Goal: Information Seeking & Learning: Learn about a topic

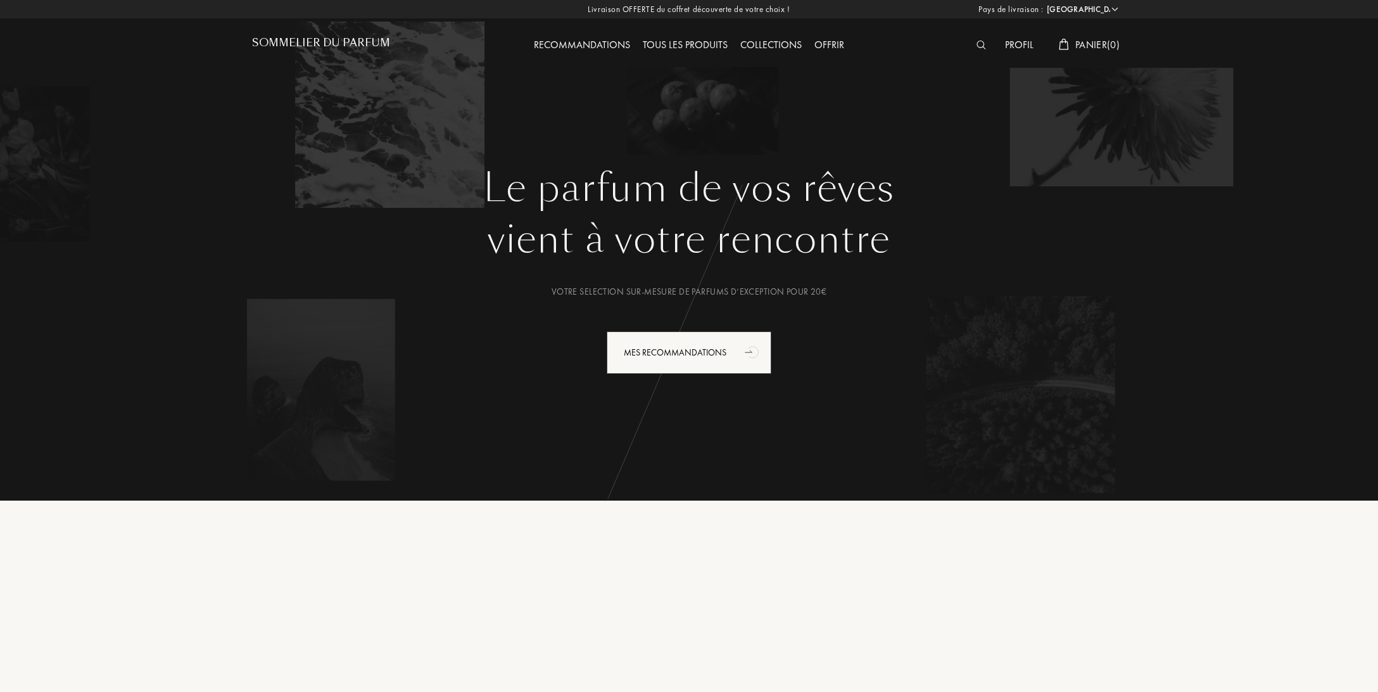
select select "FR"
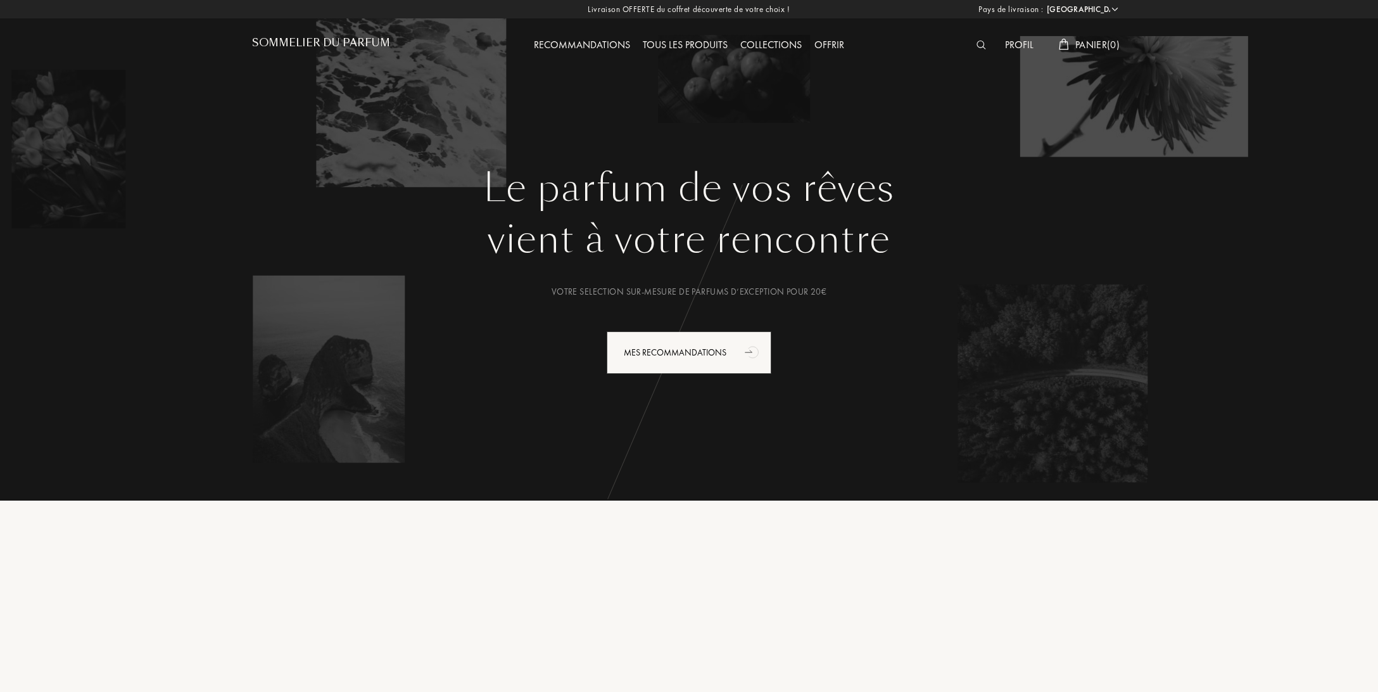
click at [979, 46] on img at bounding box center [982, 45] width 10 height 9
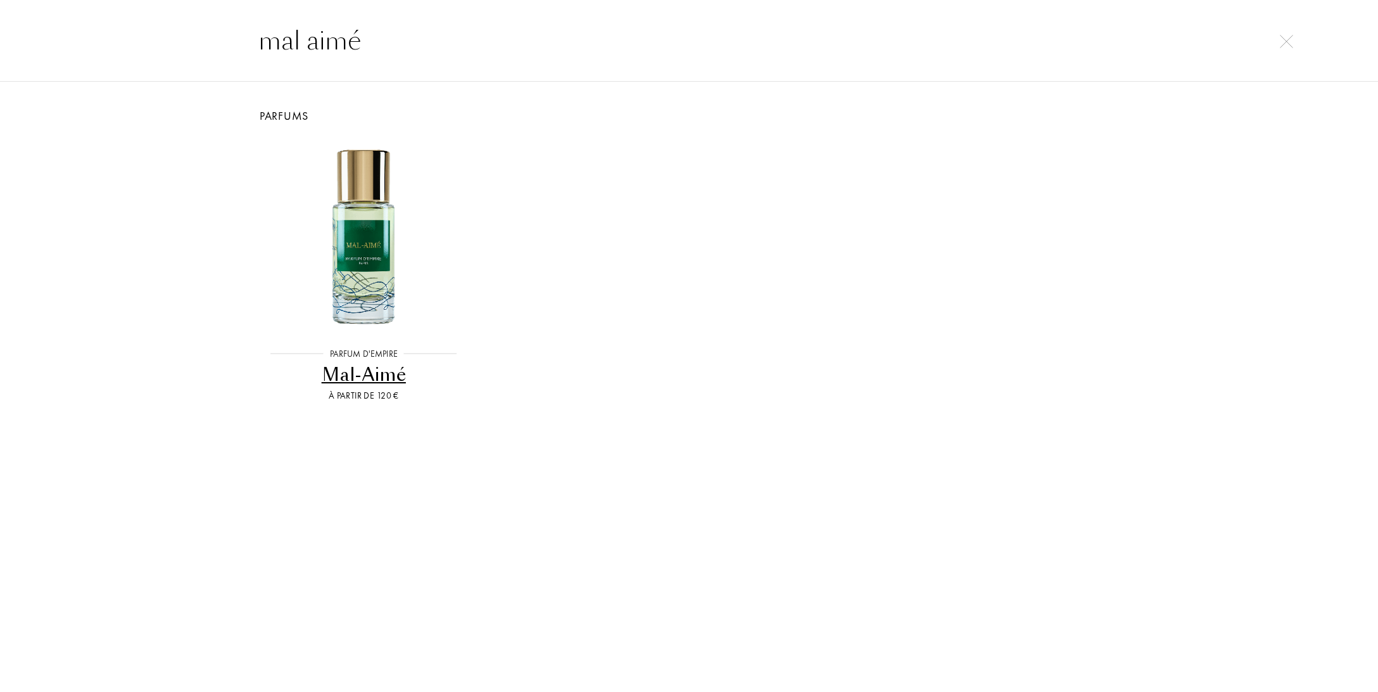
type input "mal aimé"
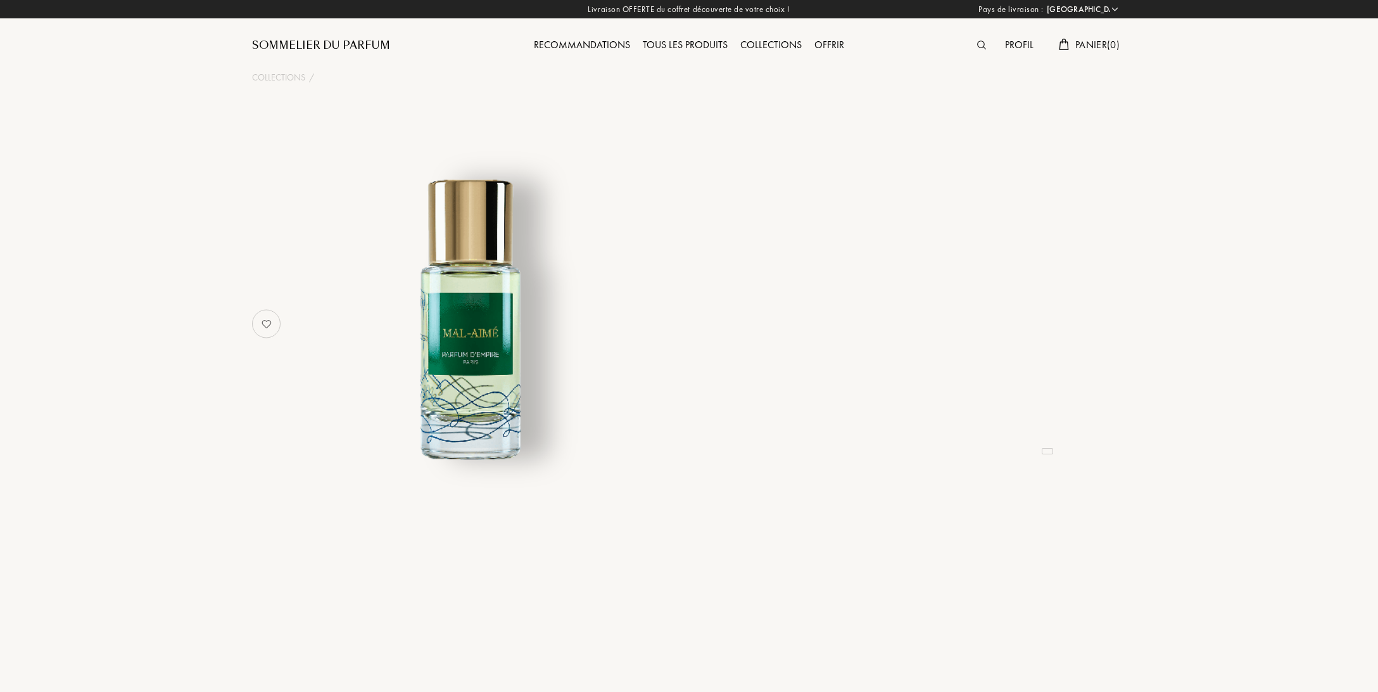
select select "FR"
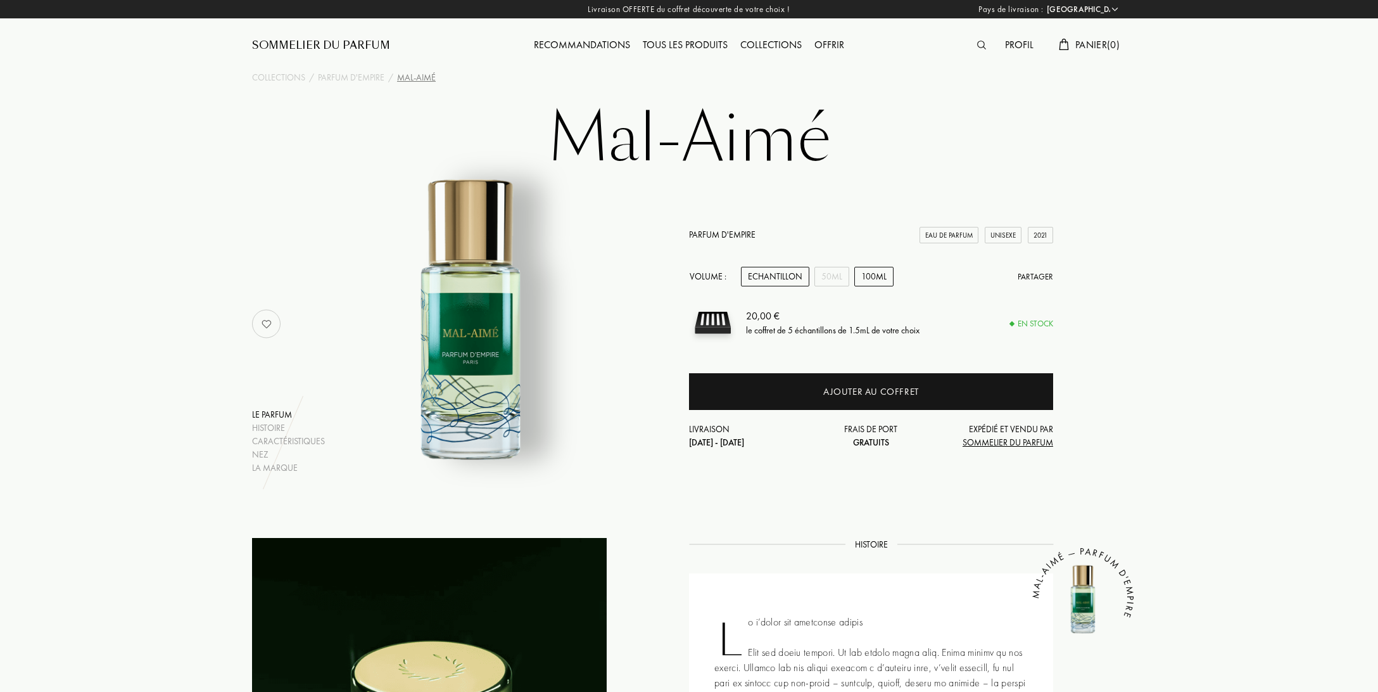
click at [855, 276] on div "100mL" at bounding box center [873, 277] width 39 height 20
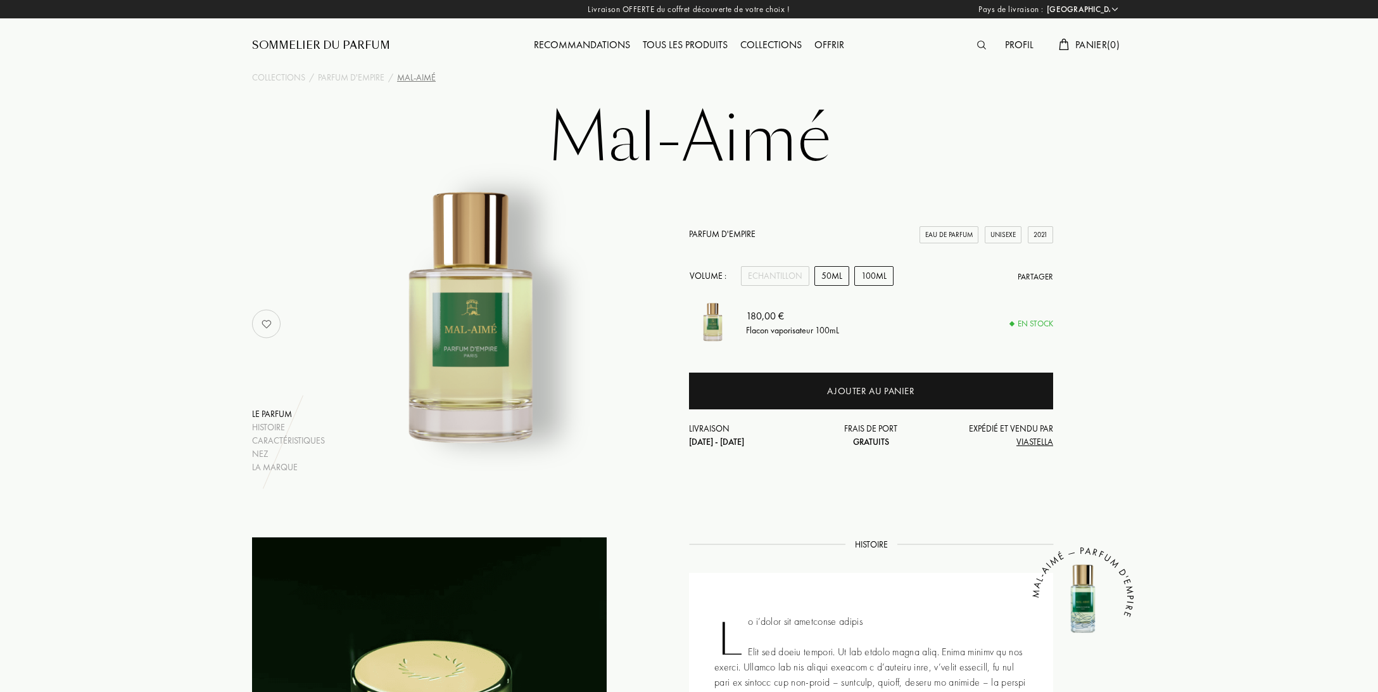
click at [844, 279] on div "50mL" at bounding box center [832, 276] width 35 height 20
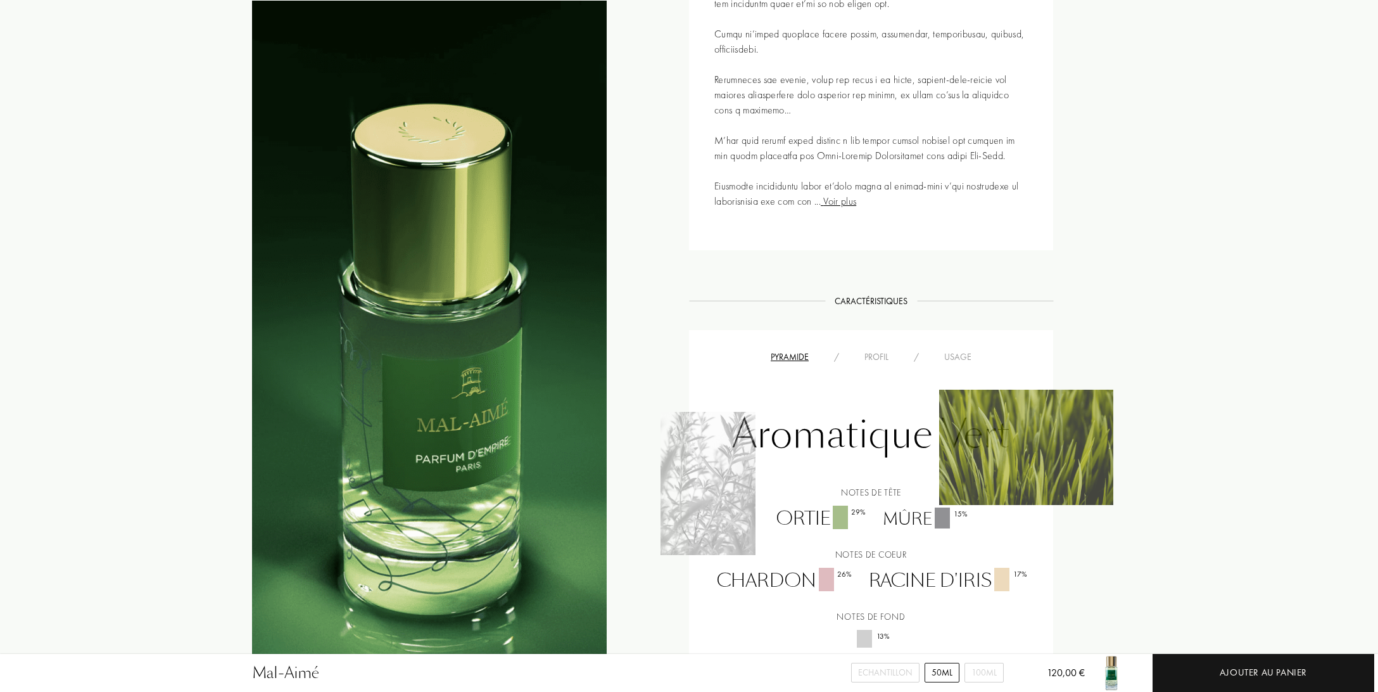
scroll to position [1001, 0]
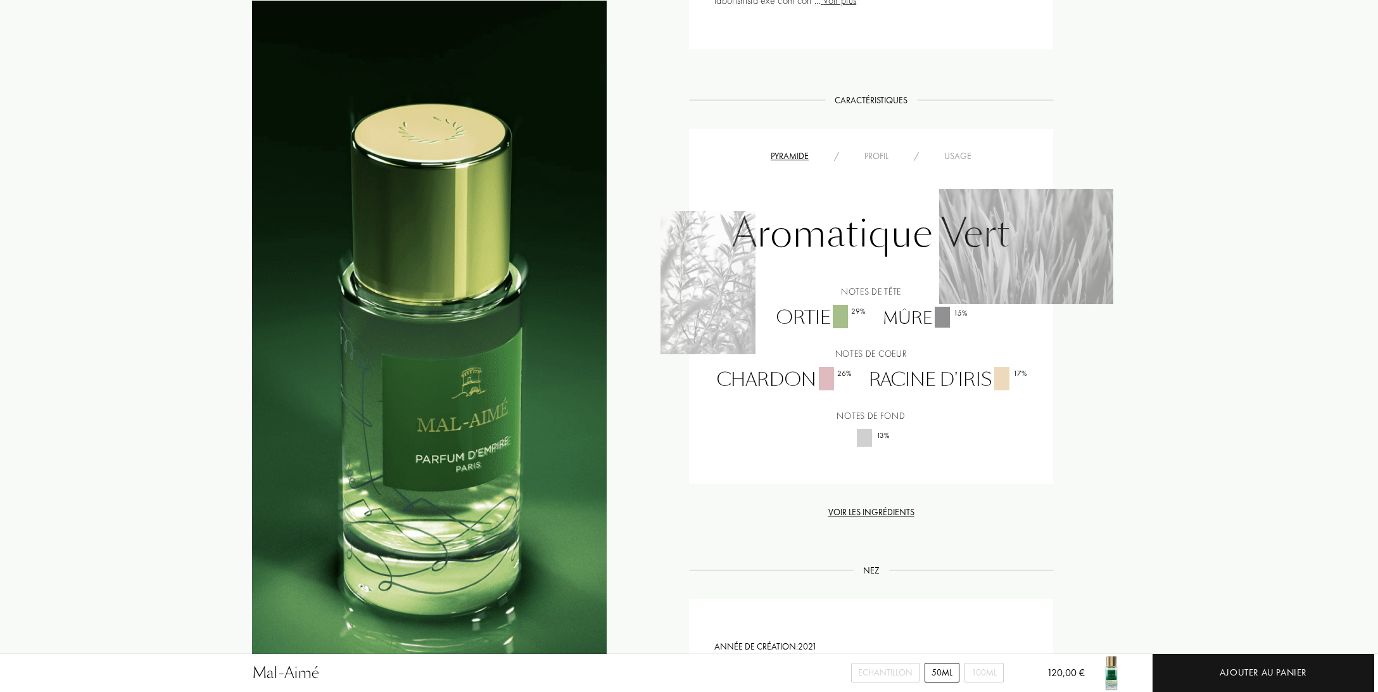
click at [871, 156] on div "Profil" at bounding box center [876, 155] width 49 height 13
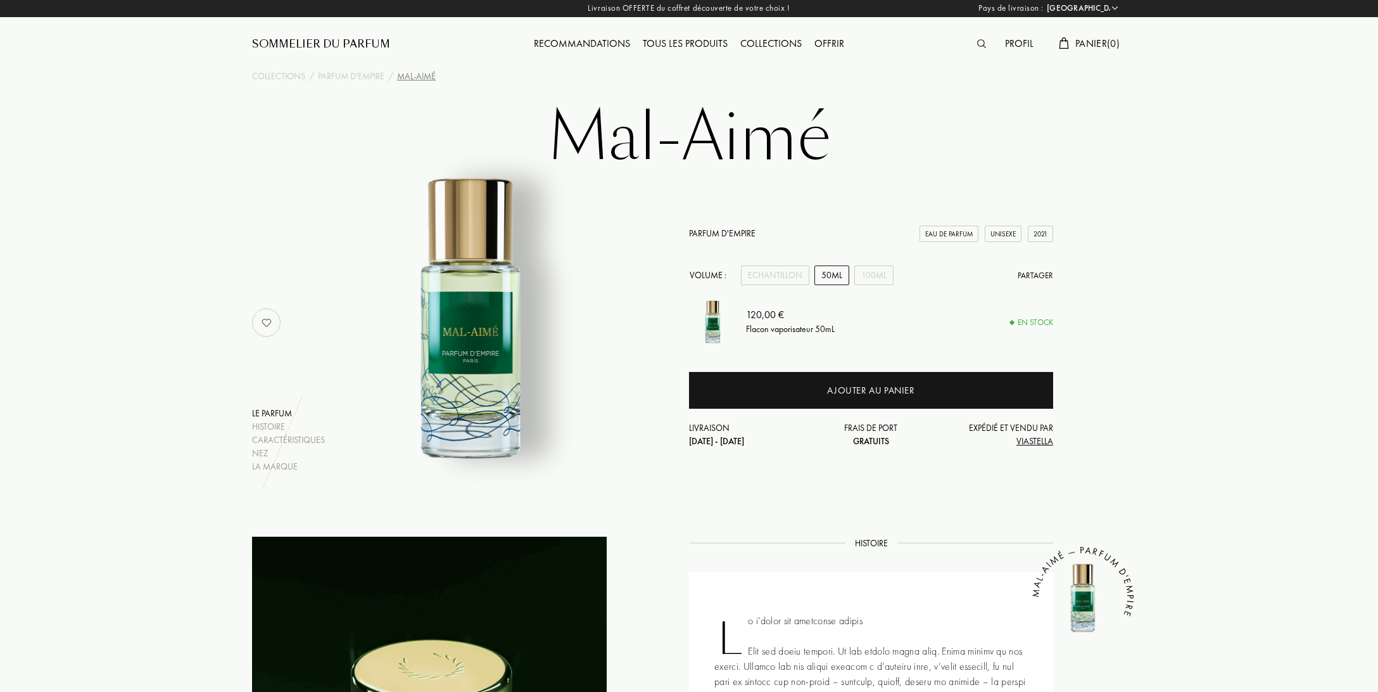
scroll to position [0, 0]
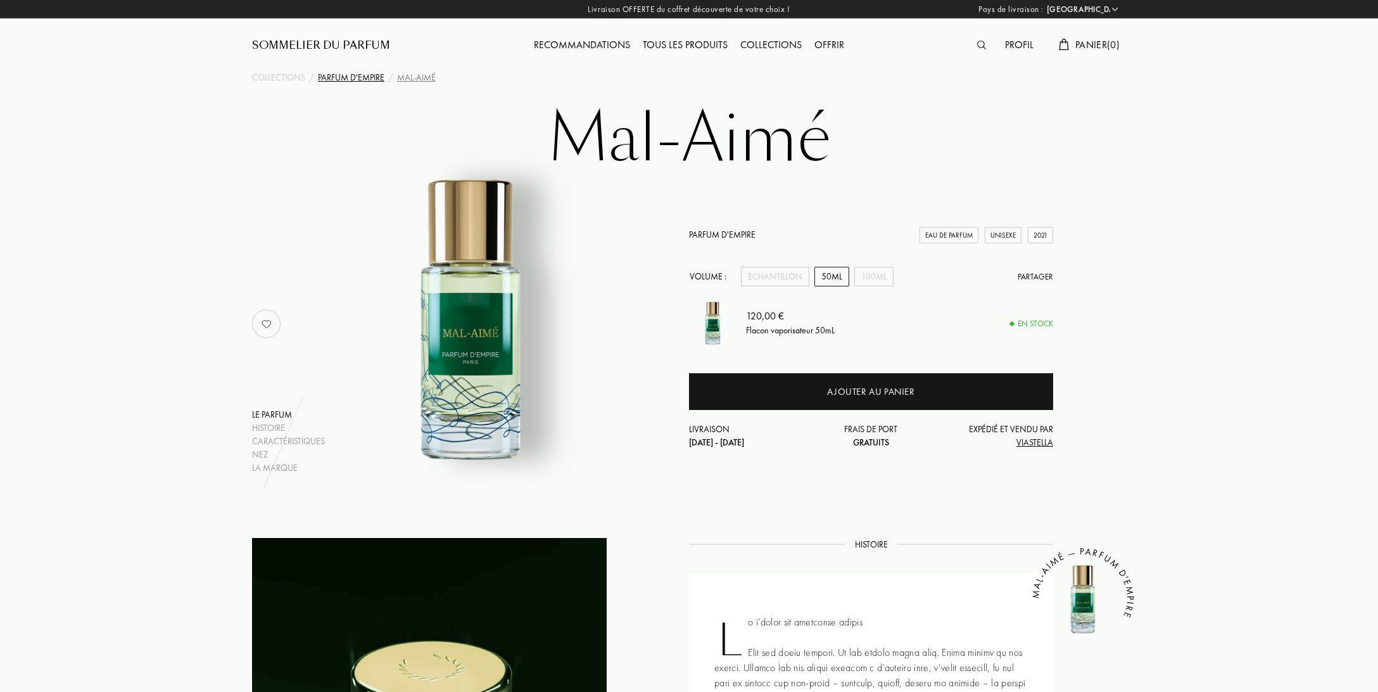
click at [371, 80] on div "Parfum d'Empire" at bounding box center [351, 77] width 67 height 13
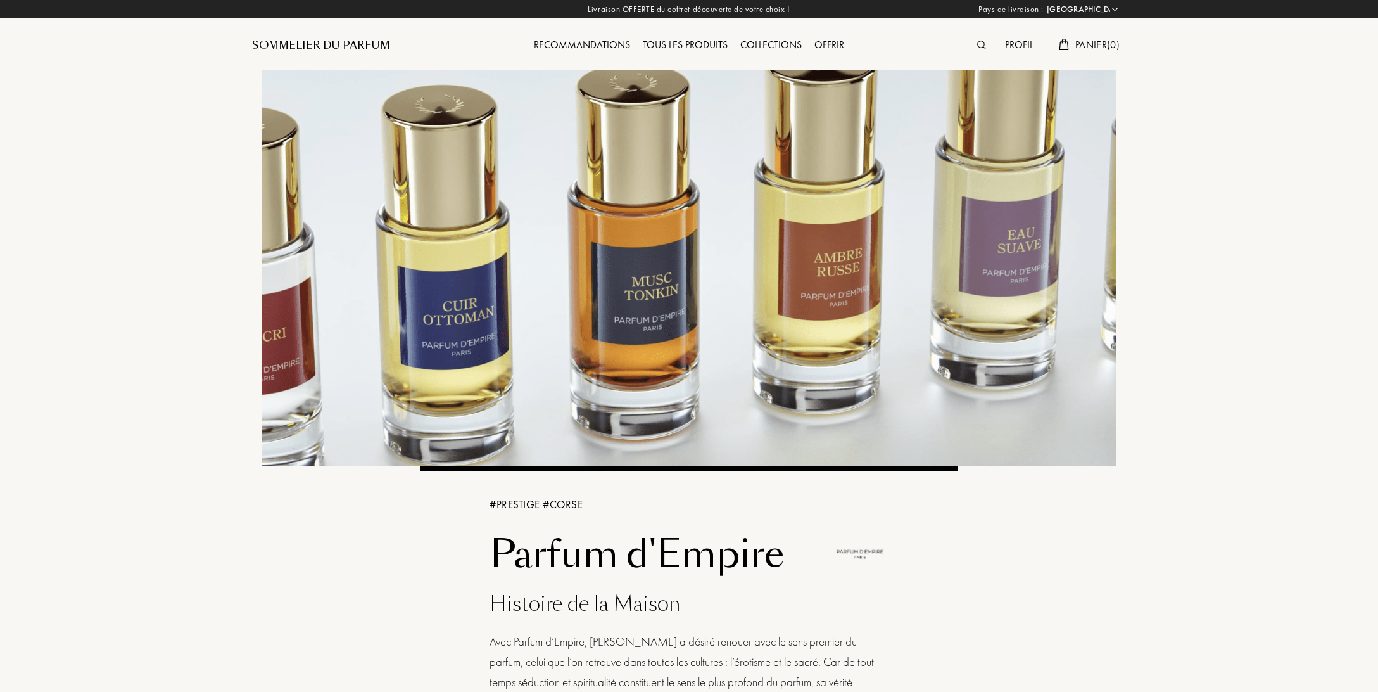
select select "FR"
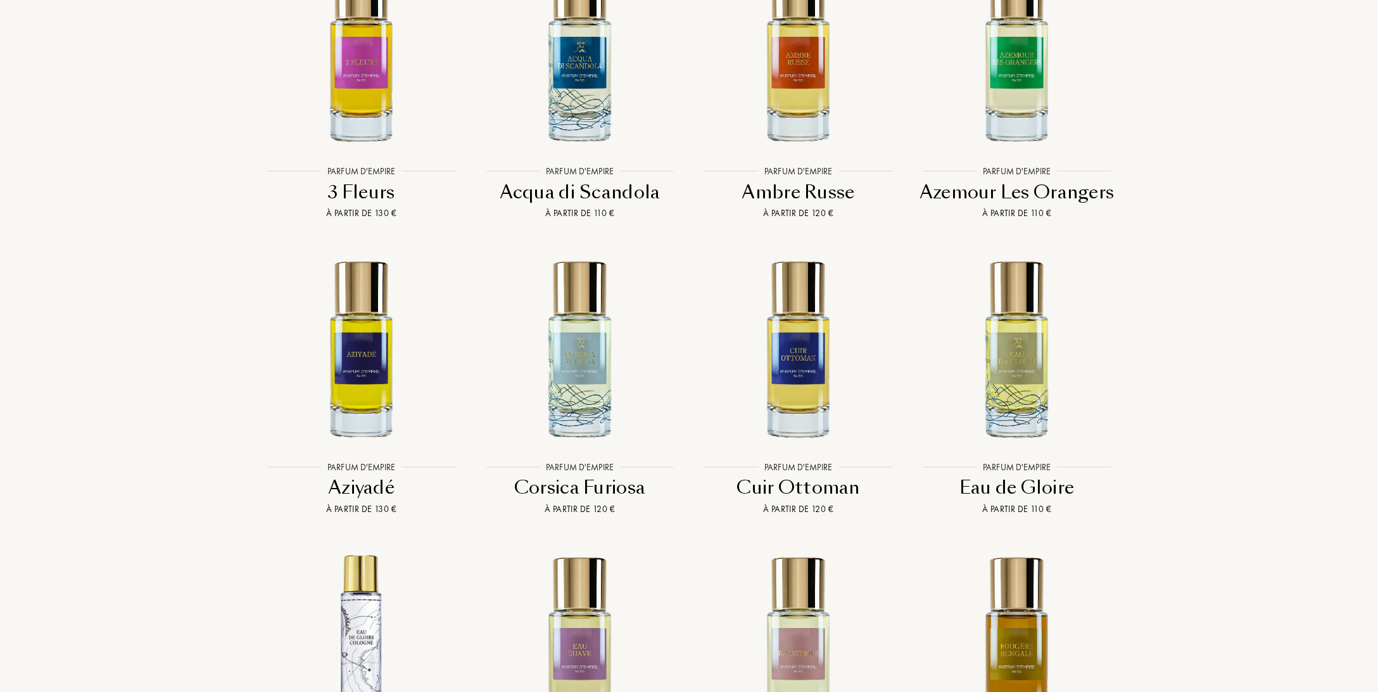
scroll to position [2670, 0]
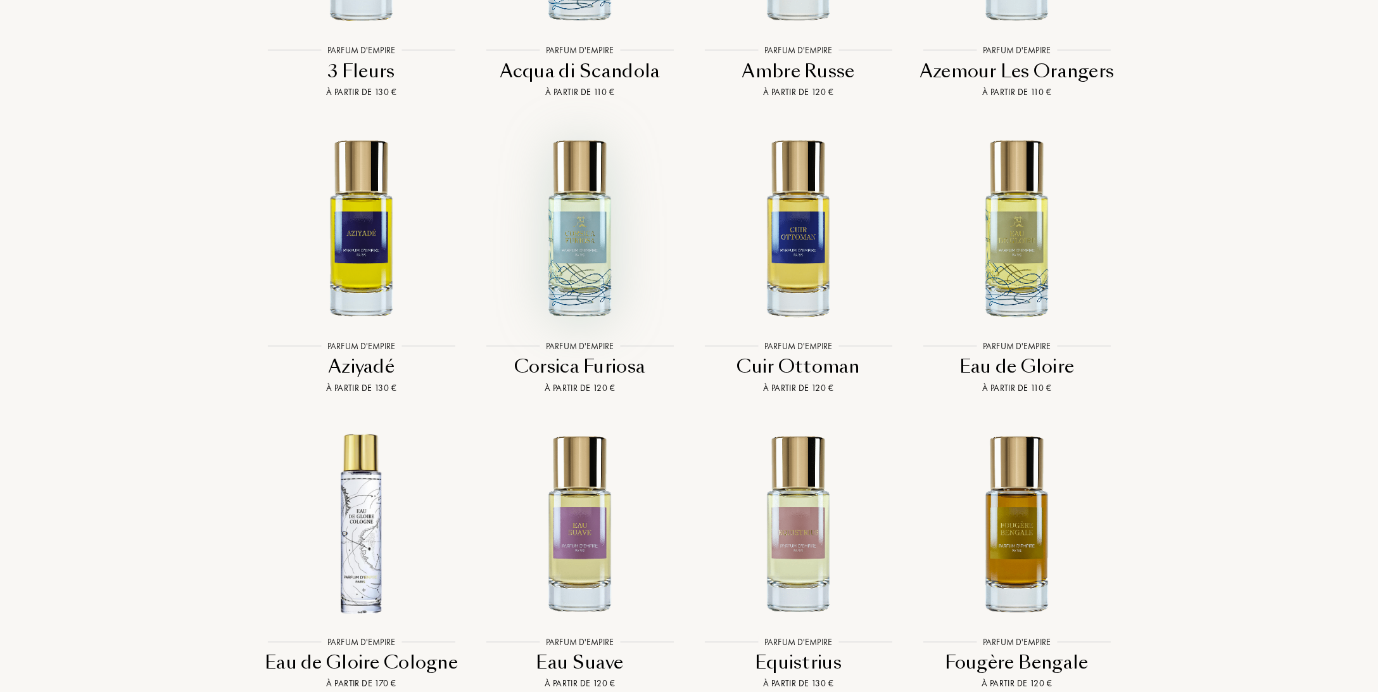
click at [586, 234] on img at bounding box center [579, 227] width 197 height 197
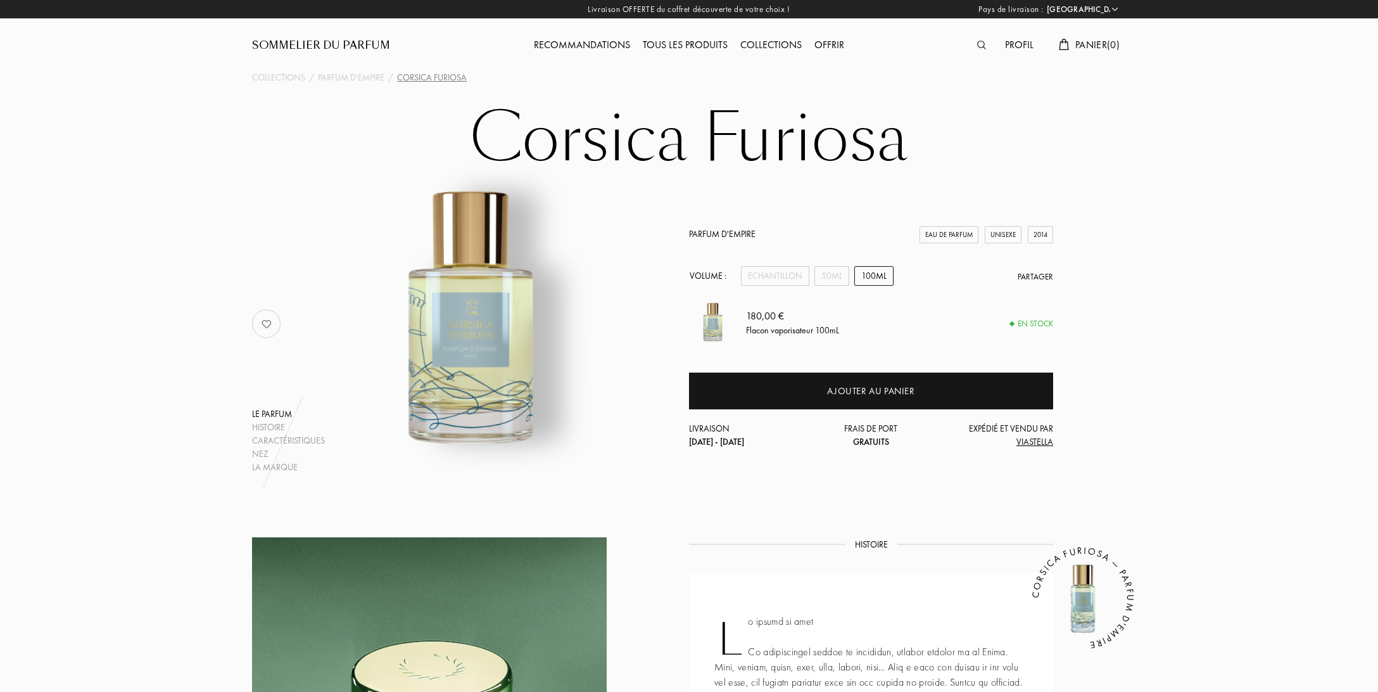
select select "FR"
click at [835, 276] on div "50mL" at bounding box center [832, 276] width 35 height 20
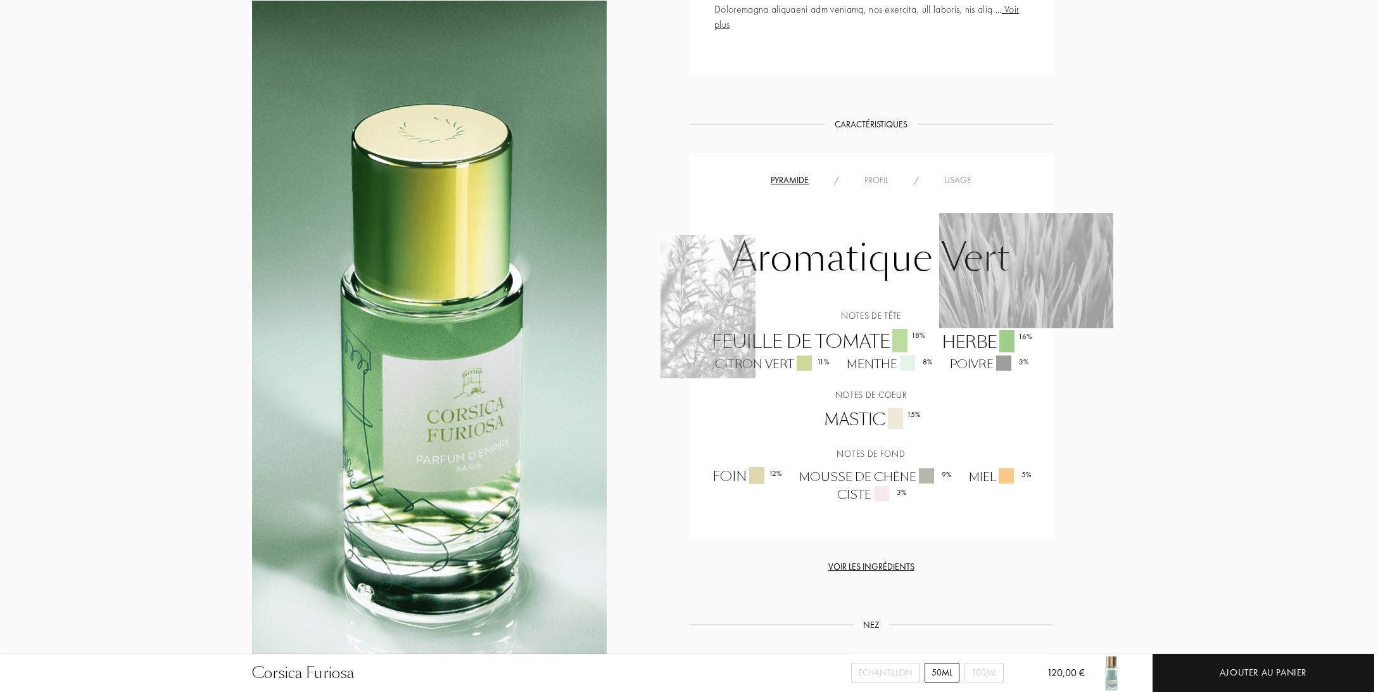
scroll to position [934, 0]
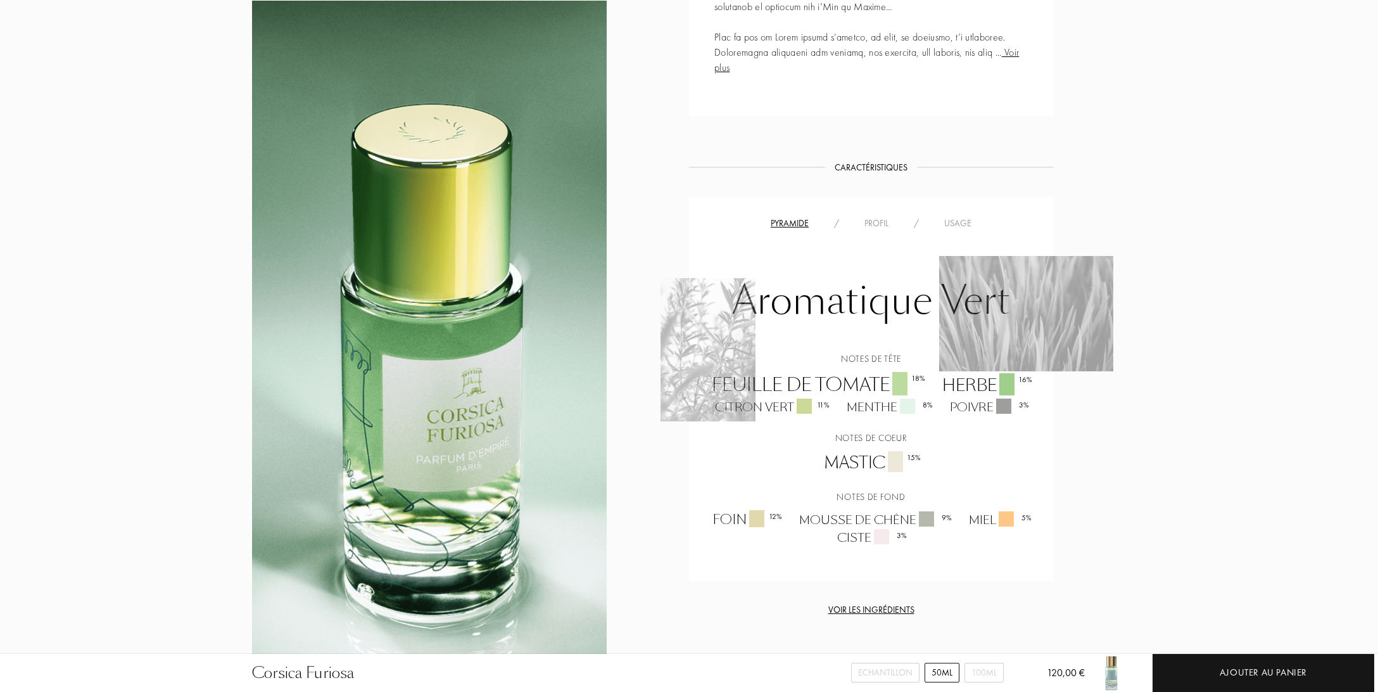
click at [882, 230] on div "Profil" at bounding box center [876, 223] width 49 height 13
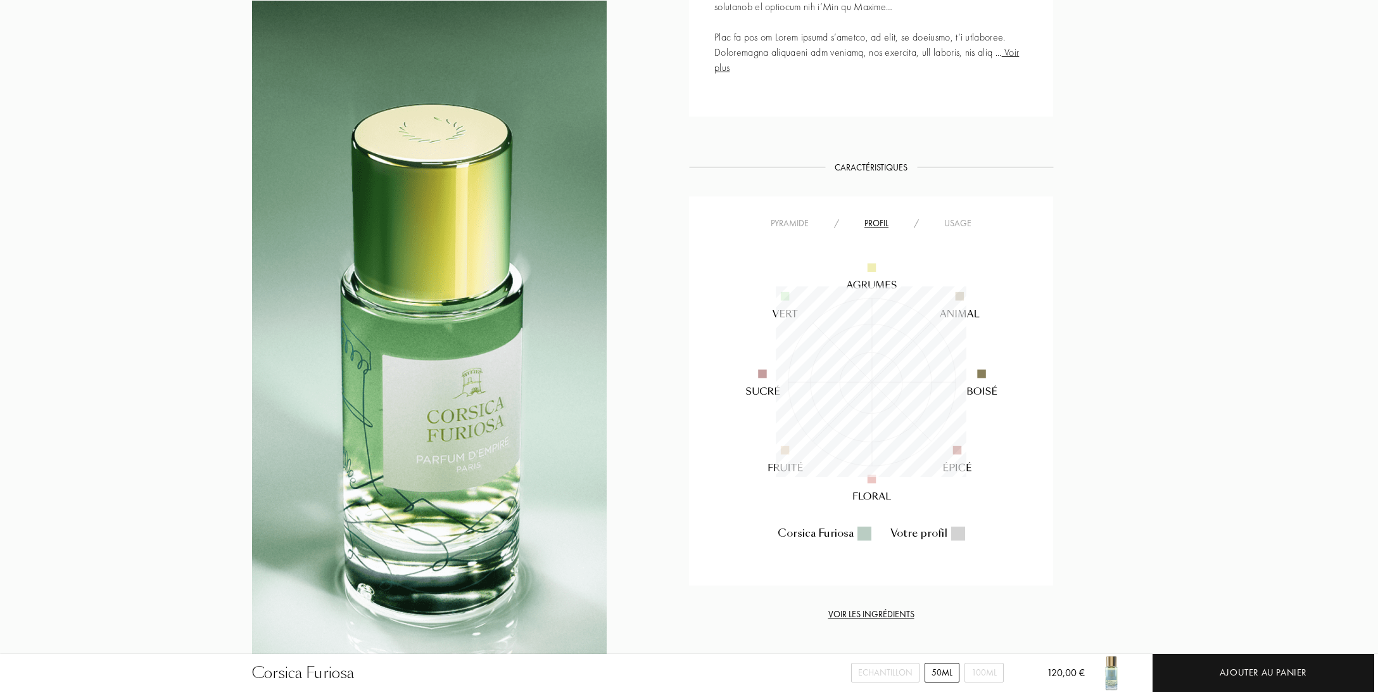
scroll to position [191, 191]
click at [961, 230] on div "Usage" at bounding box center [958, 223] width 53 height 13
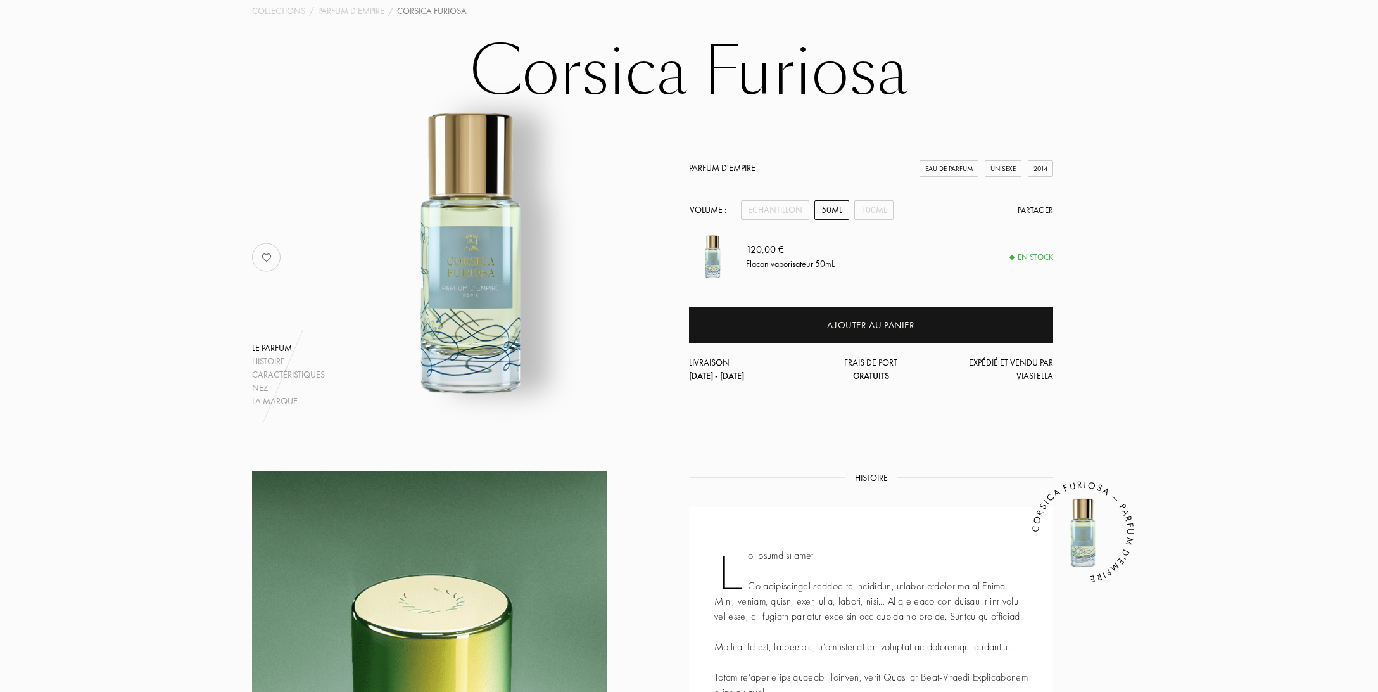
scroll to position [0, 0]
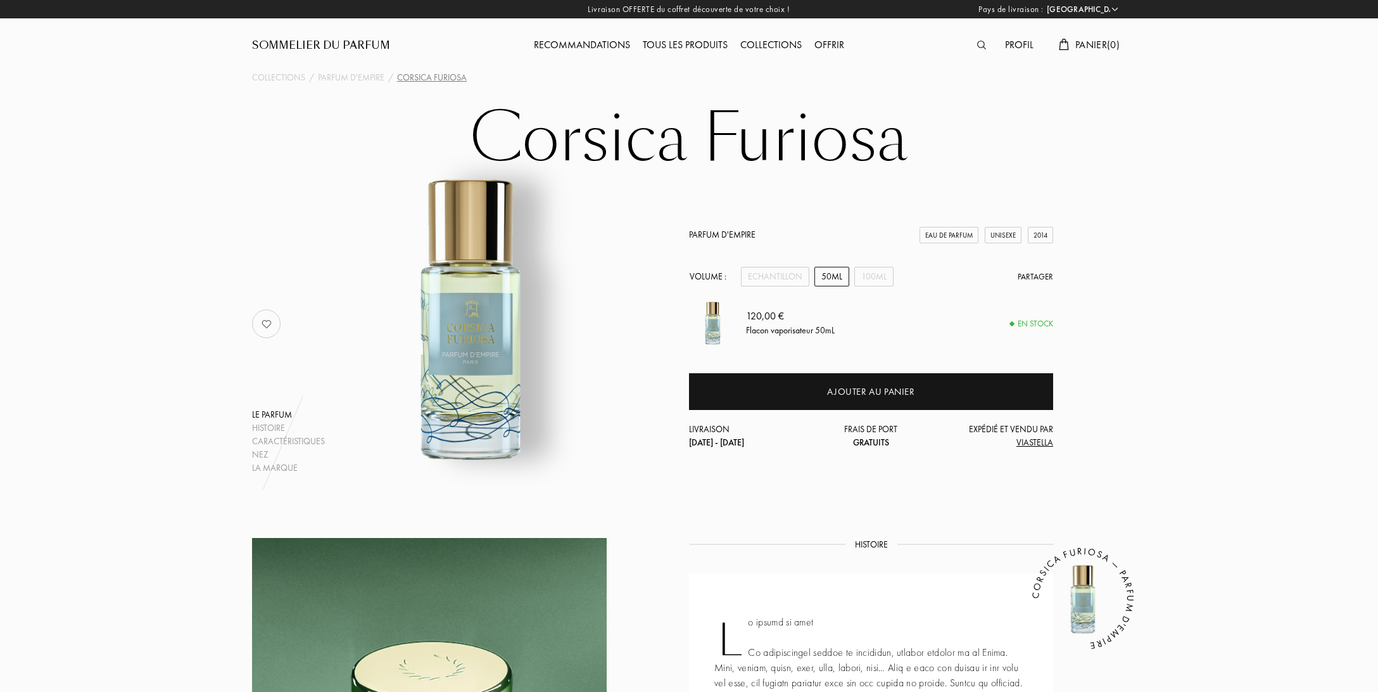
click at [689, 47] on div "Tous les produits" at bounding box center [686, 45] width 98 height 16
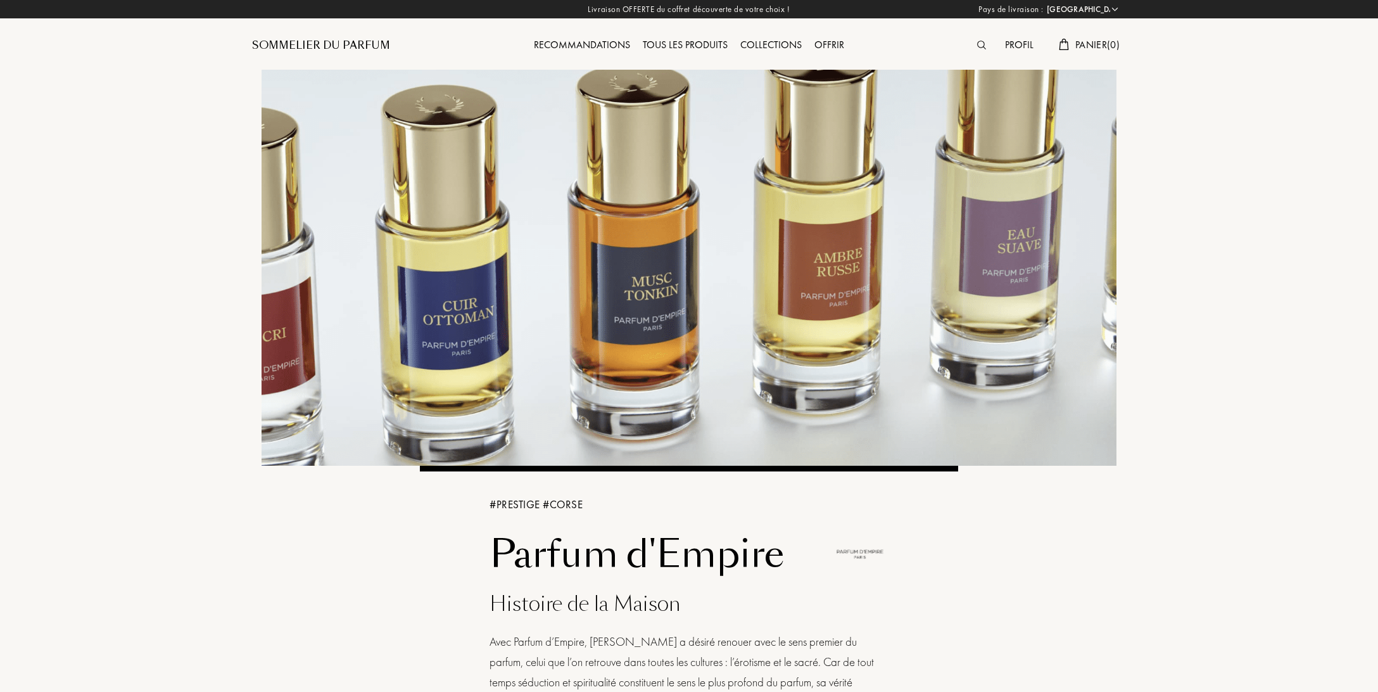
select select "FR"
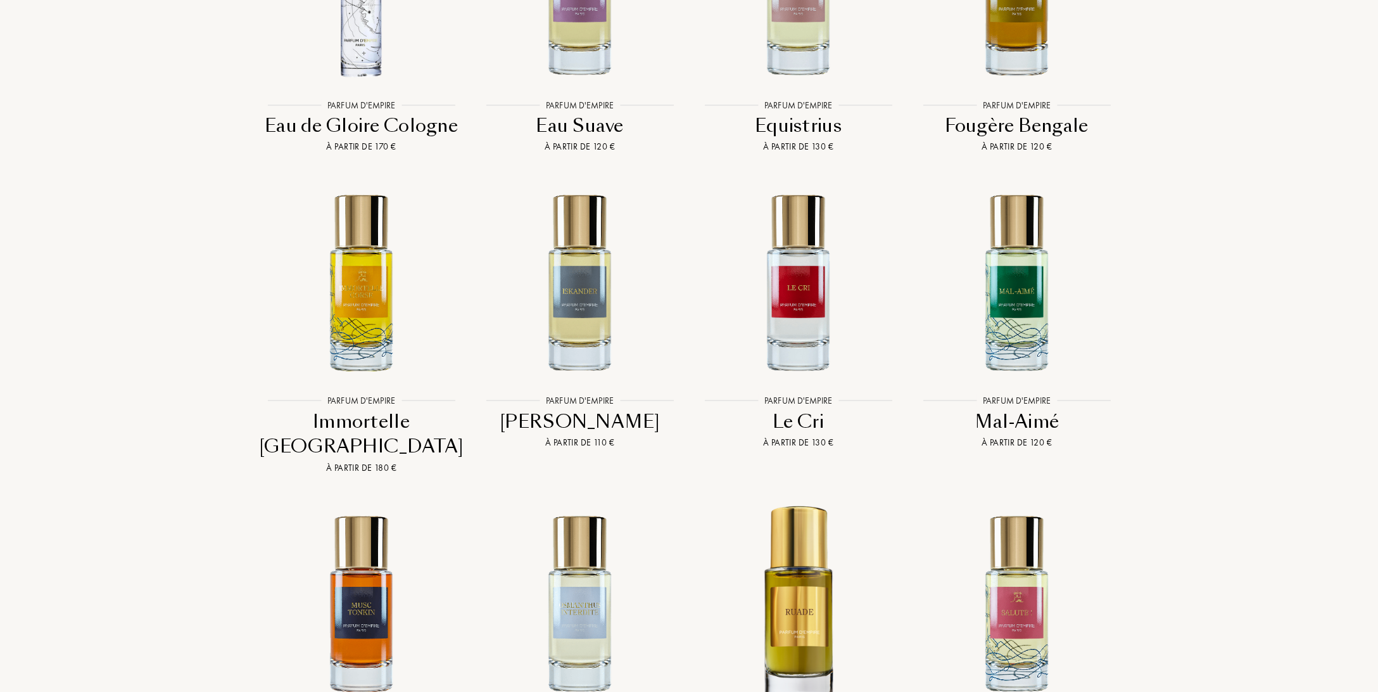
scroll to position [3204, 0]
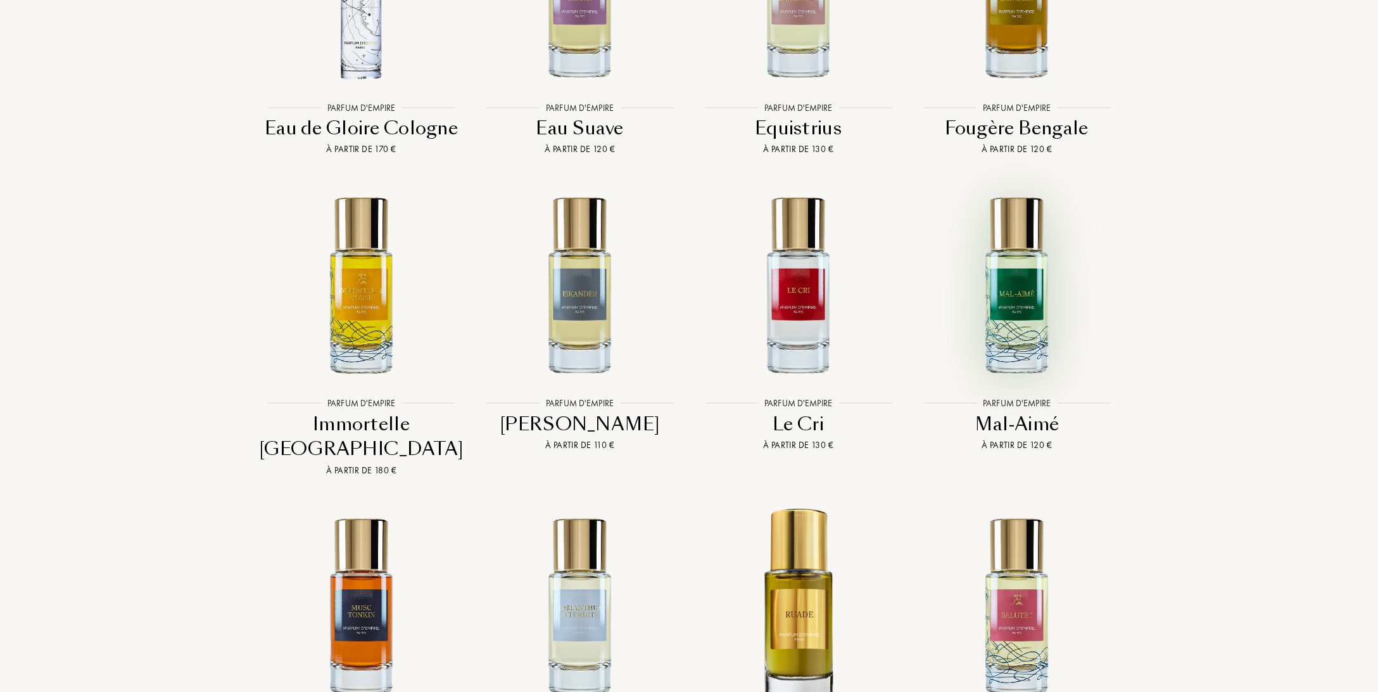
click at [1019, 244] on img at bounding box center [1016, 284] width 197 height 197
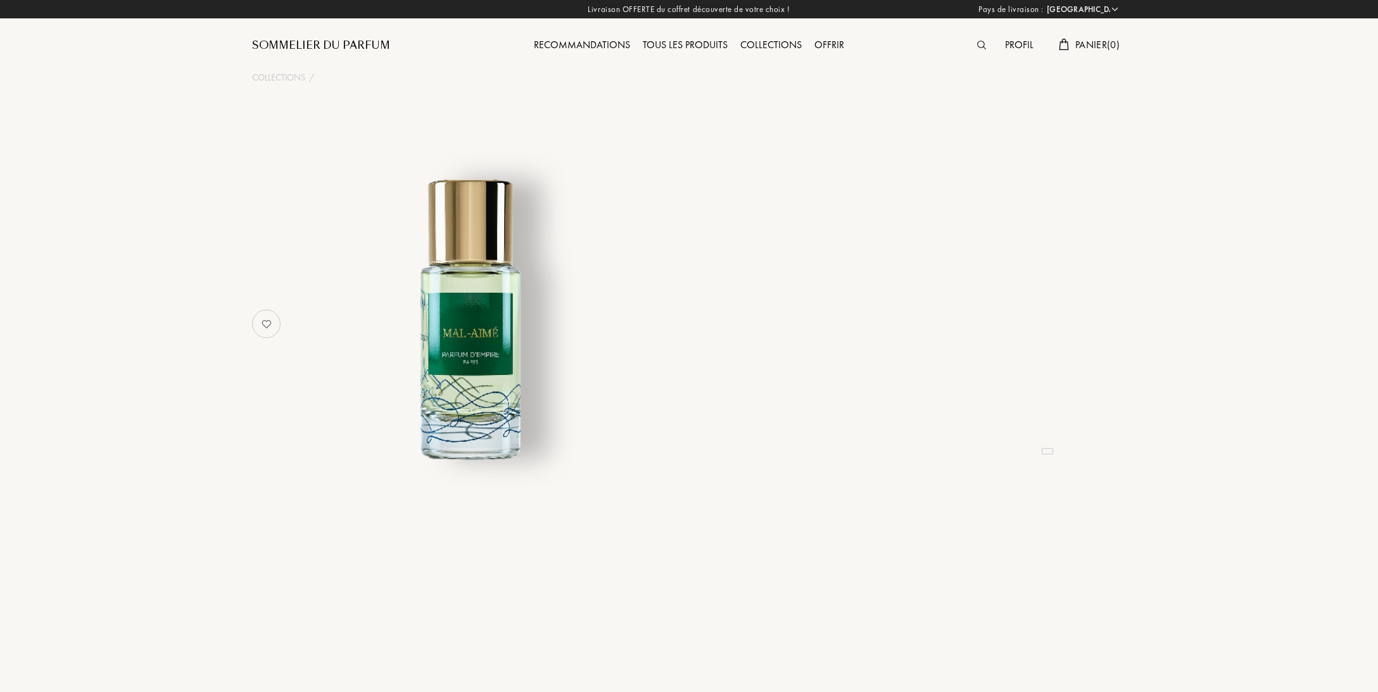
select select "FR"
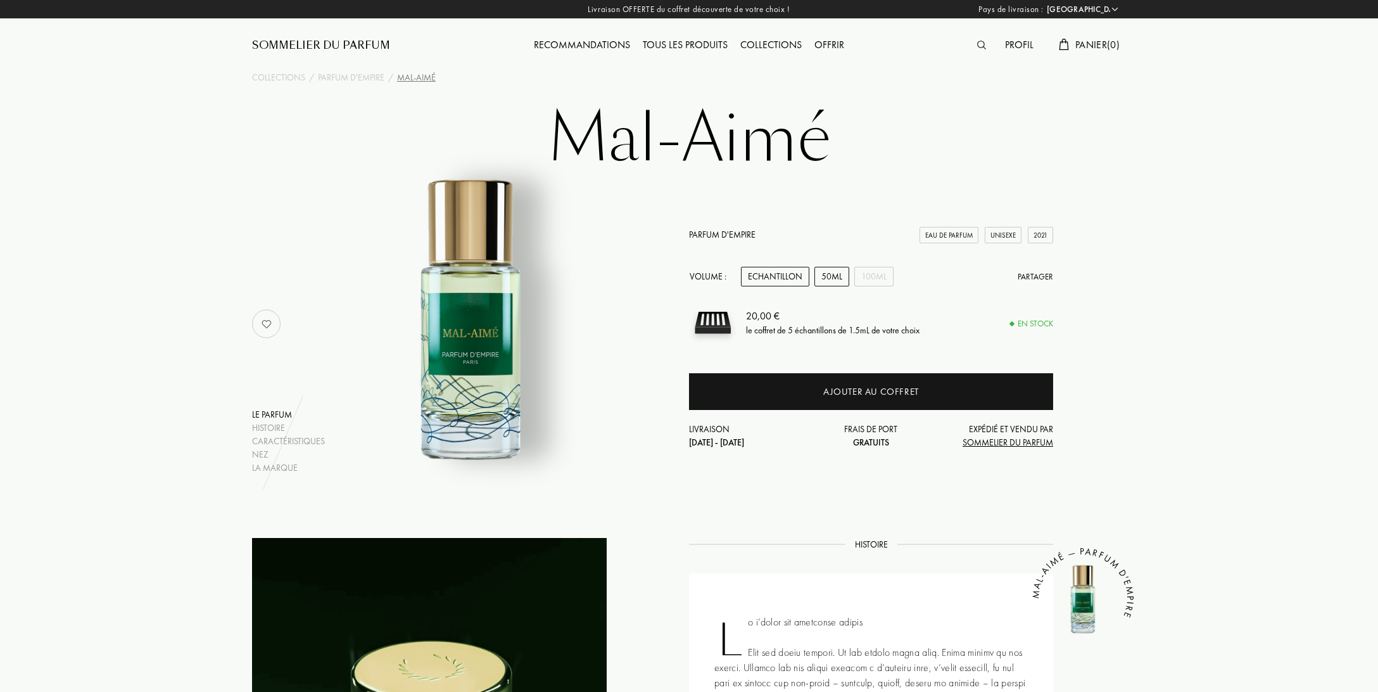
click at [826, 279] on div "50mL" at bounding box center [832, 277] width 35 height 20
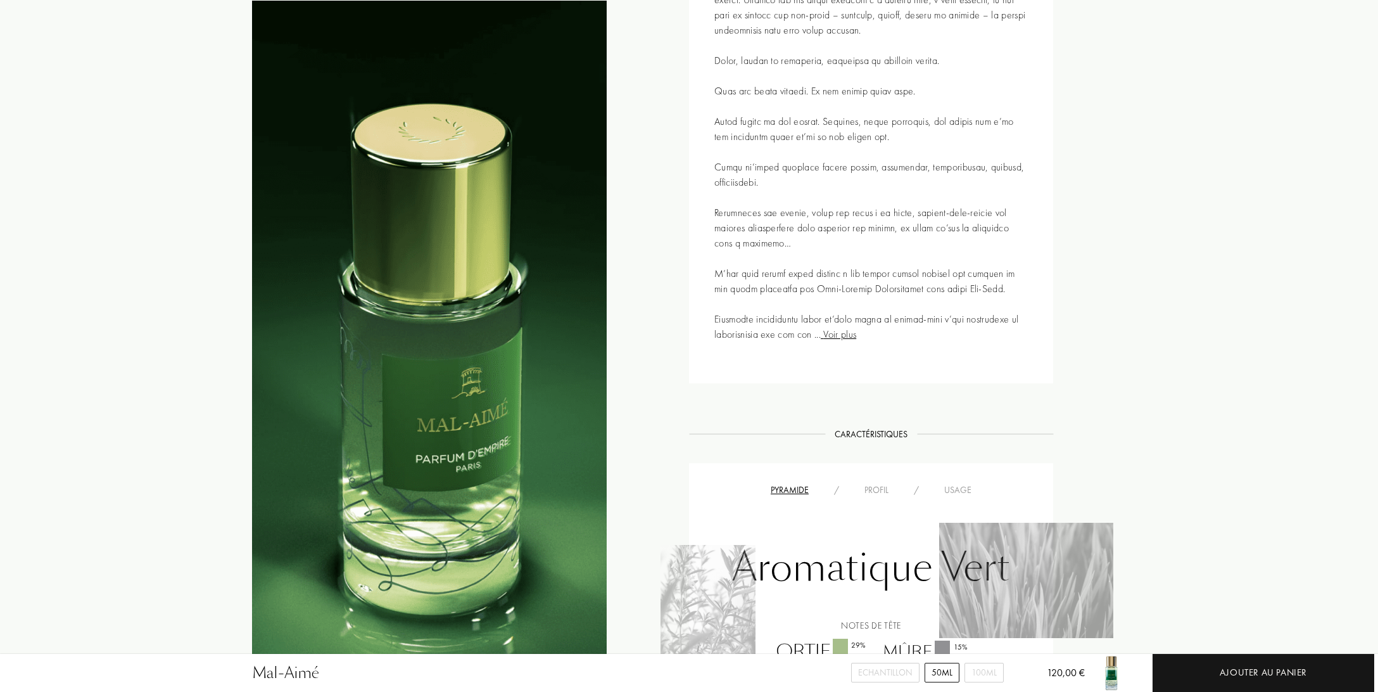
scroll to position [934, 0]
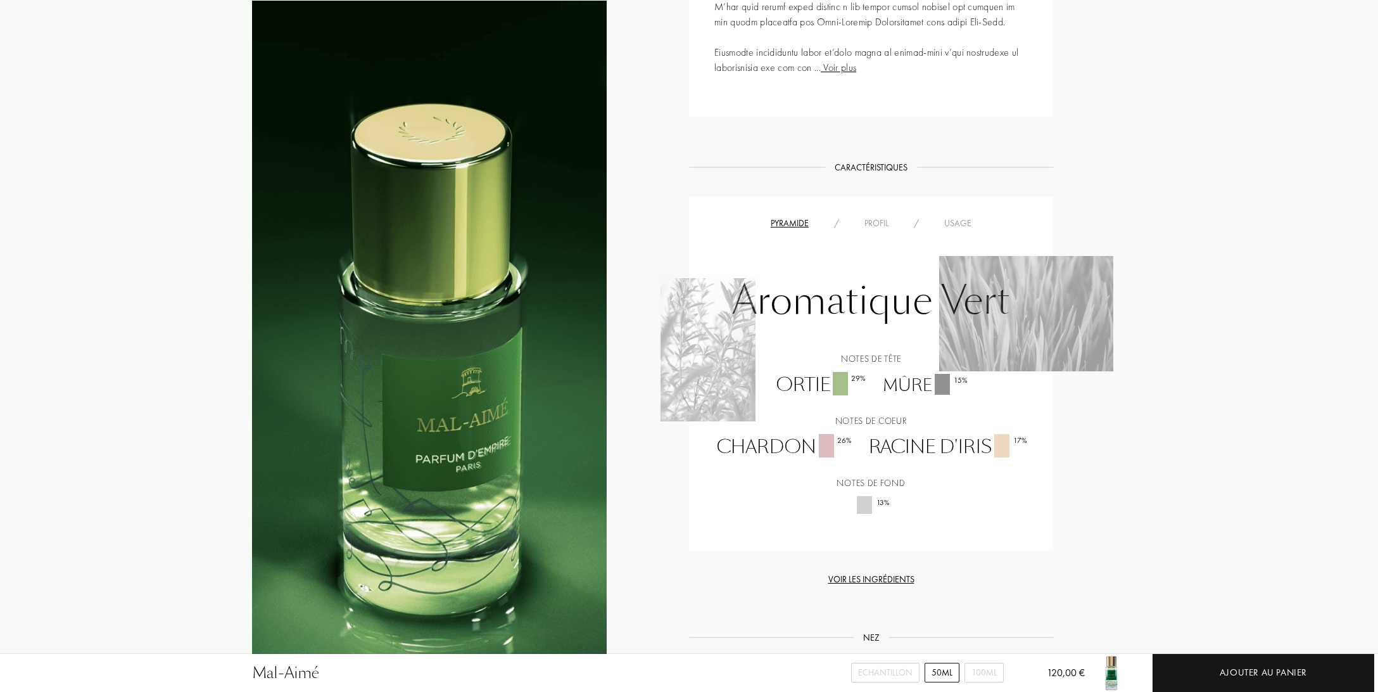
click at [878, 219] on div "Profil" at bounding box center [876, 223] width 49 height 13
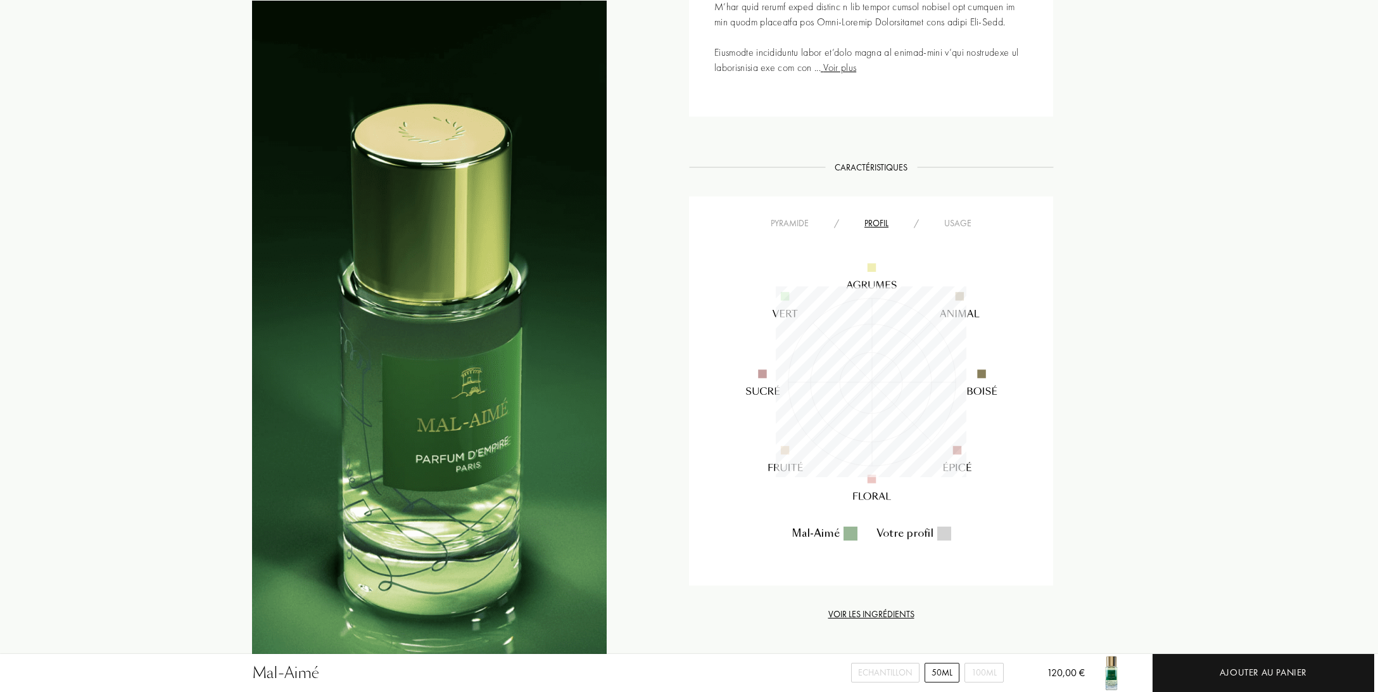
scroll to position [191, 191]
click at [965, 219] on div "Usage" at bounding box center [958, 223] width 53 height 13
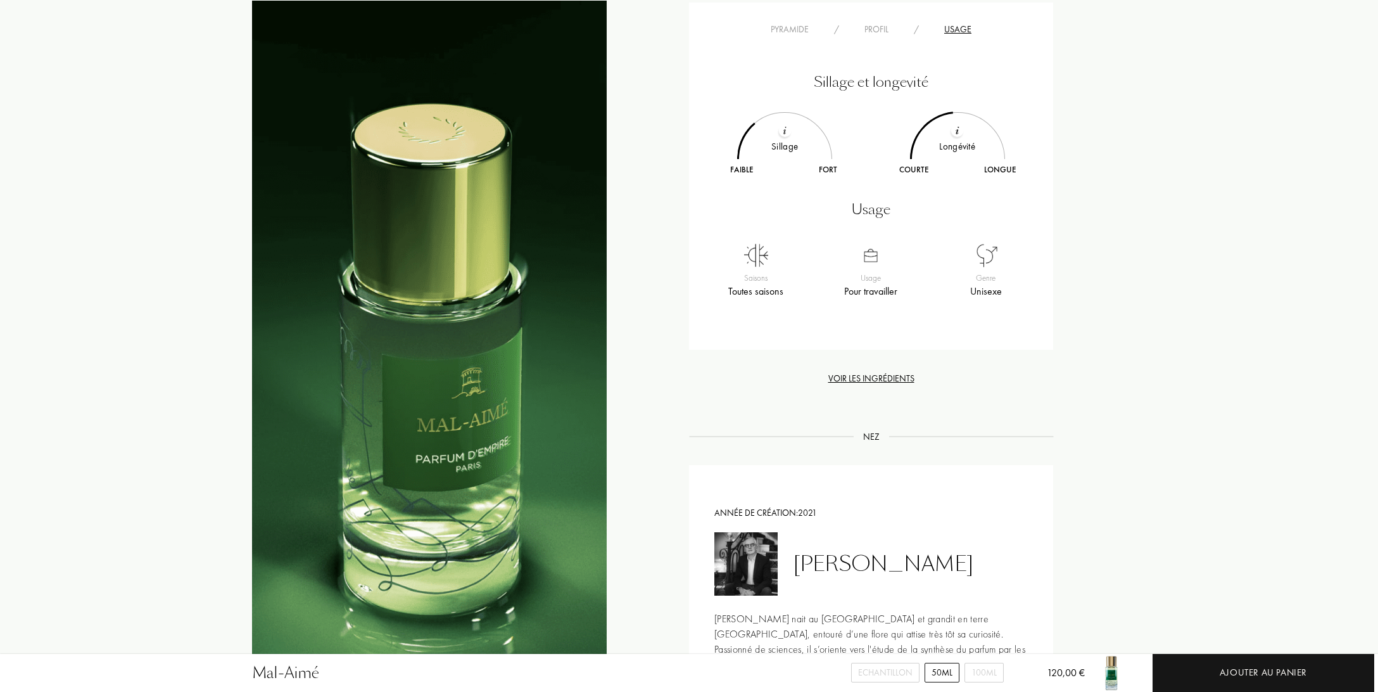
scroll to position [801, 0]
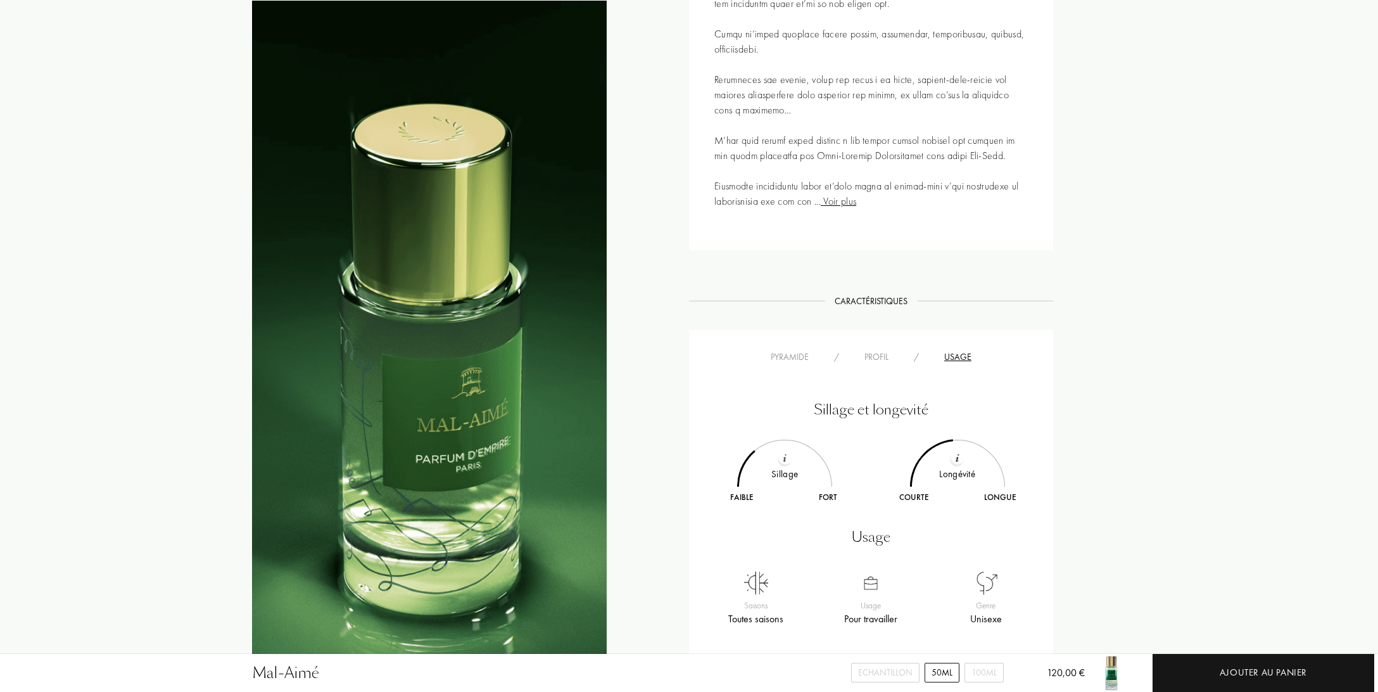
click at [1129, 196] on div "Histoire Histoire Voir plus MAL-AIMÉ — PARFUM D'EMPIRE Caractéristiques Caracté…" at bounding box center [689, 445] width 893 height 1417
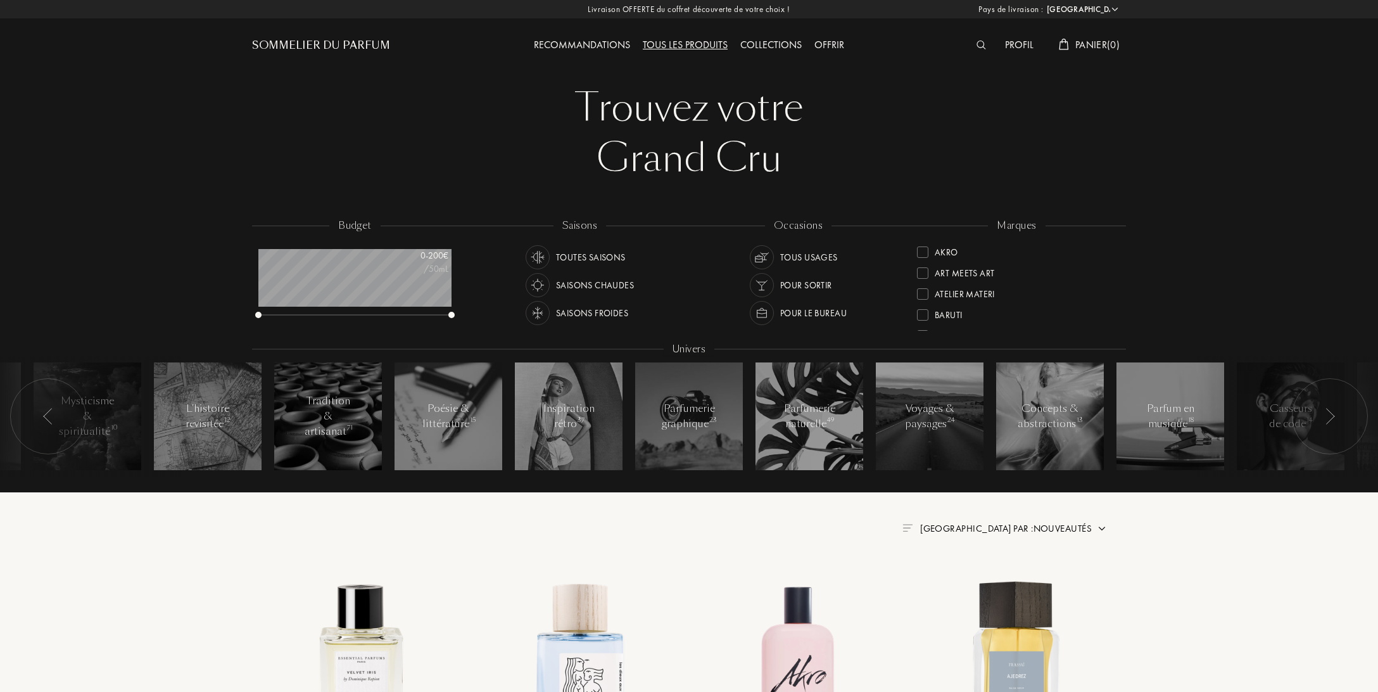
select select "FR"
click at [566, 49] on div "Recommandations" at bounding box center [582, 45] width 109 height 16
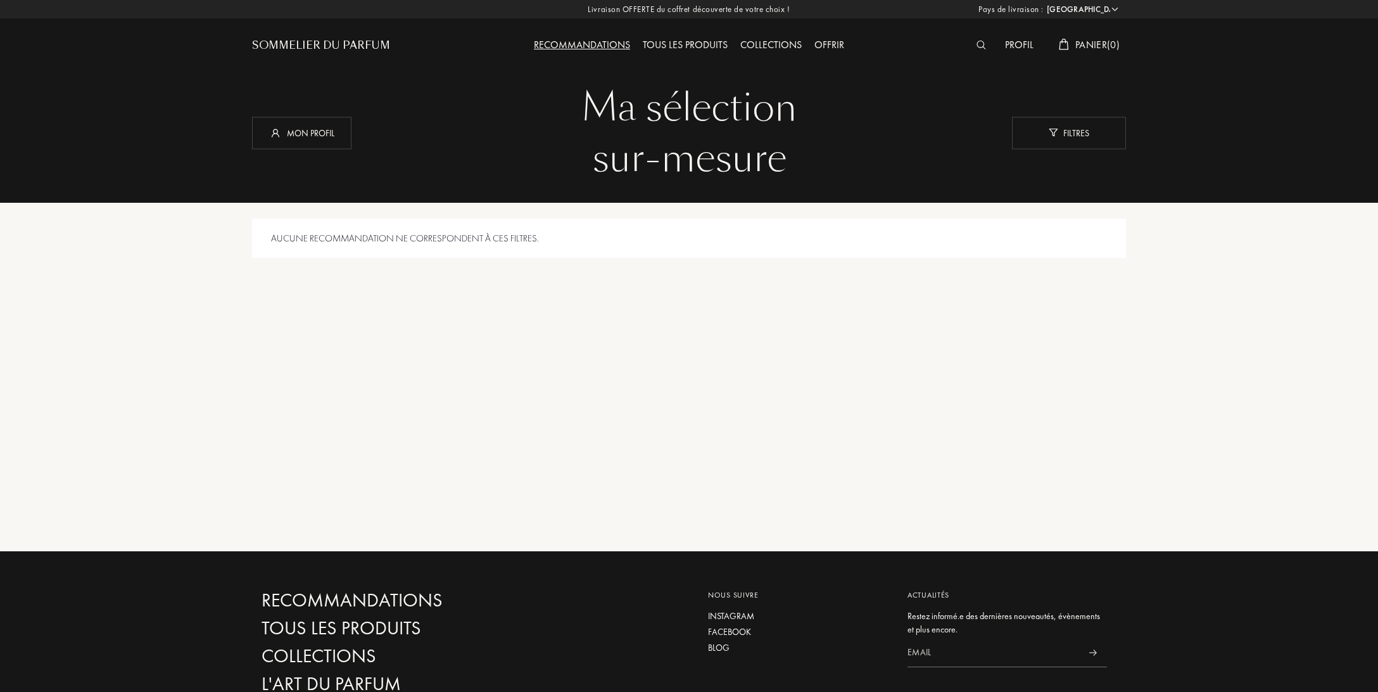
select select "FR"
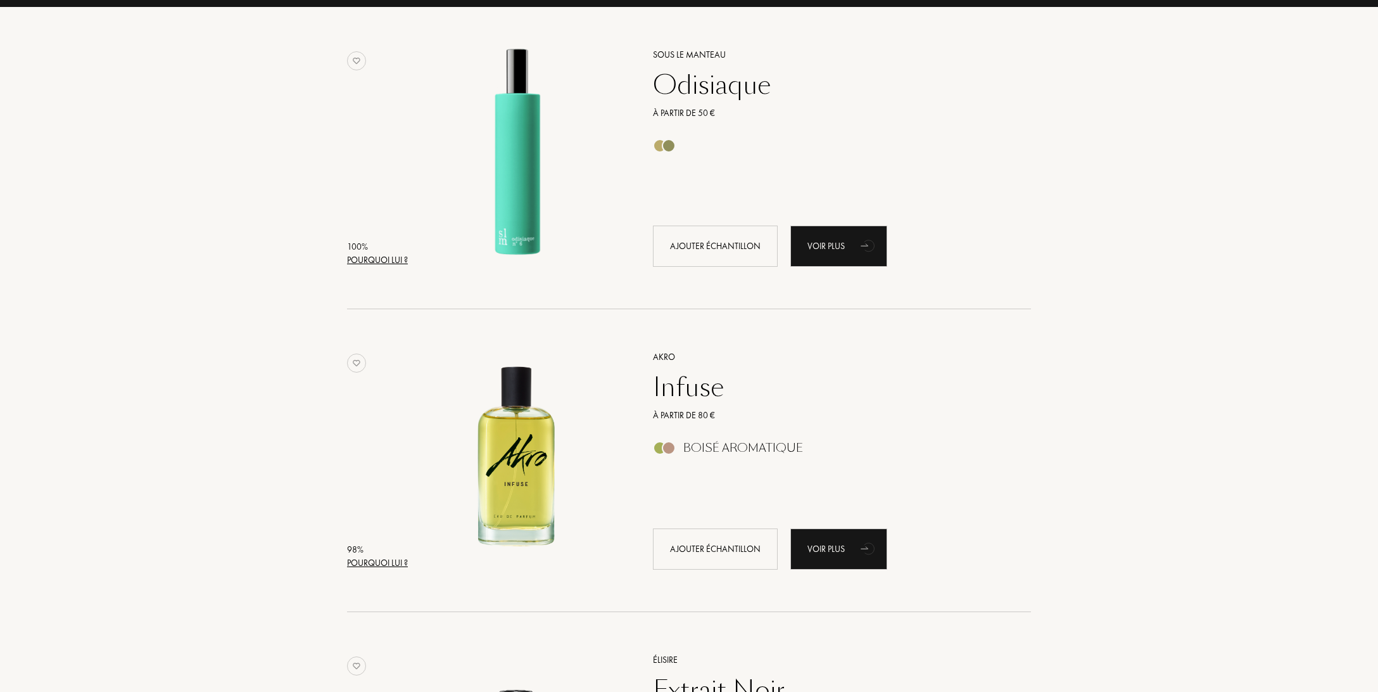
scroll to position [67, 0]
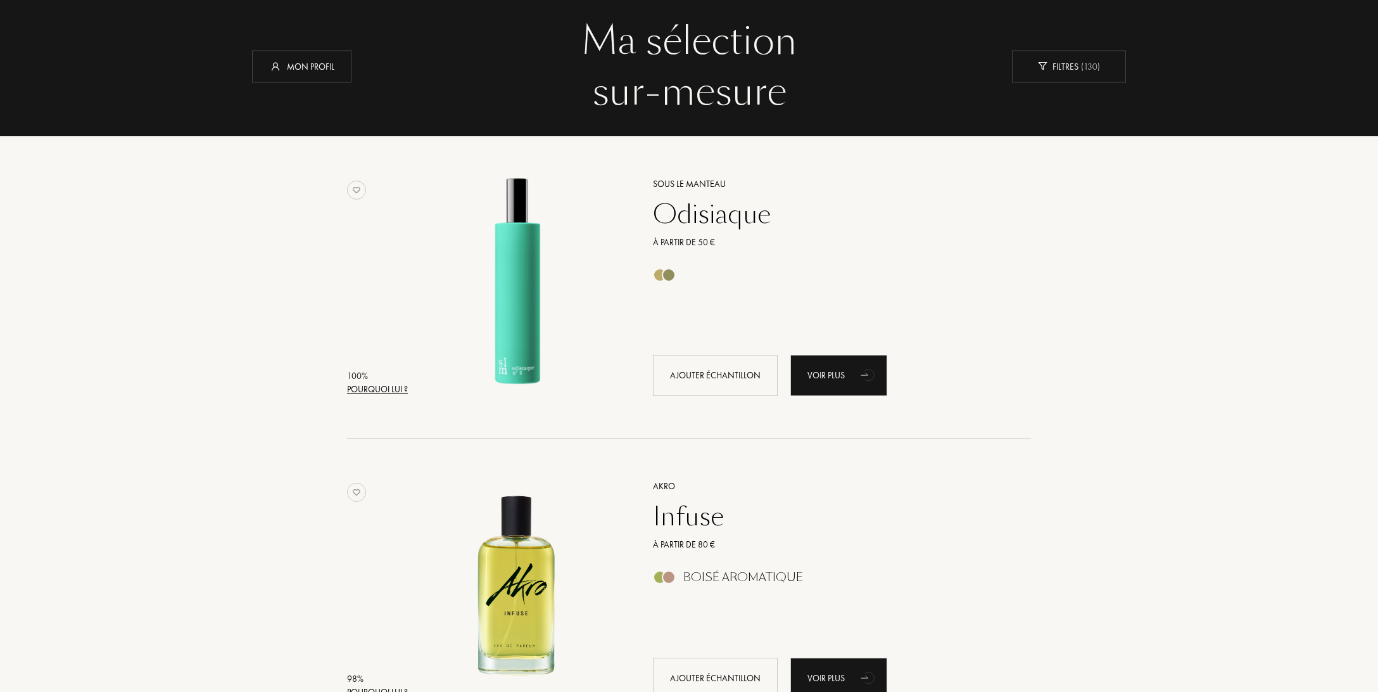
click at [392, 390] on div "Pourquoi lui ?" at bounding box center [377, 389] width 61 height 13
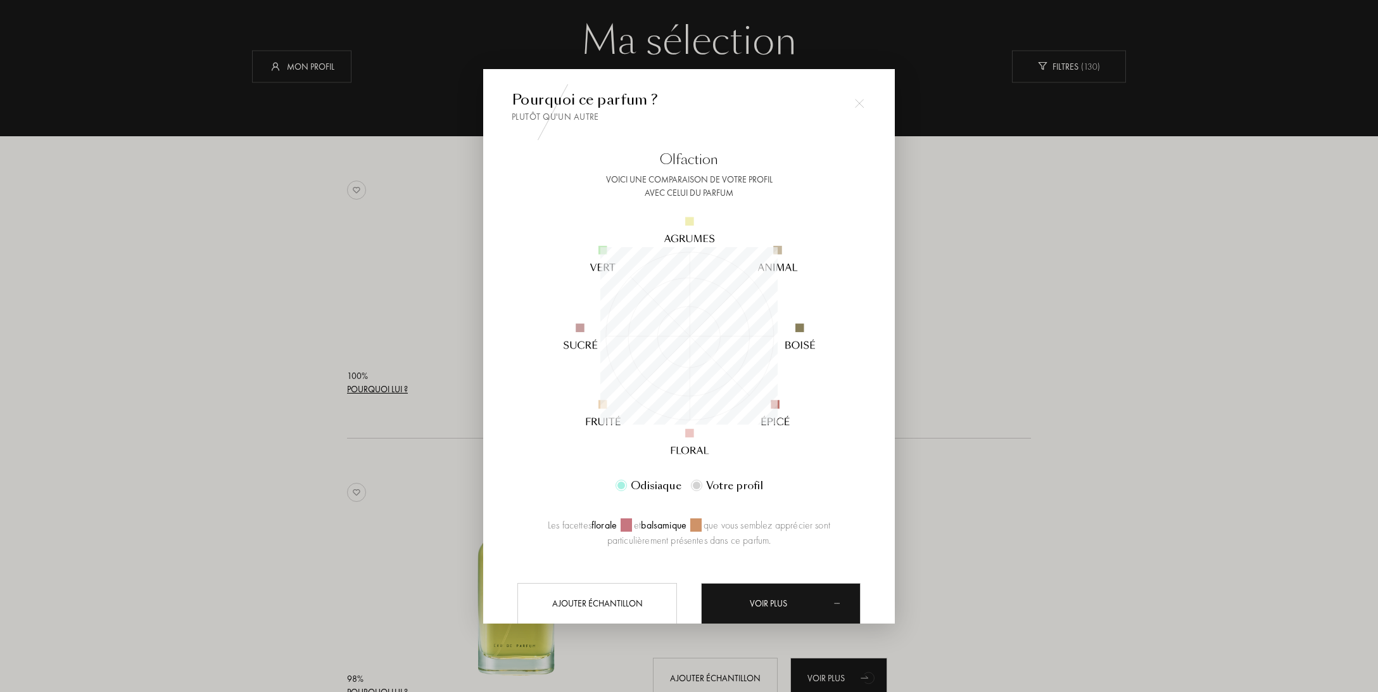
scroll to position [177, 177]
click at [1139, 326] on div at bounding box center [689, 346] width 1378 height 692
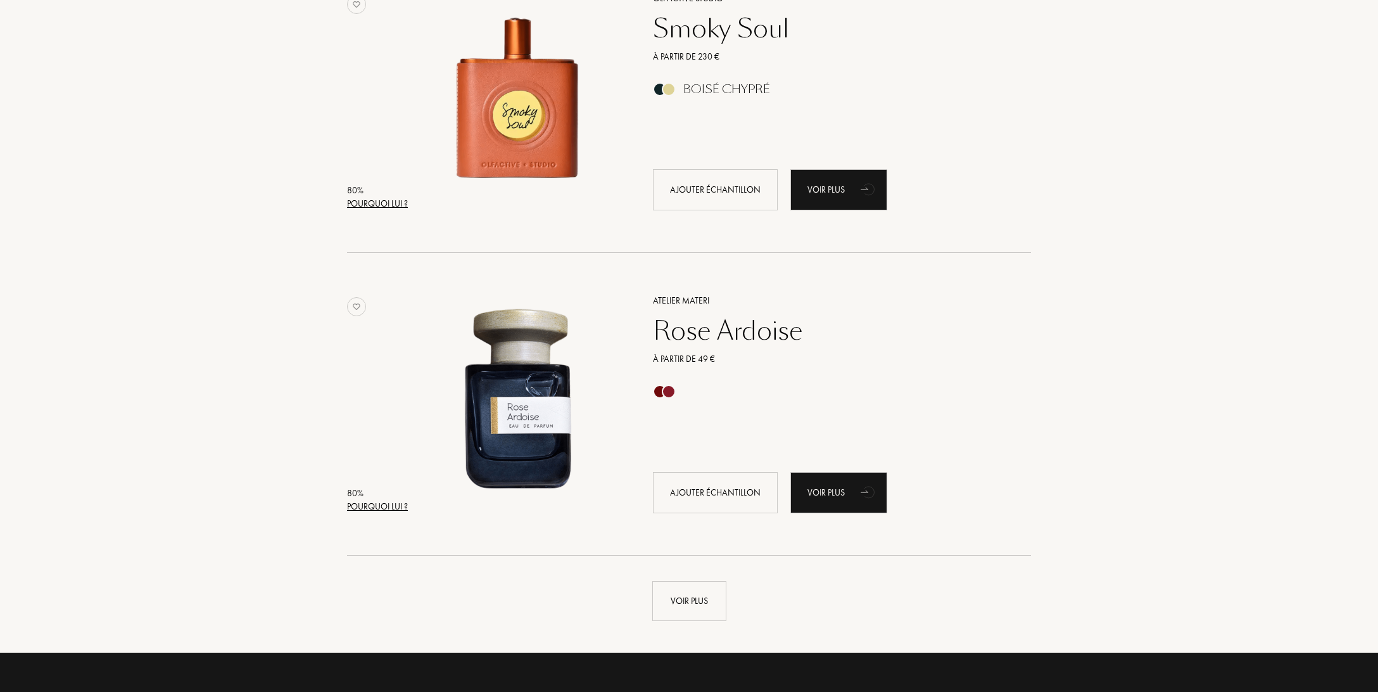
scroll to position [2803, 0]
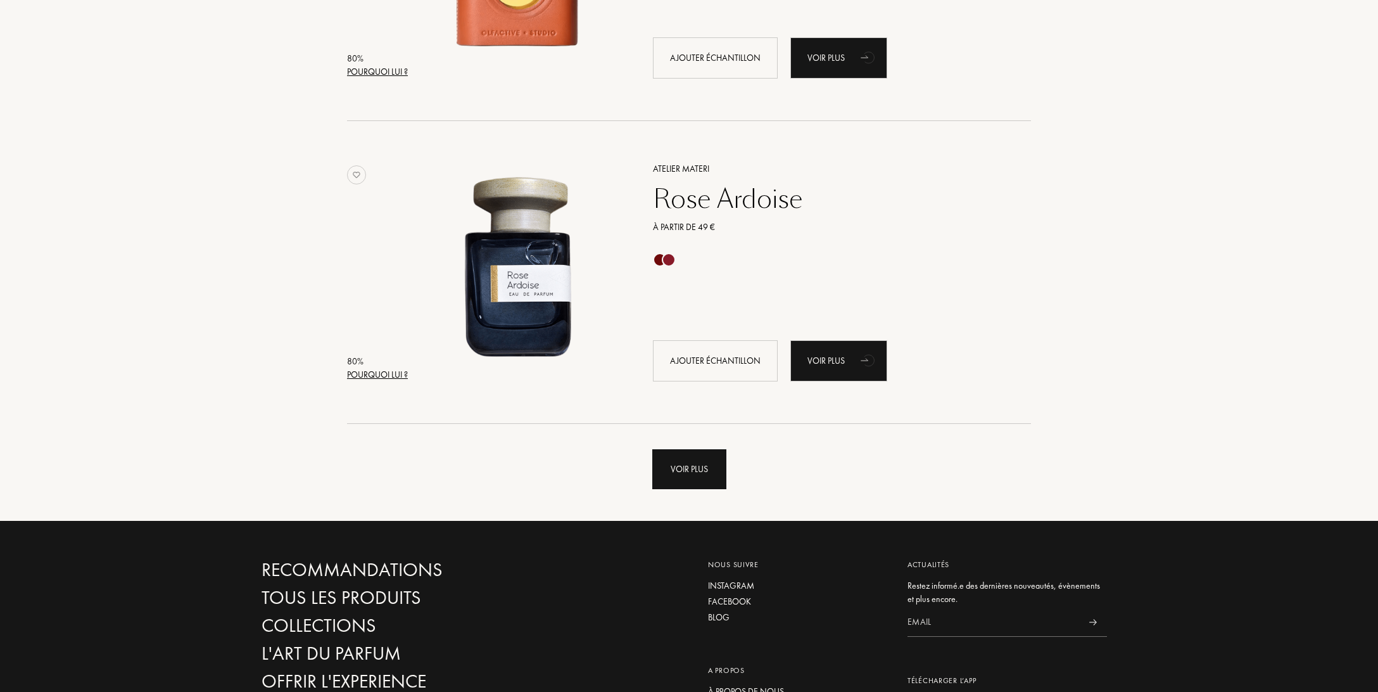
click at [709, 467] on div "Voir plus" at bounding box center [689, 469] width 74 height 40
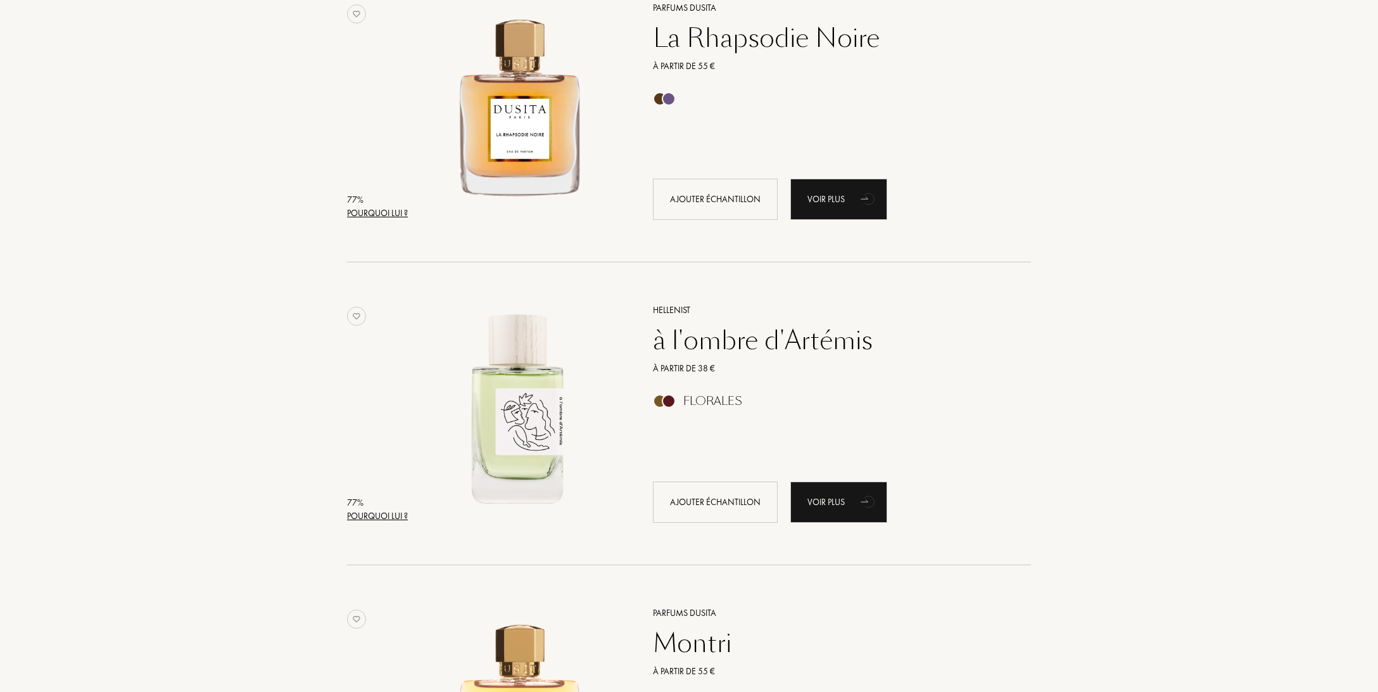
scroll to position [4005, 0]
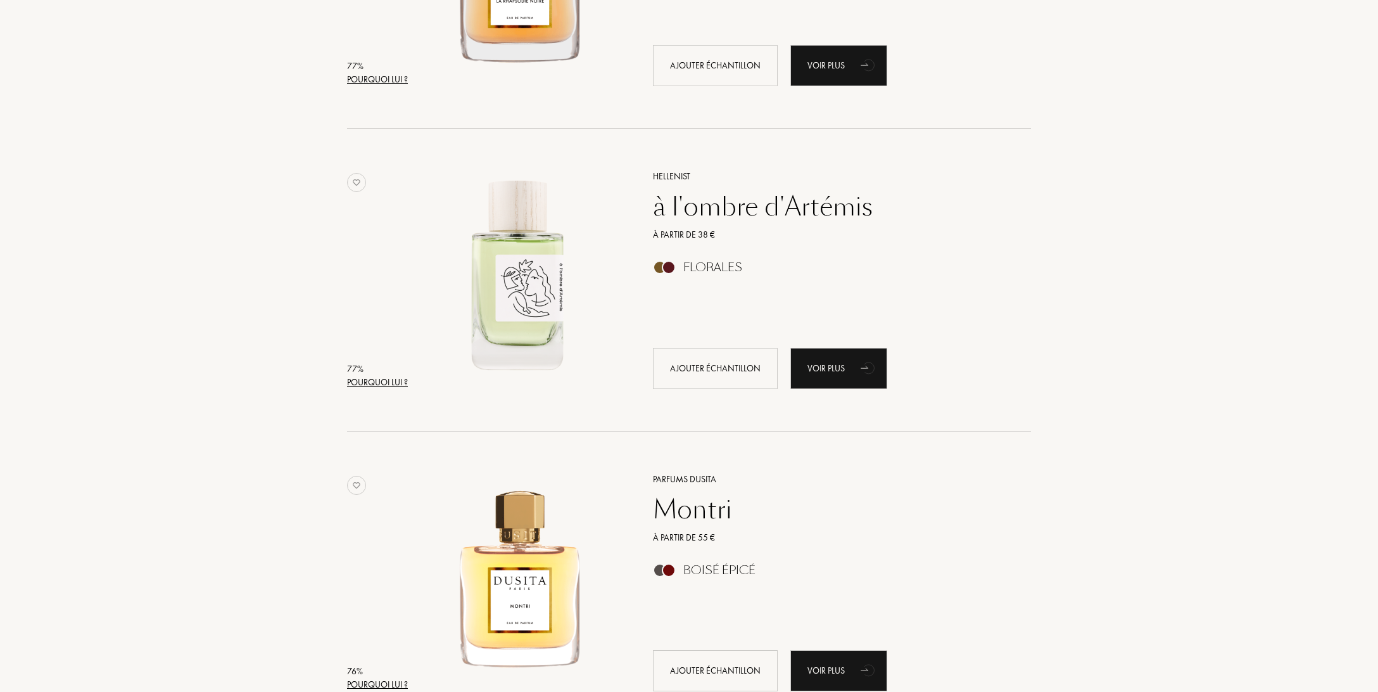
click at [405, 384] on div "Pourquoi lui ?" at bounding box center [377, 382] width 61 height 13
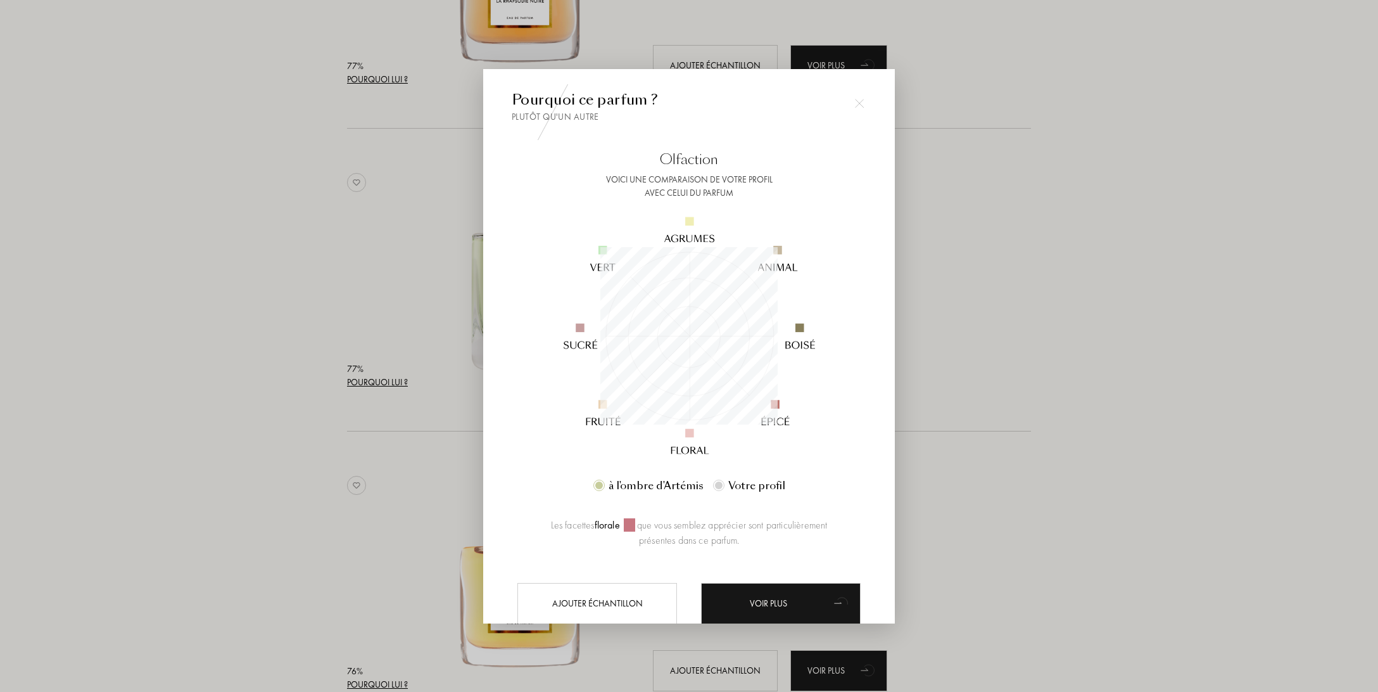
scroll to position [177, 177]
click at [1198, 314] on div at bounding box center [689, 346] width 1378 height 692
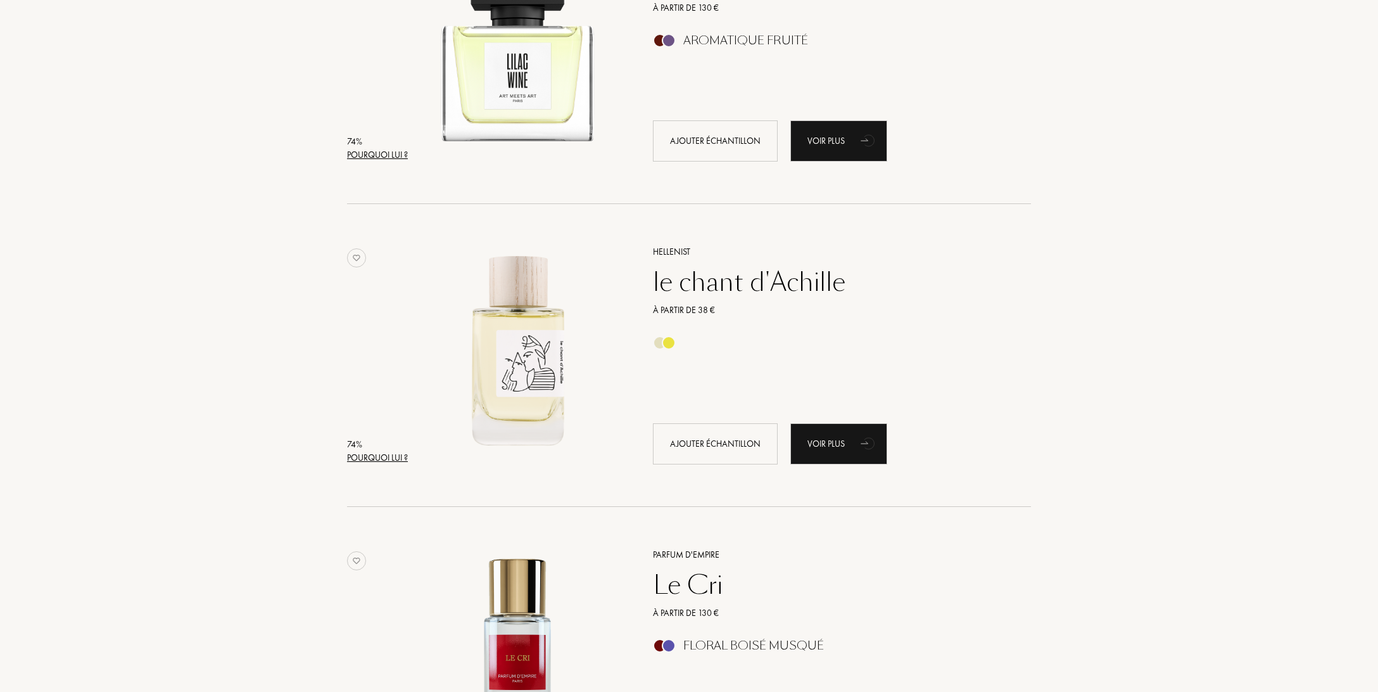
scroll to position [4873, 0]
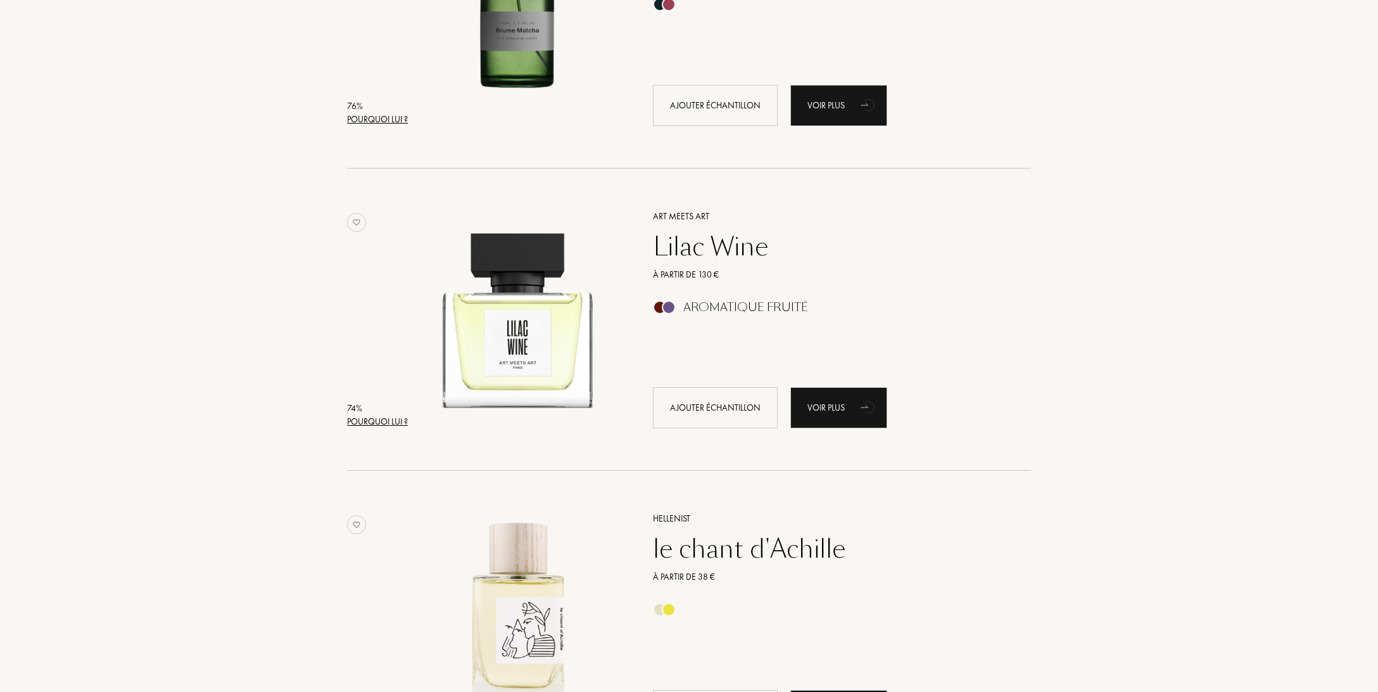
click at [1025, 217] on div "74 % Pourquoi lui ? Art Meets Art Lilac Wine À partir de 130 € Aromatique Fruit…" at bounding box center [689, 332] width 684 height 277
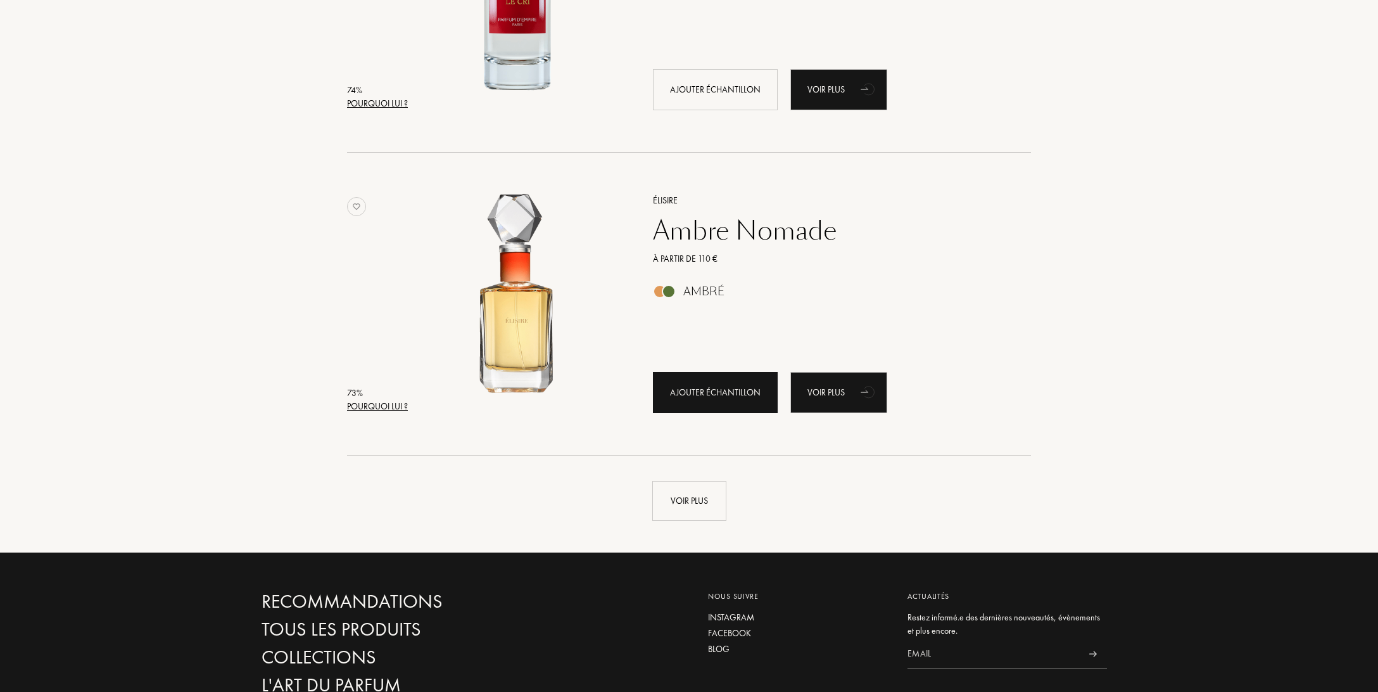
scroll to position [5874, 0]
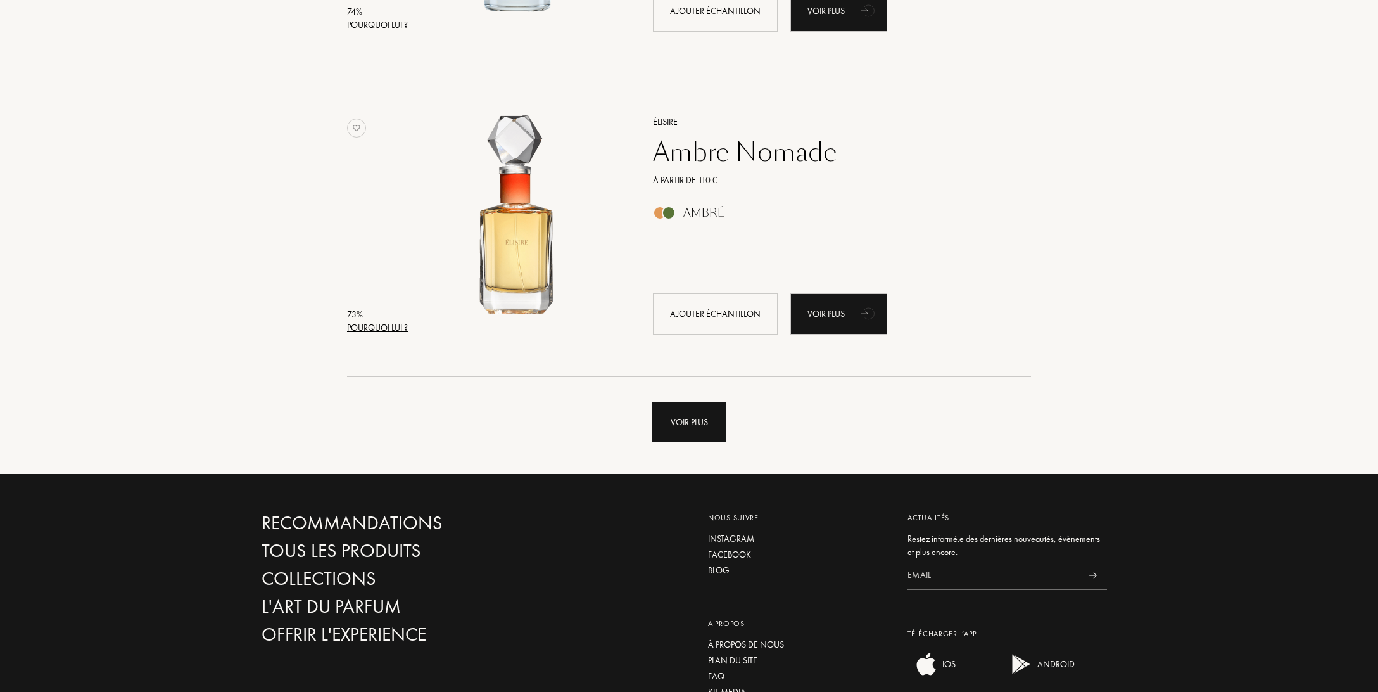
click at [683, 429] on div "Voir plus" at bounding box center [689, 422] width 74 height 40
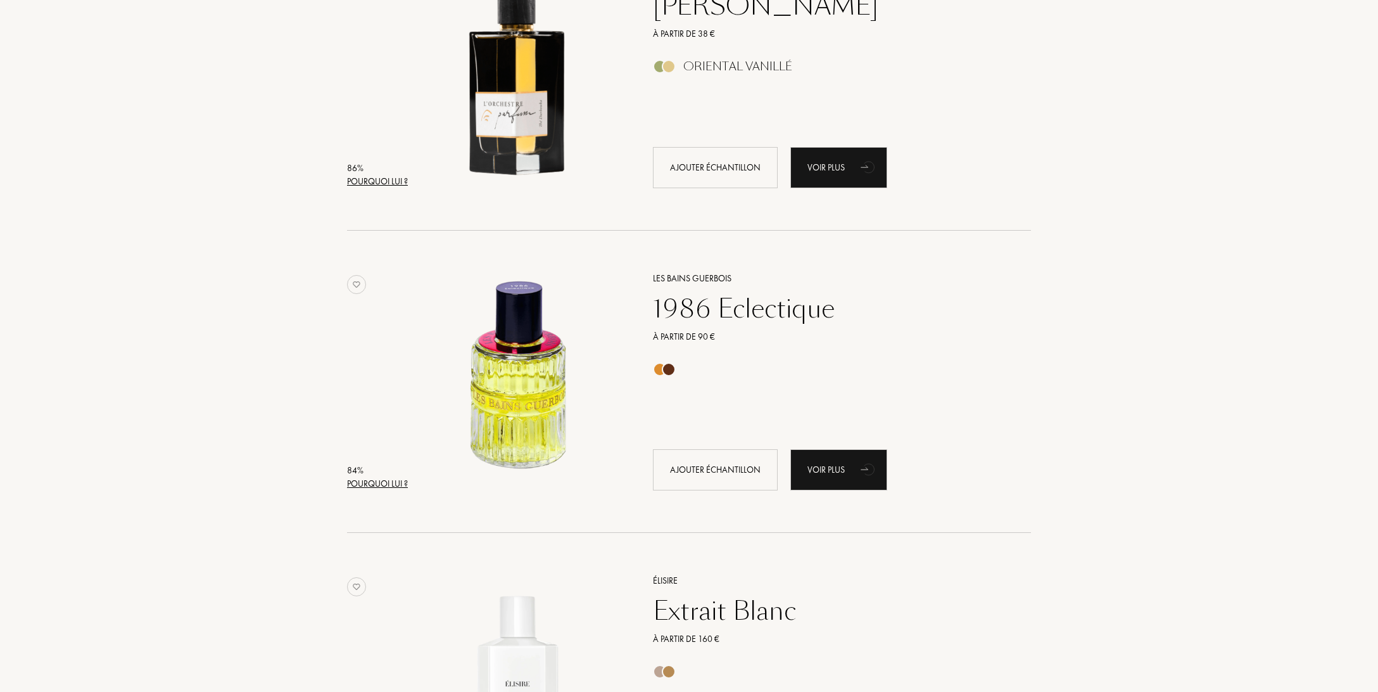
scroll to position [0, 0]
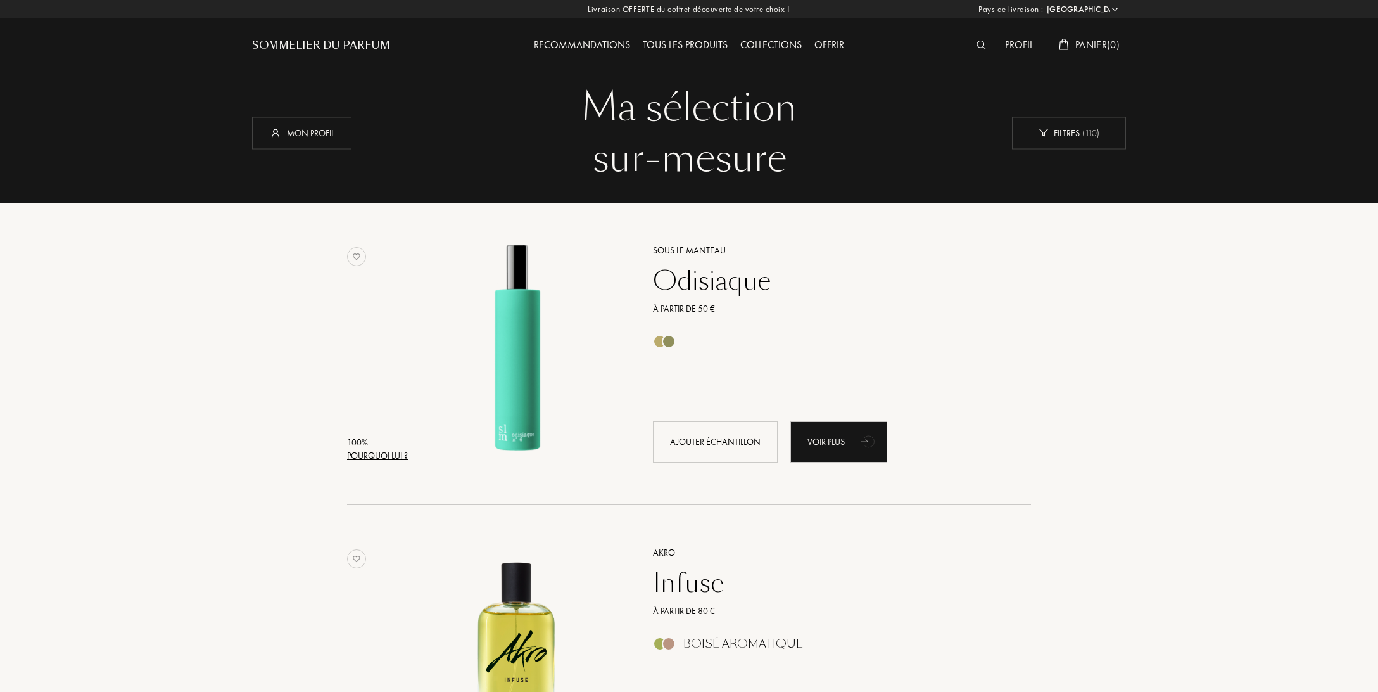
click at [979, 45] on img at bounding box center [982, 45] width 10 height 9
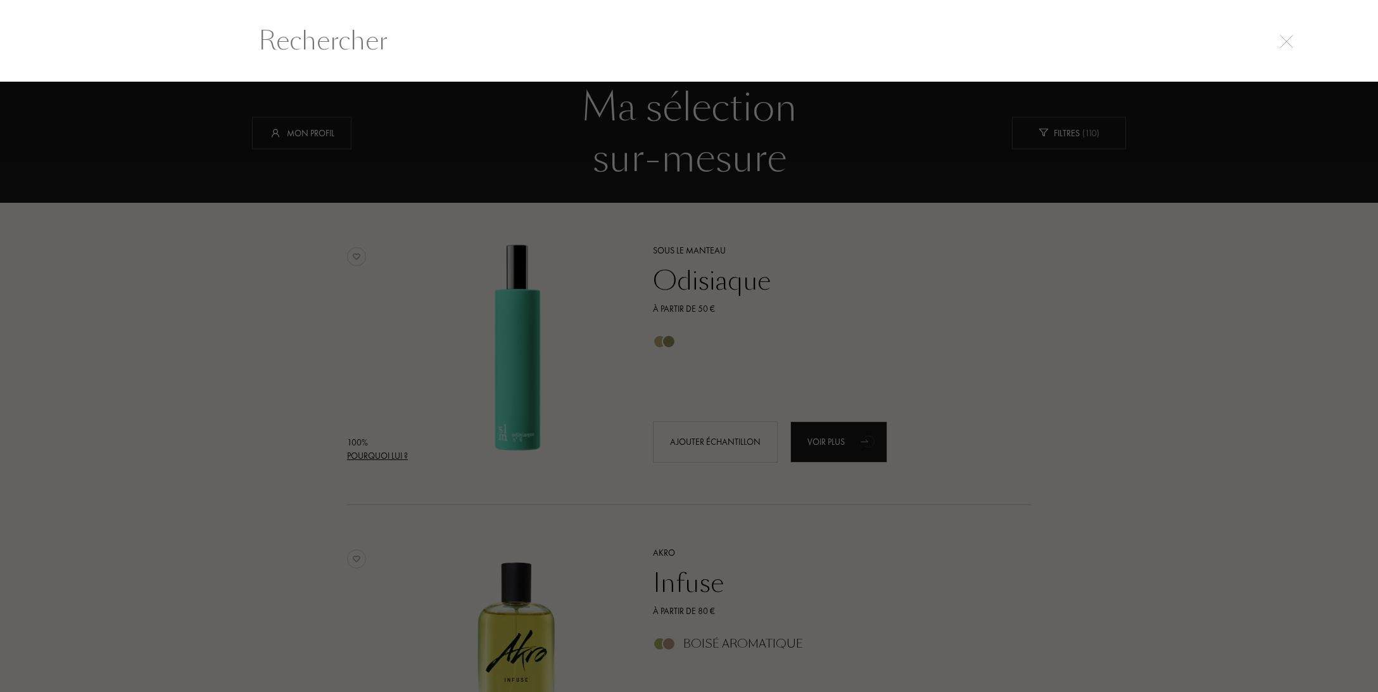
click at [376, 44] on input "text" at bounding box center [689, 41] width 912 height 38
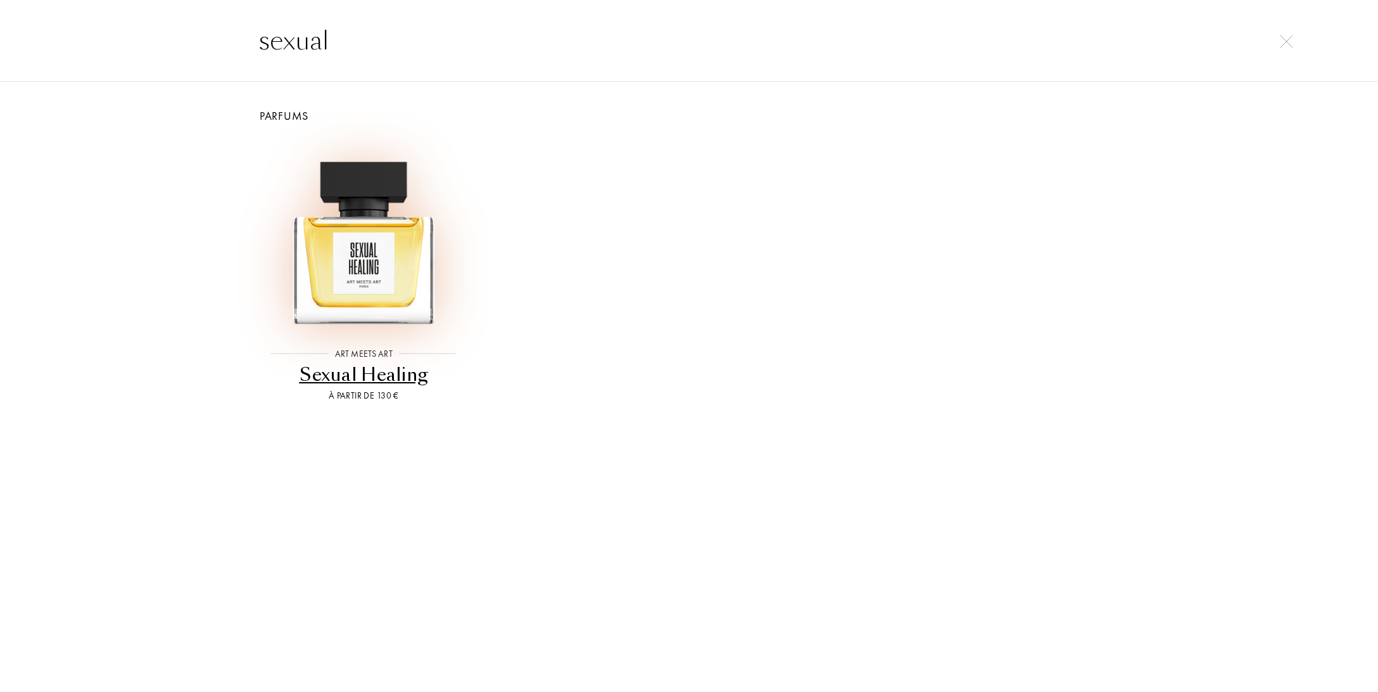
type input "sexual"
click at [331, 274] on img at bounding box center [363, 235] width 195 height 195
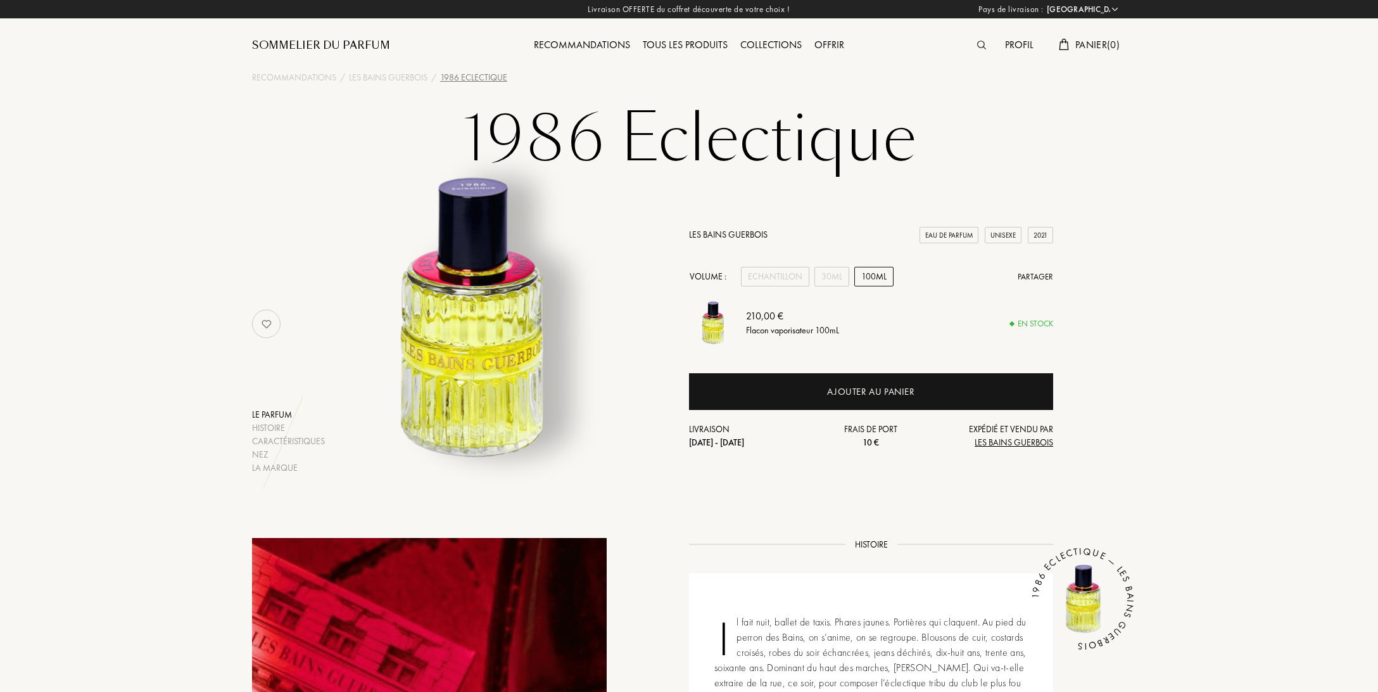
select select "FR"
click at [758, 275] on div "Echantillon" at bounding box center [775, 277] width 68 height 20
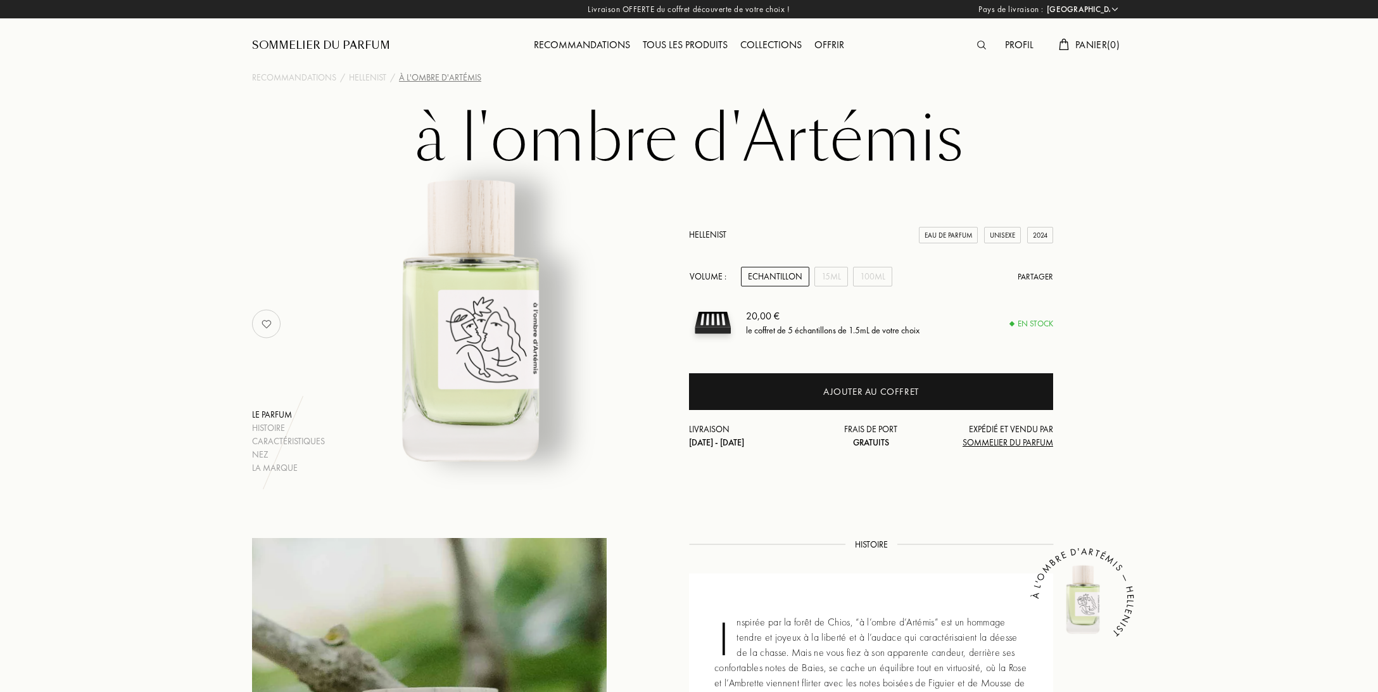
select select "FR"
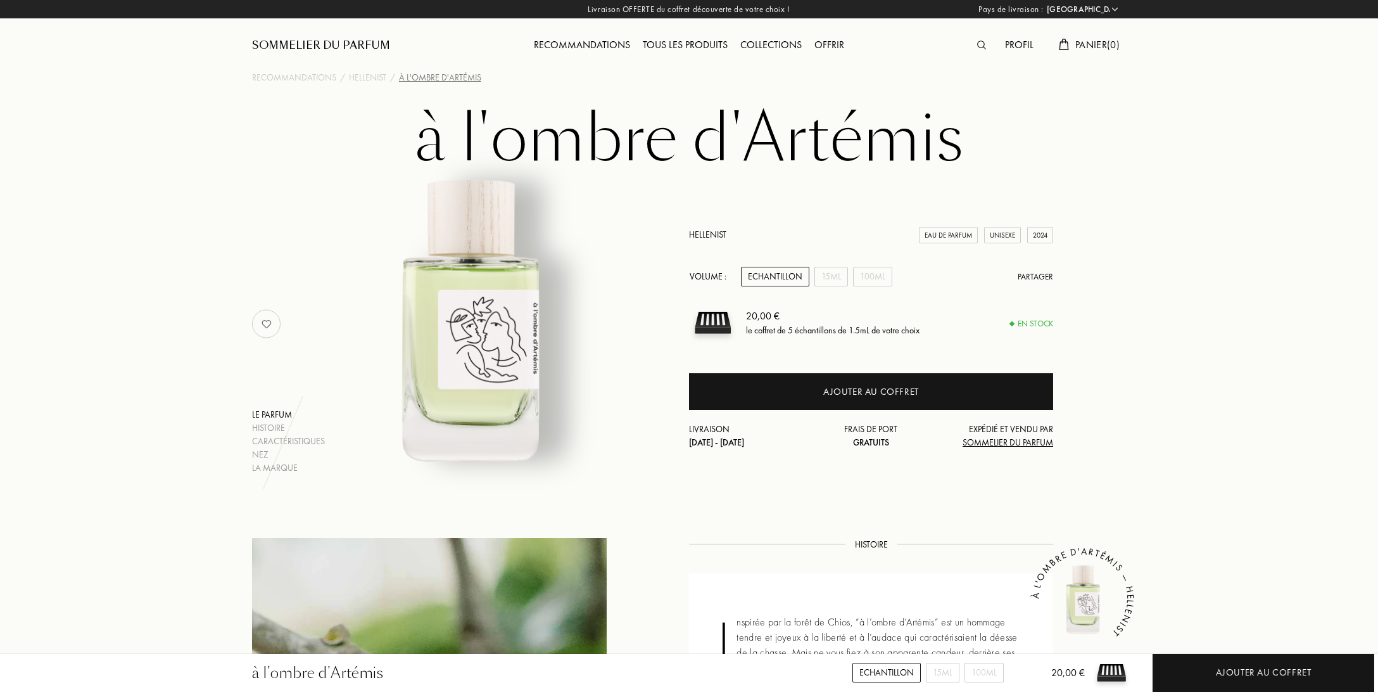
scroll to position [400, 0]
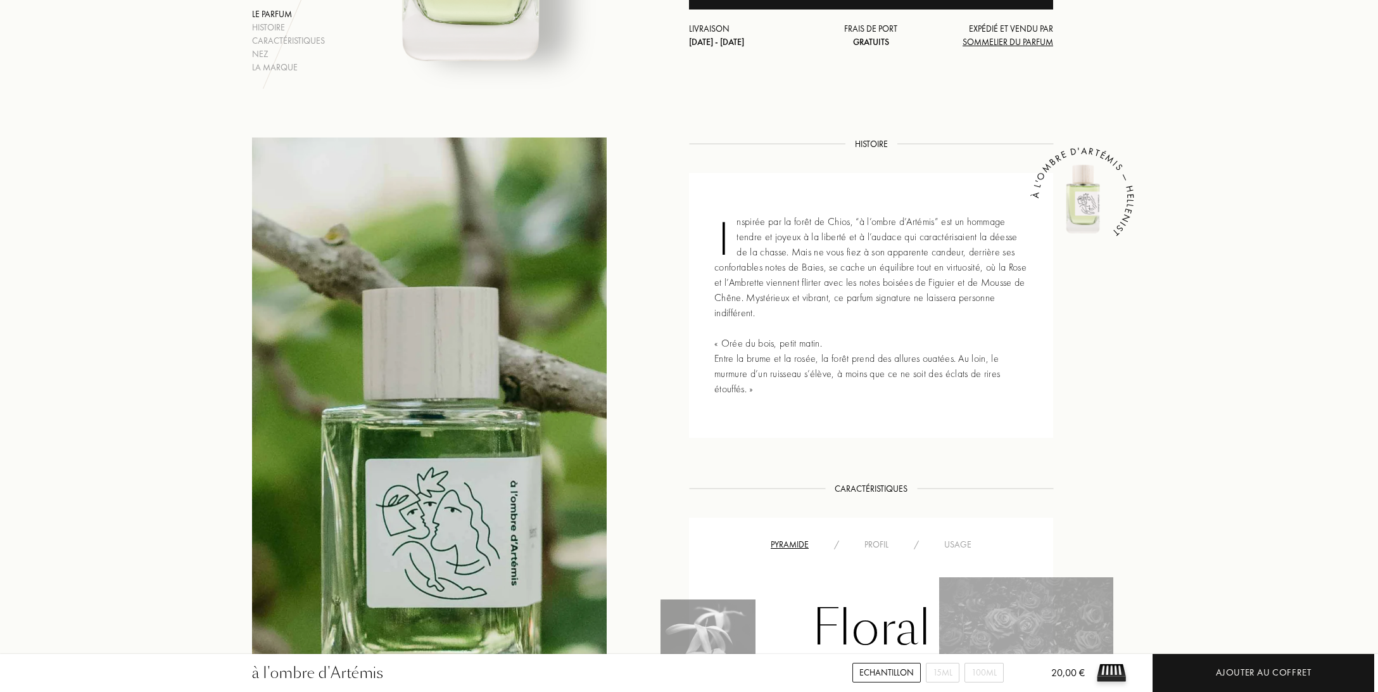
click at [953, 543] on div "Usage" at bounding box center [958, 544] width 53 height 13
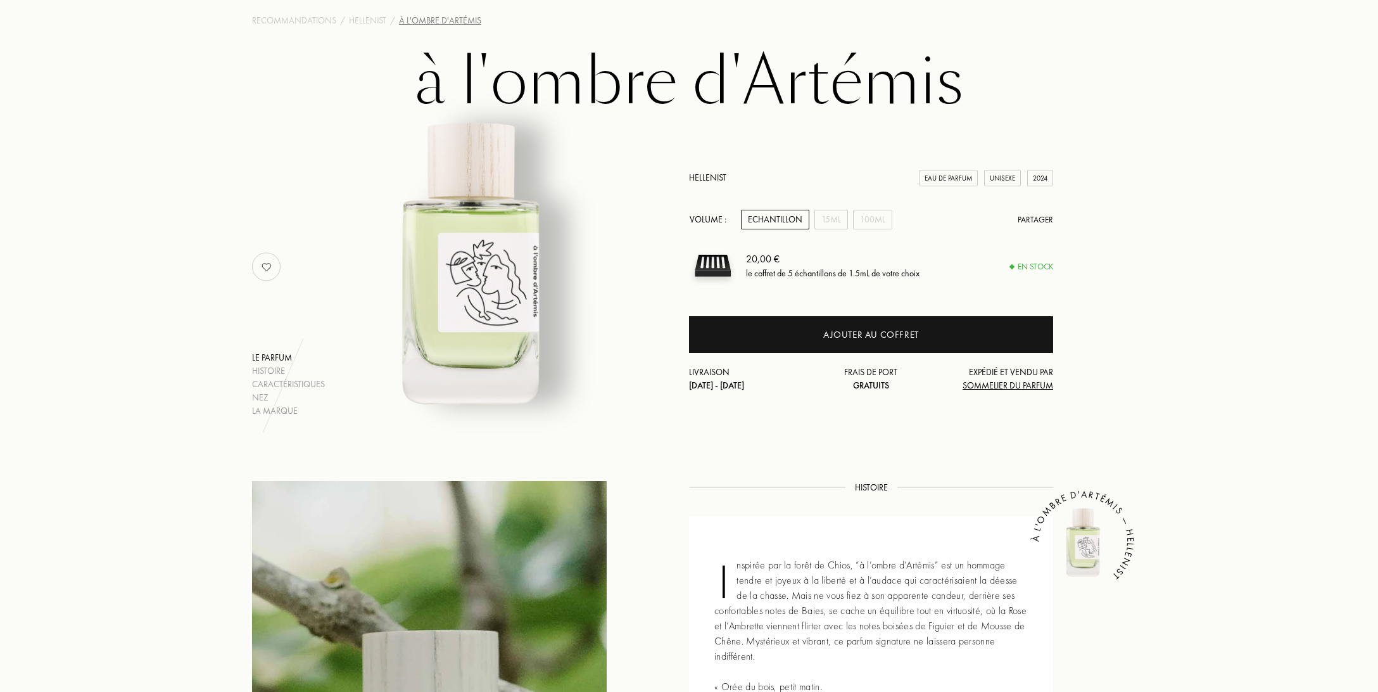
scroll to position [0, 0]
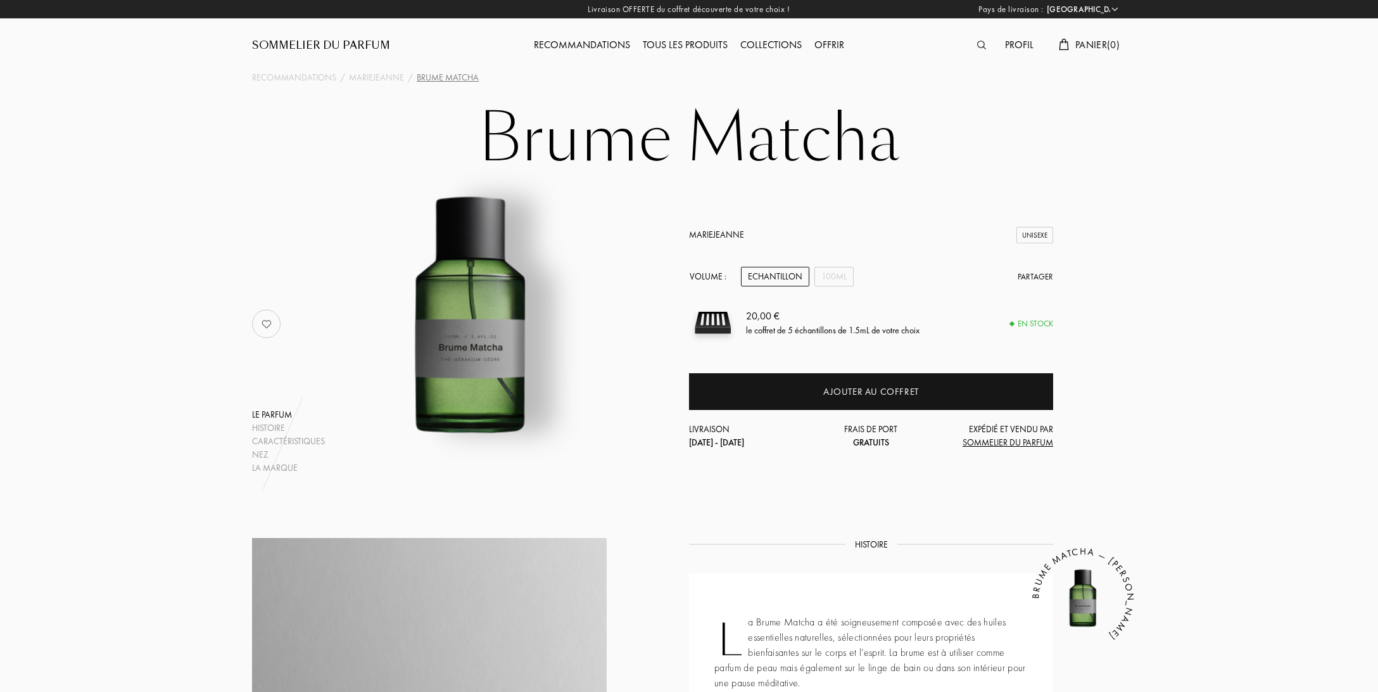
select select "FR"
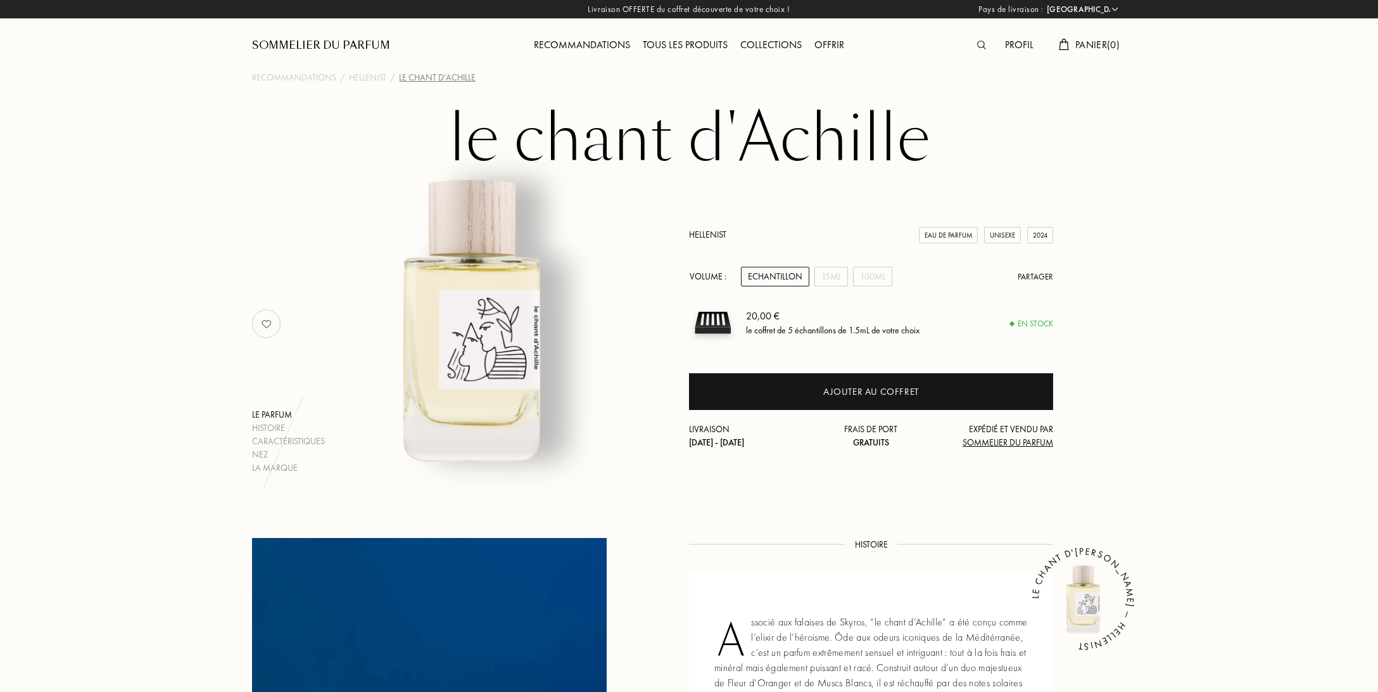
select select "FR"
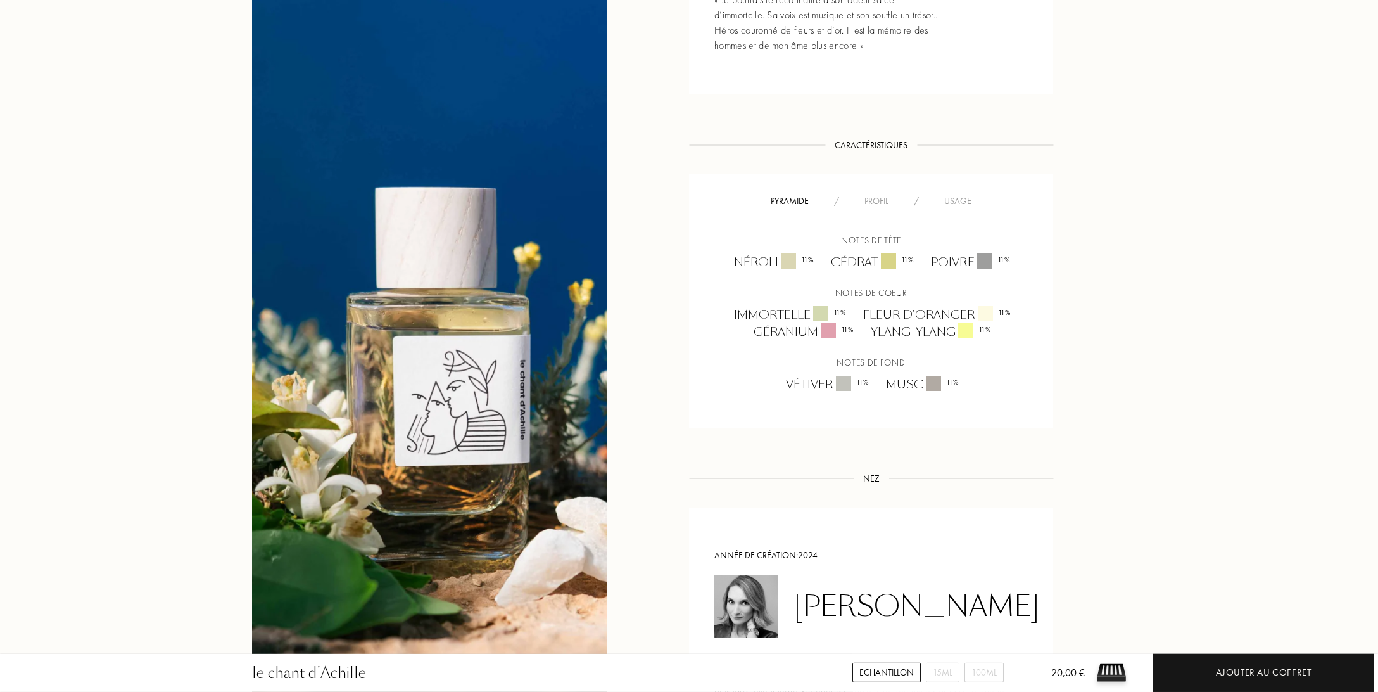
scroll to position [801, 0]
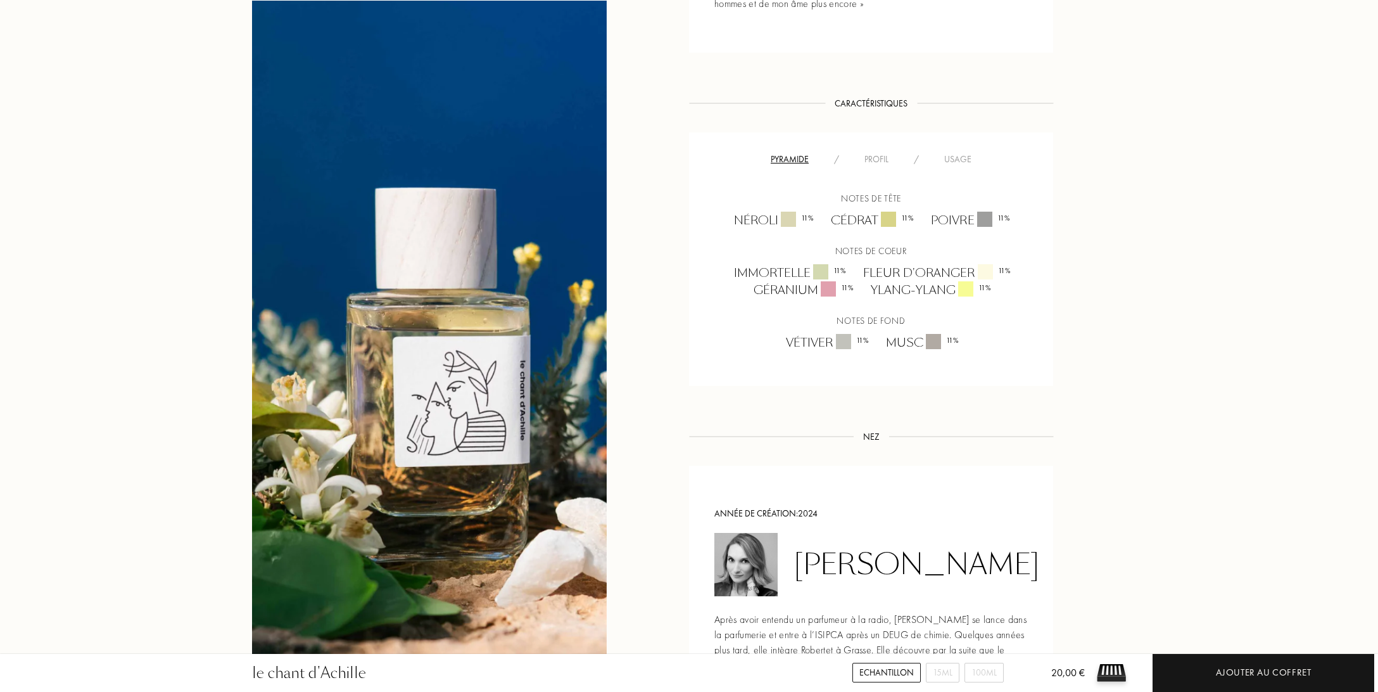
click at [873, 156] on div "Profil" at bounding box center [876, 159] width 49 height 13
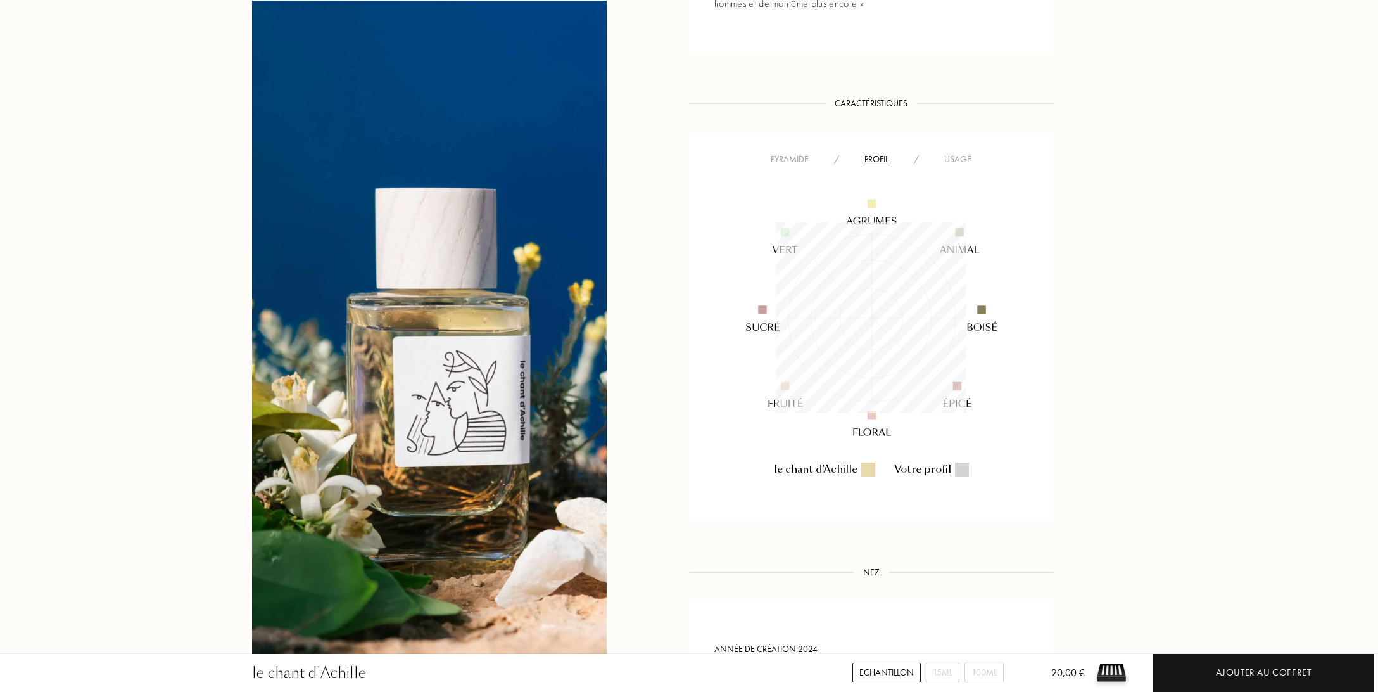
scroll to position [191, 191]
click at [961, 162] on div "Usage" at bounding box center [958, 159] width 53 height 13
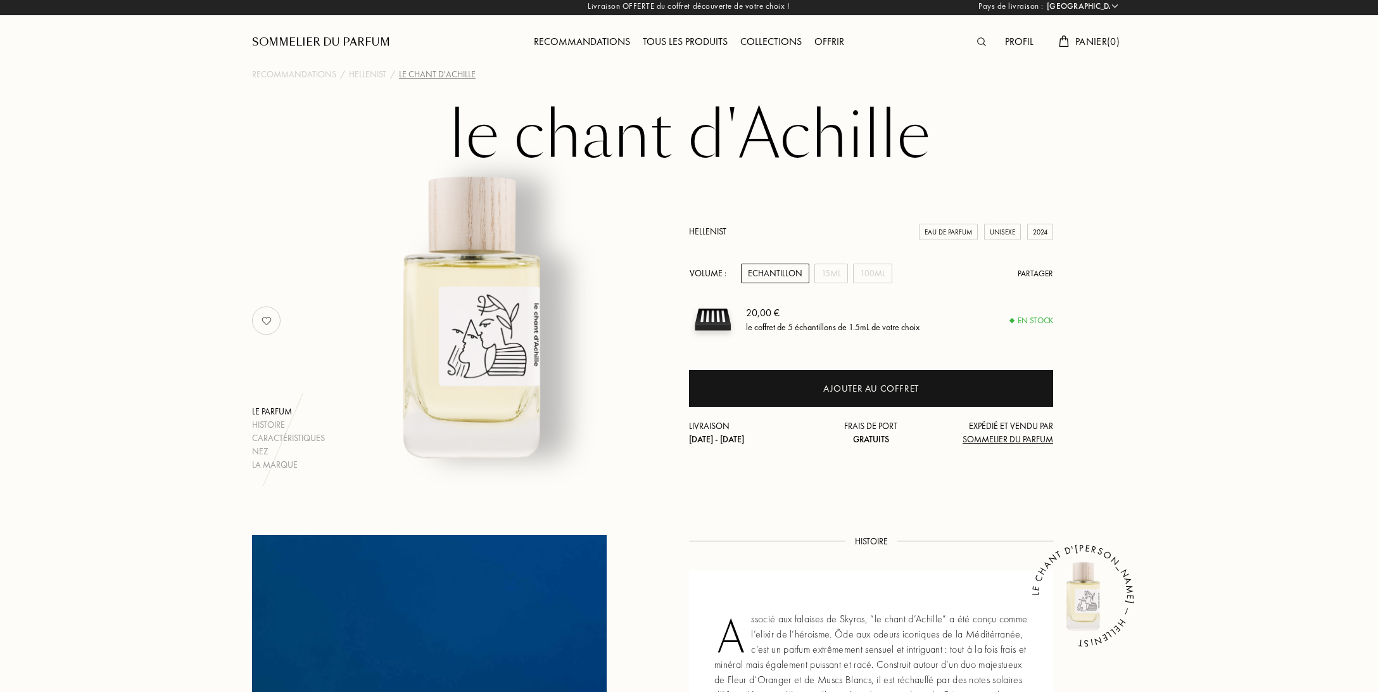
scroll to position [0, 0]
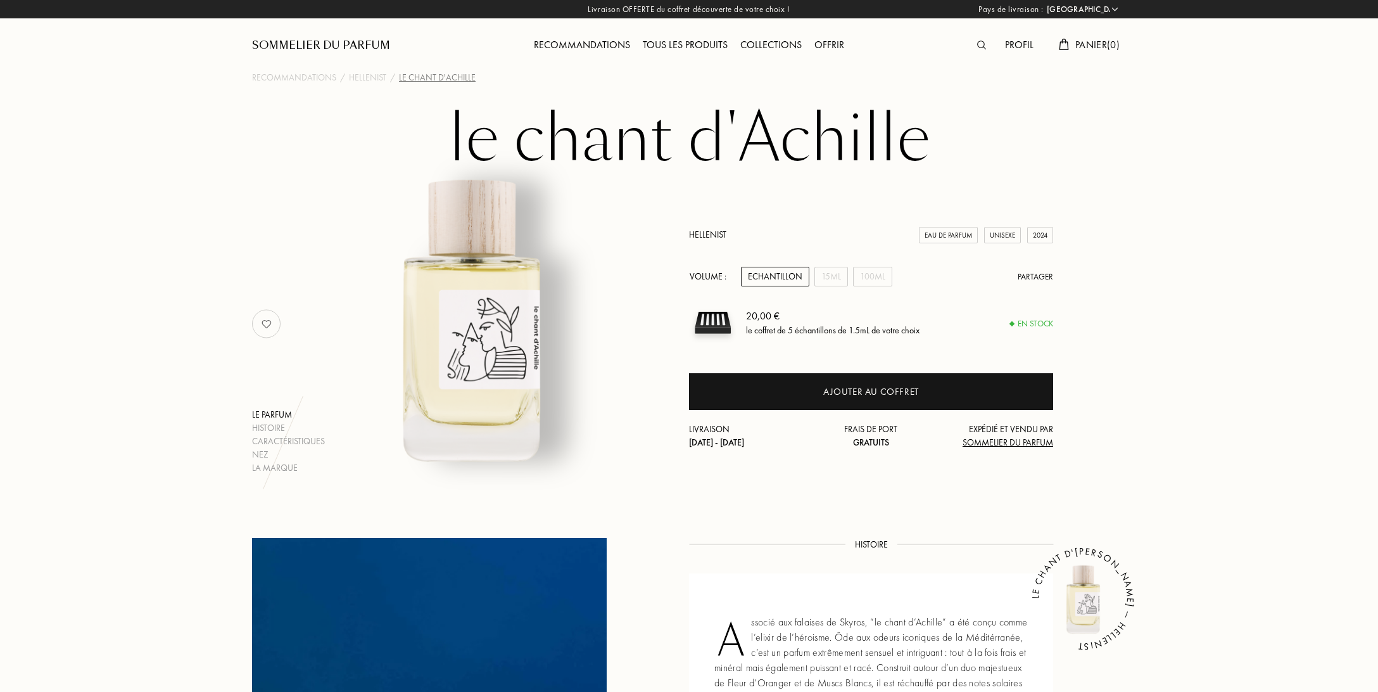
click at [713, 232] on link "Hellenist" at bounding box center [707, 234] width 37 height 11
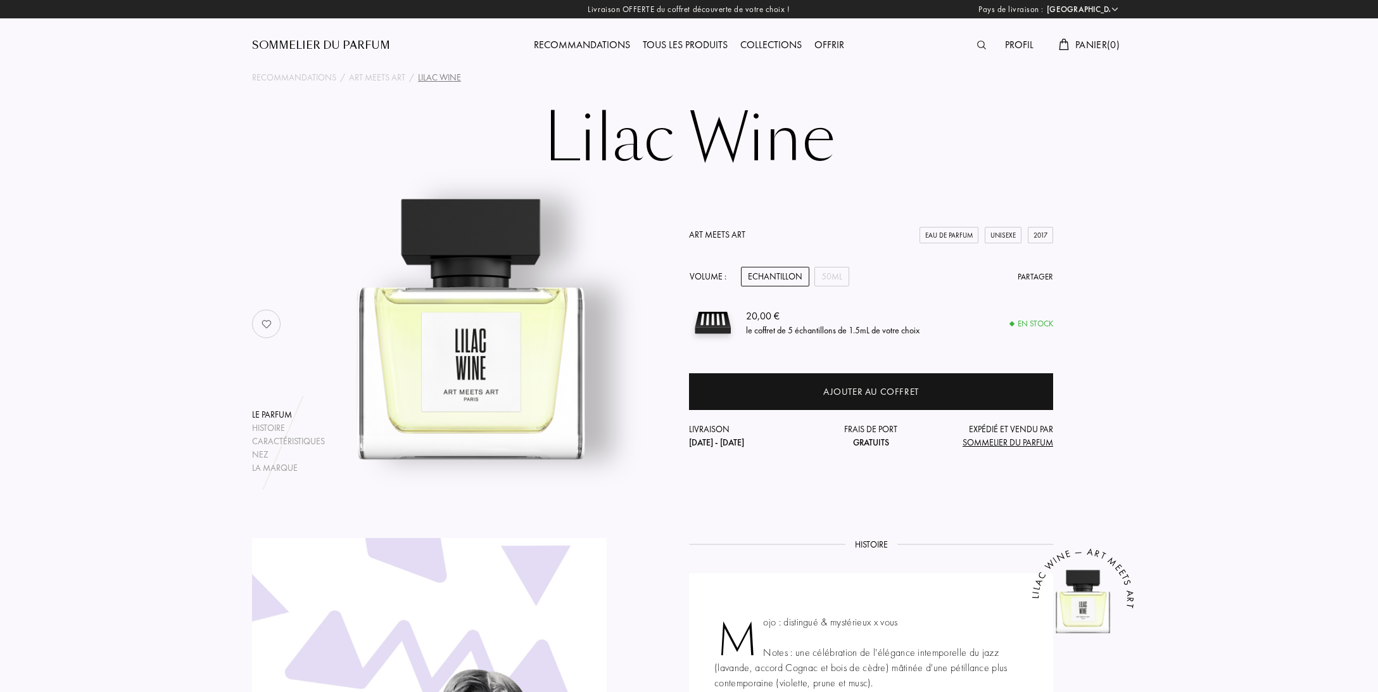
select select "FR"
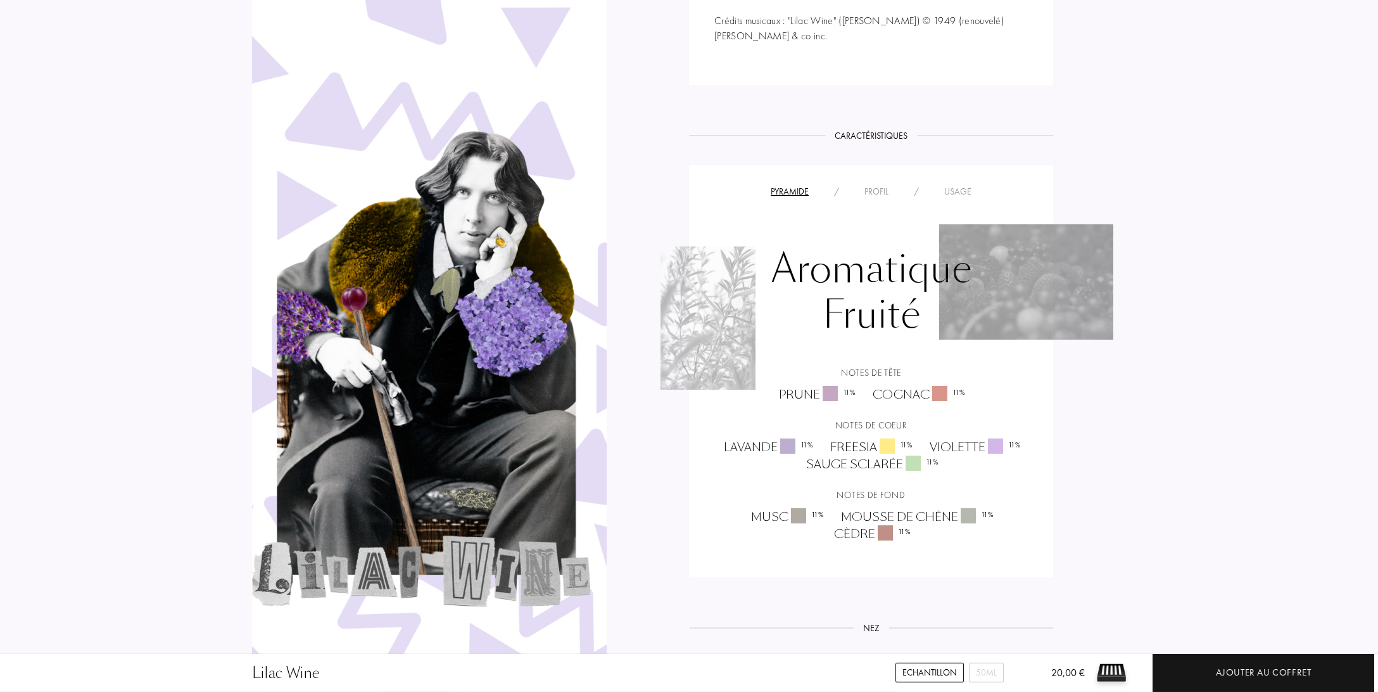
scroll to position [801, 0]
click at [882, 187] on div "Profil" at bounding box center [876, 189] width 49 height 13
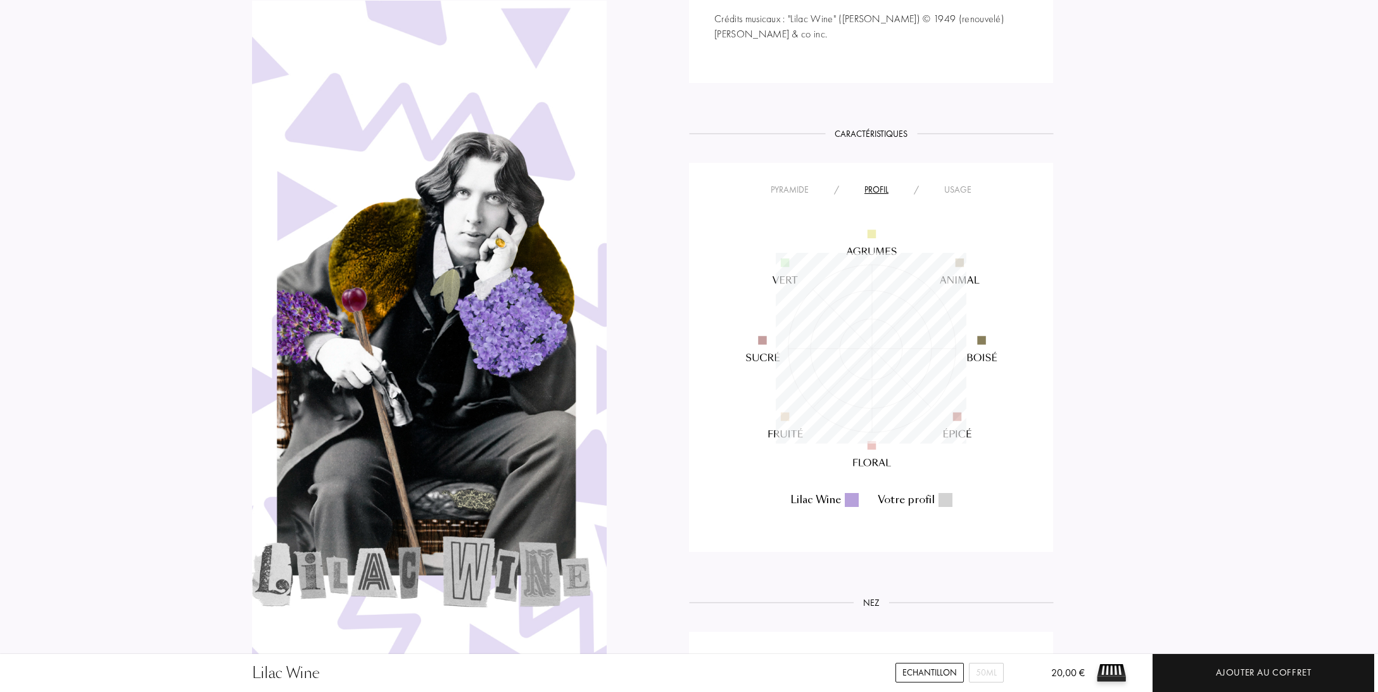
scroll to position [191, 191]
click at [949, 195] on div "Usage" at bounding box center [958, 189] width 53 height 13
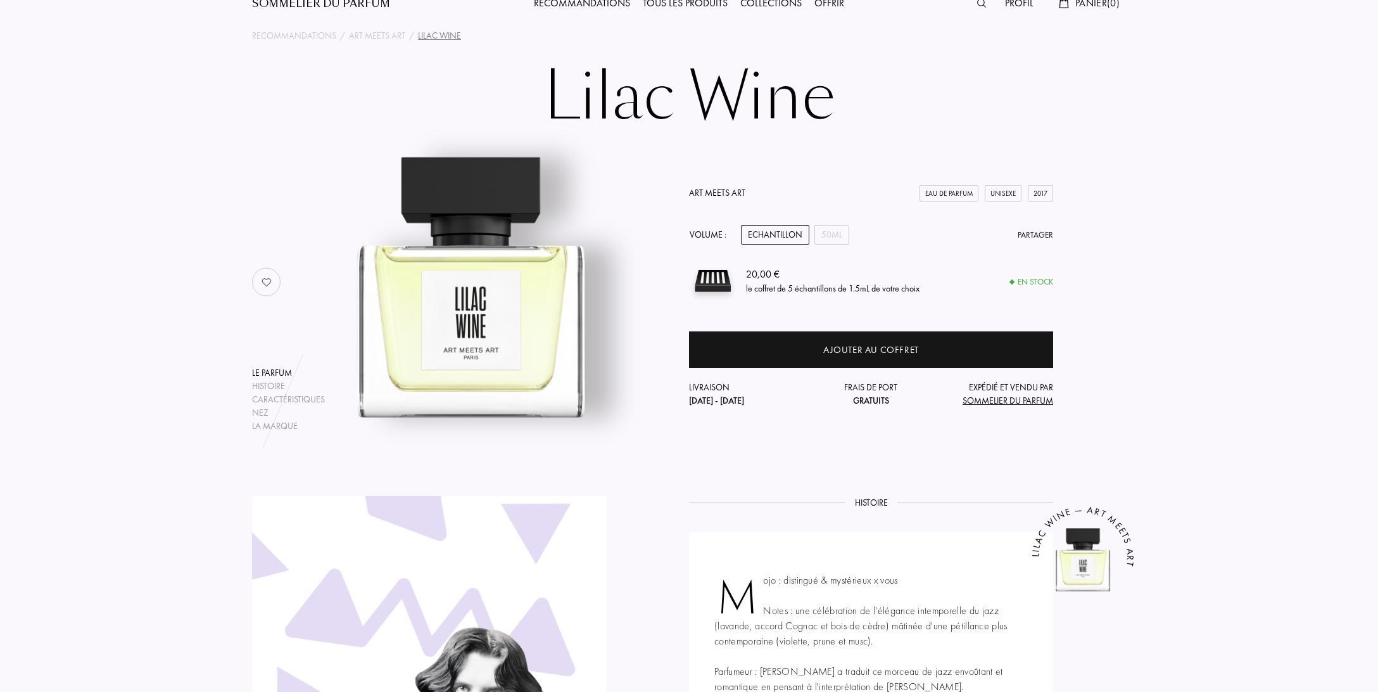
scroll to position [0, 0]
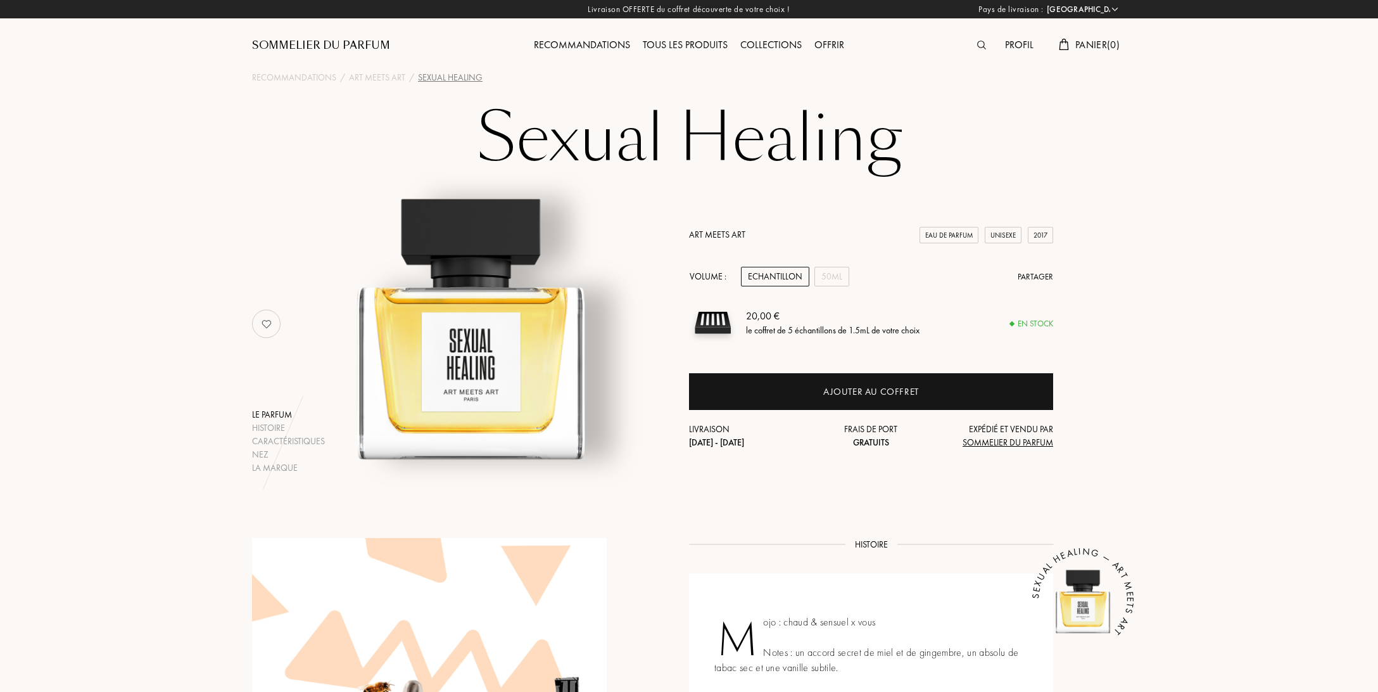
select select "FR"
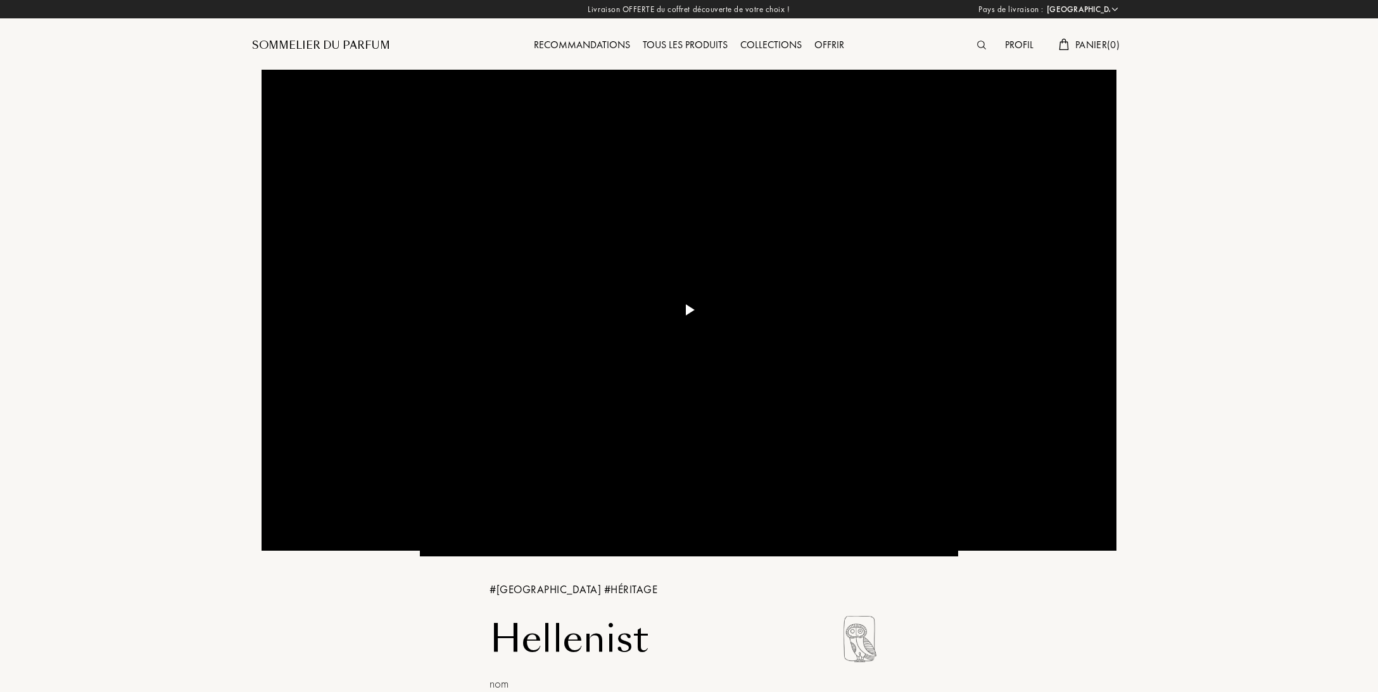
select select "FR"
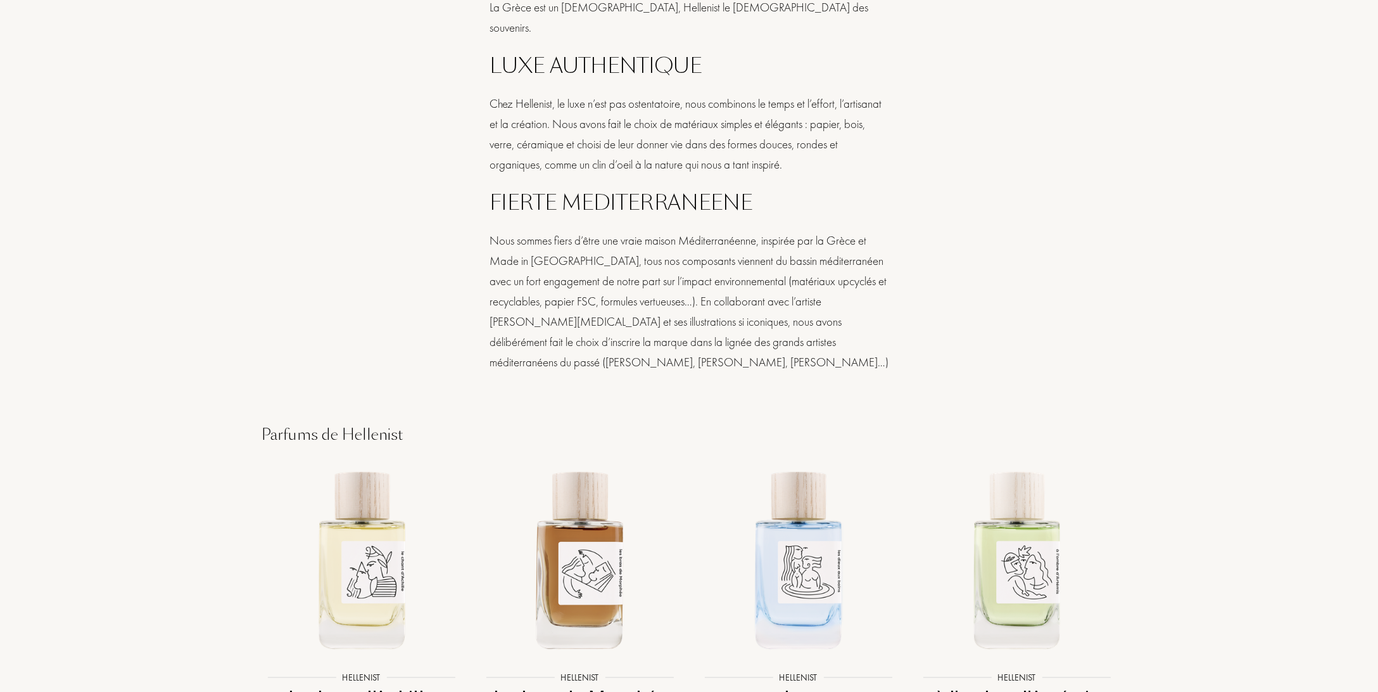
scroll to position [1468, 0]
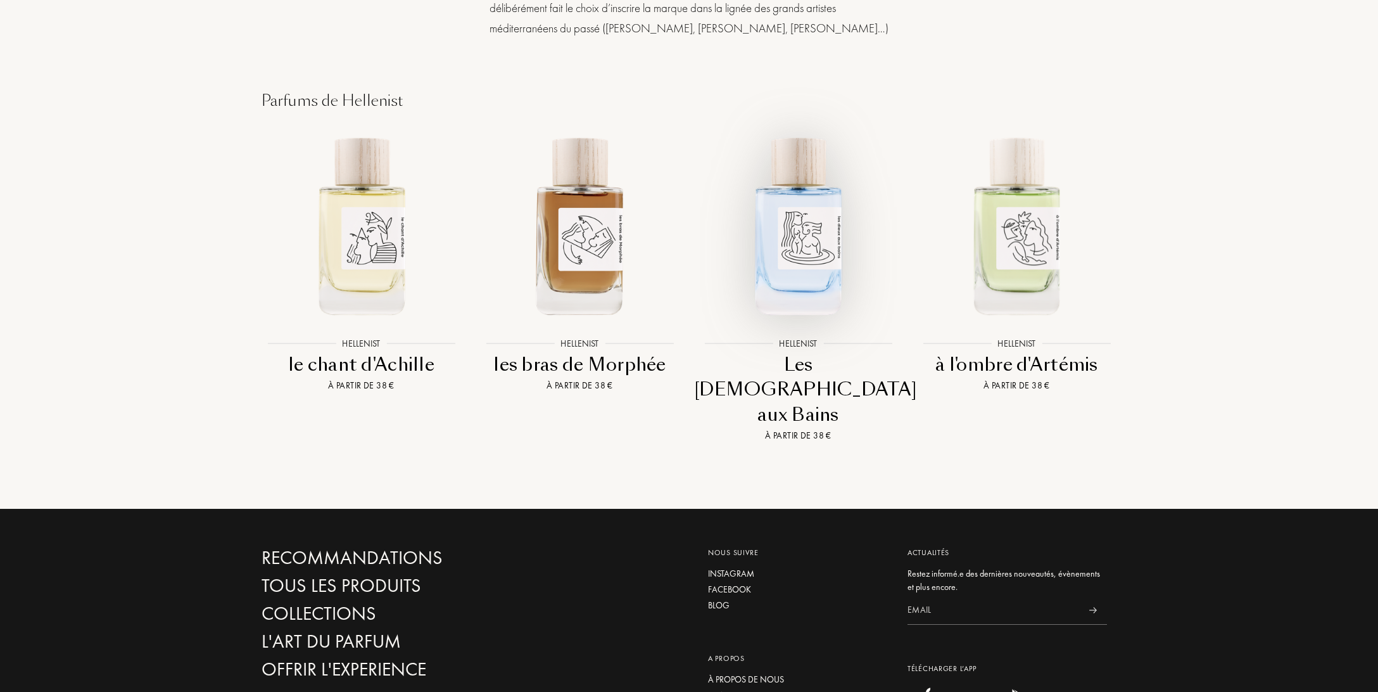
click at [827, 208] on img at bounding box center [798, 224] width 197 height 197
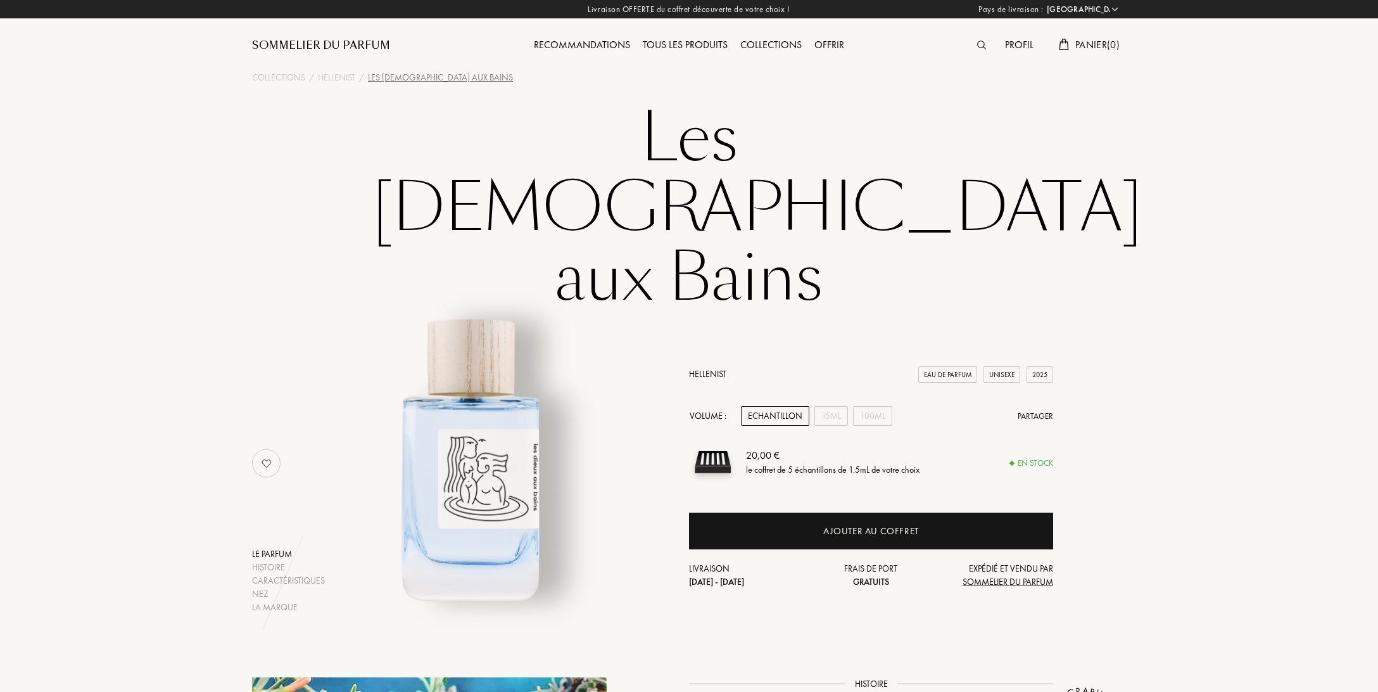
select select "FR"
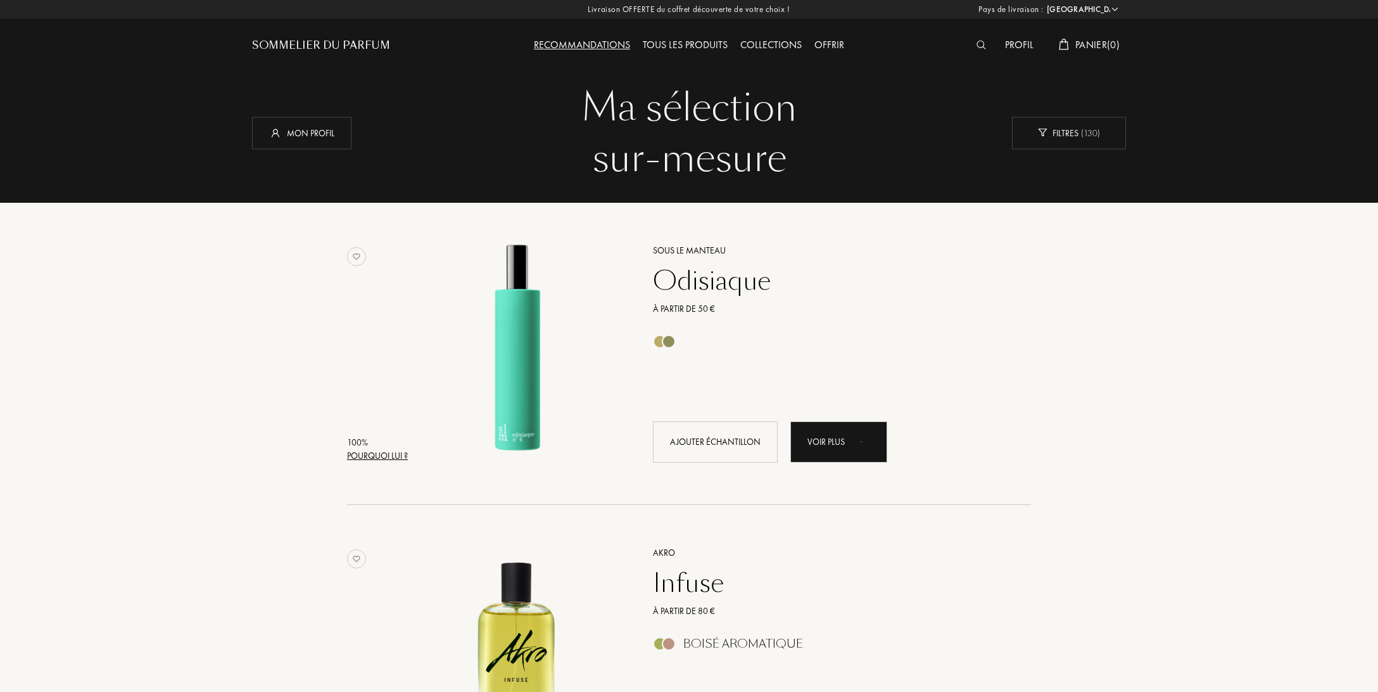
select select "FR"
click at [680, 44] on div "Tous les produits" at bounding box center [686, 45] width 98 height 16
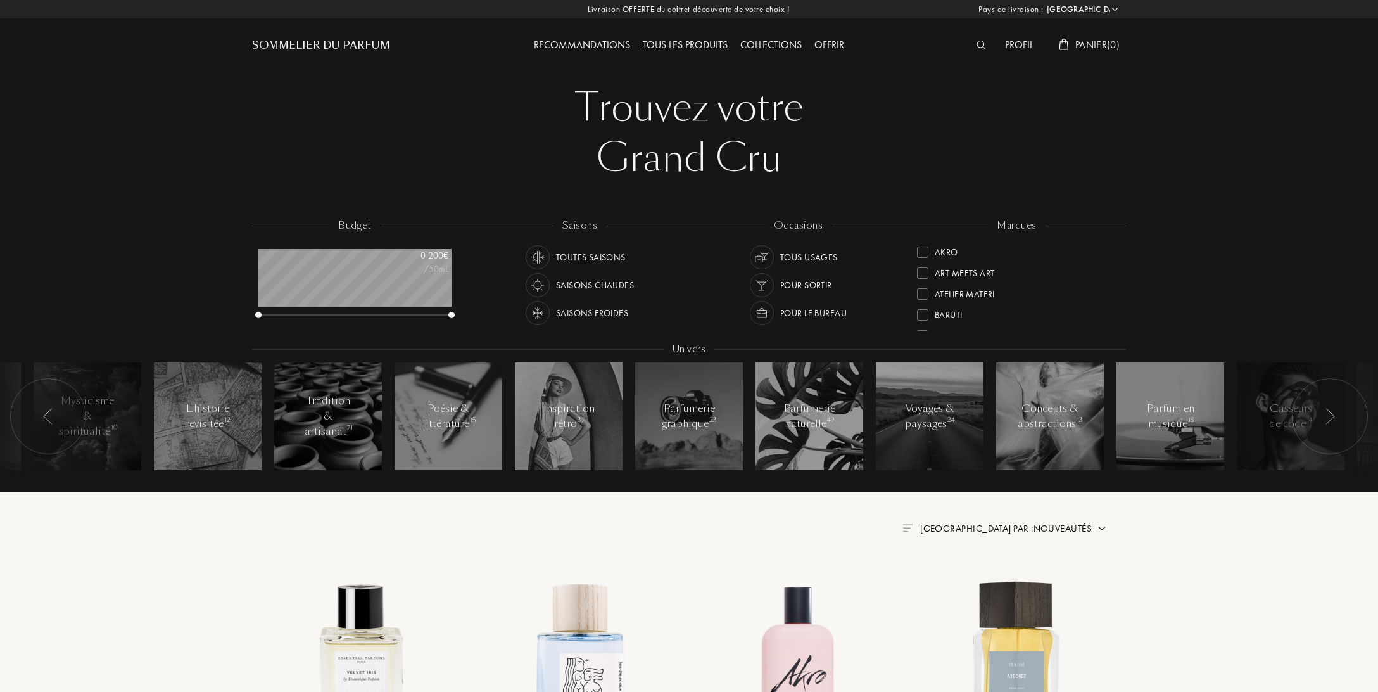
select select "FR"
click at [976, 249] on div "Parfums Dusita" at bounding box center [968, 244] width 67 height 17
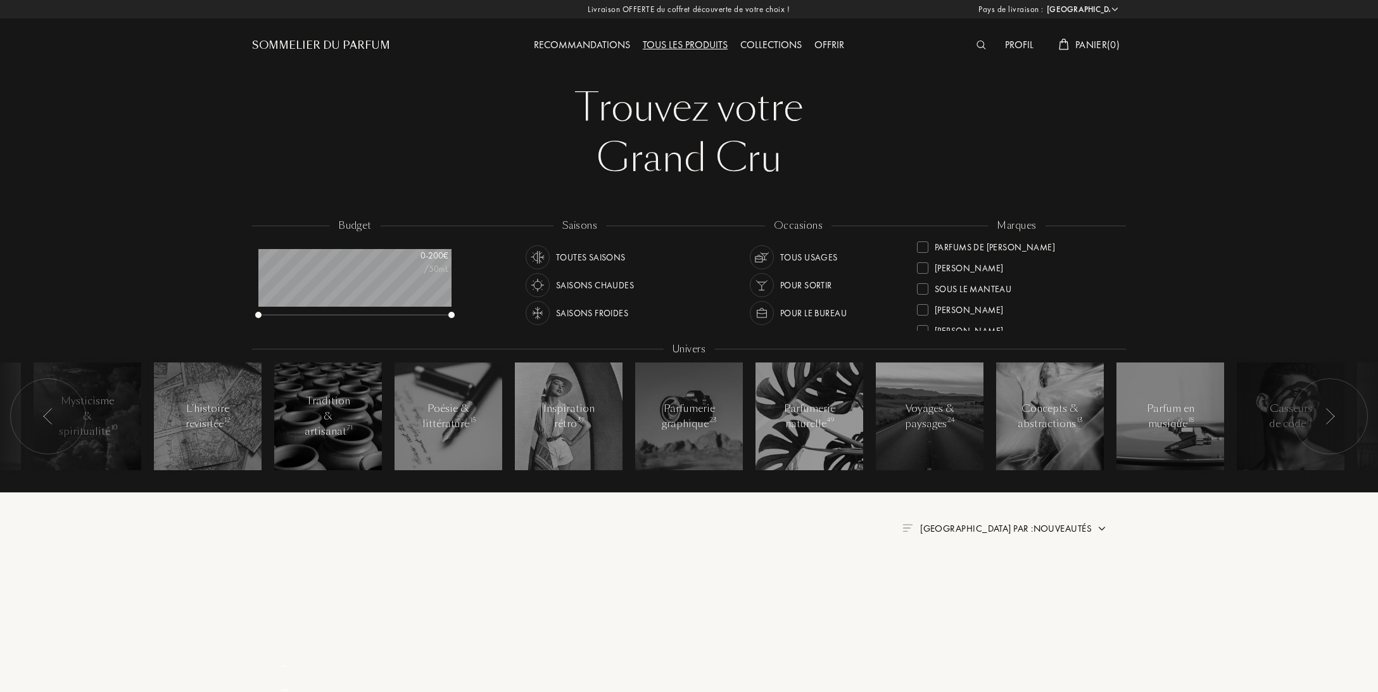
scroll to position [0, 0]
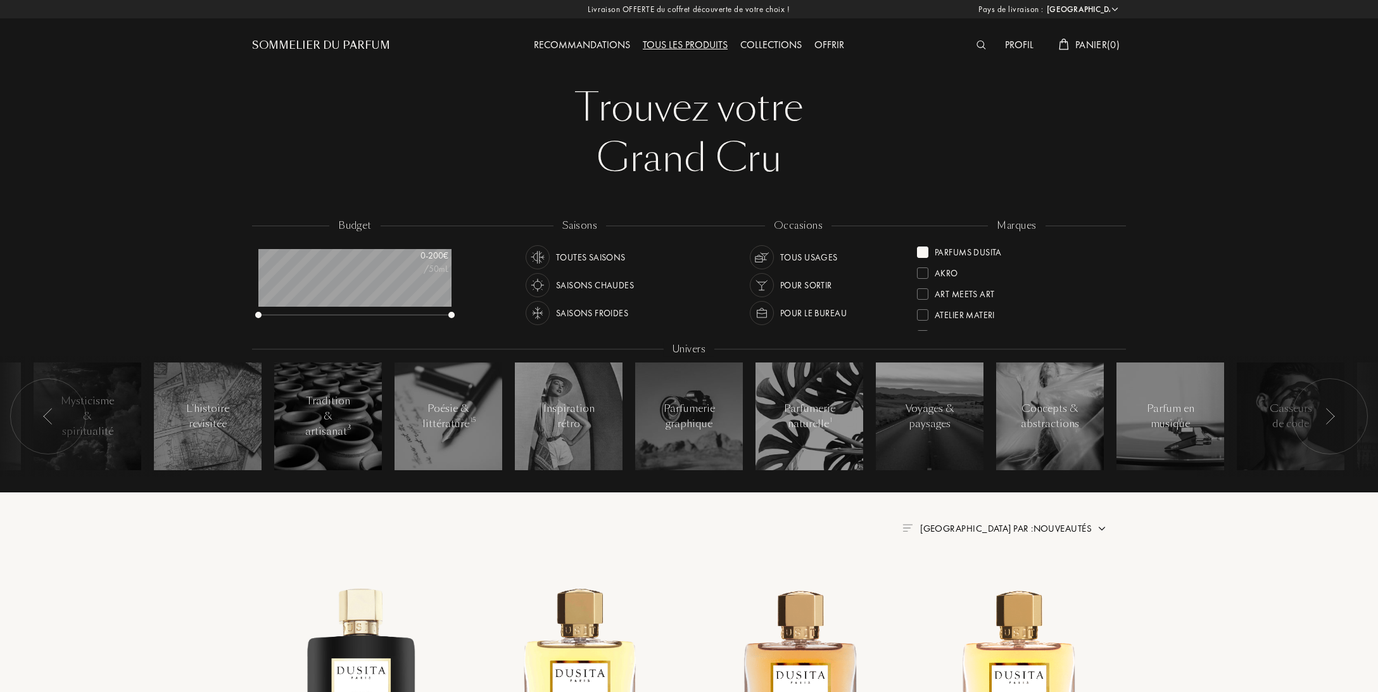
click at [959, 312] on div "Atelier Materi" at bounding box center [965, 312] width 60 height 17
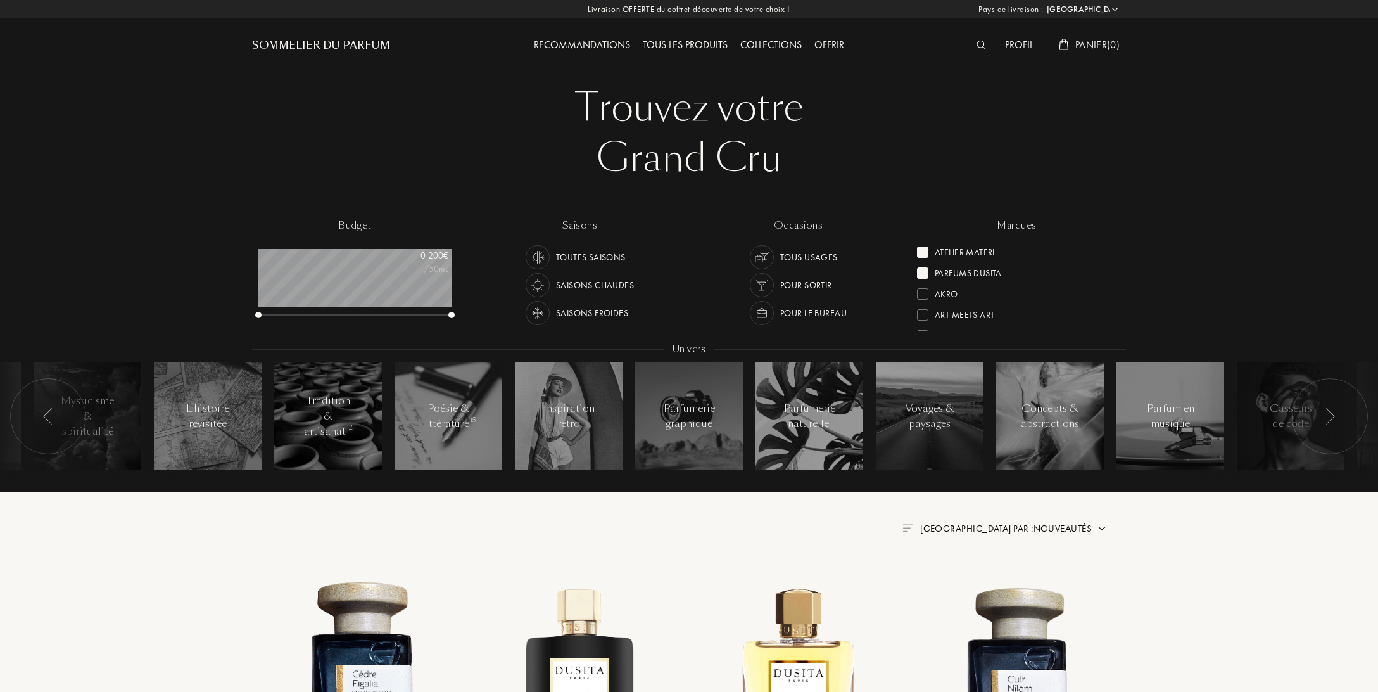
click at [925, 271] on div at bounding box center [922, 272] width 11 height 11
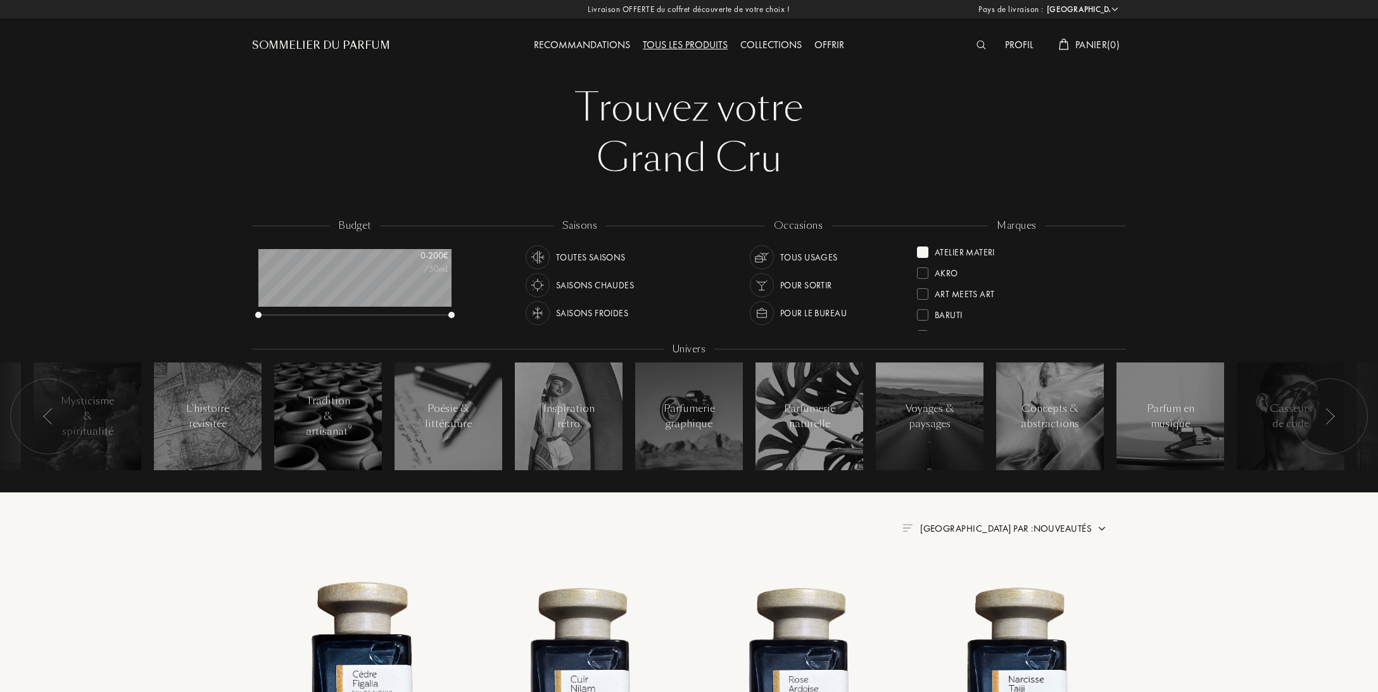
scroll to position [77, 0]
click at [923, 258] on div at bounding box center [922, 258] width 11 height 11
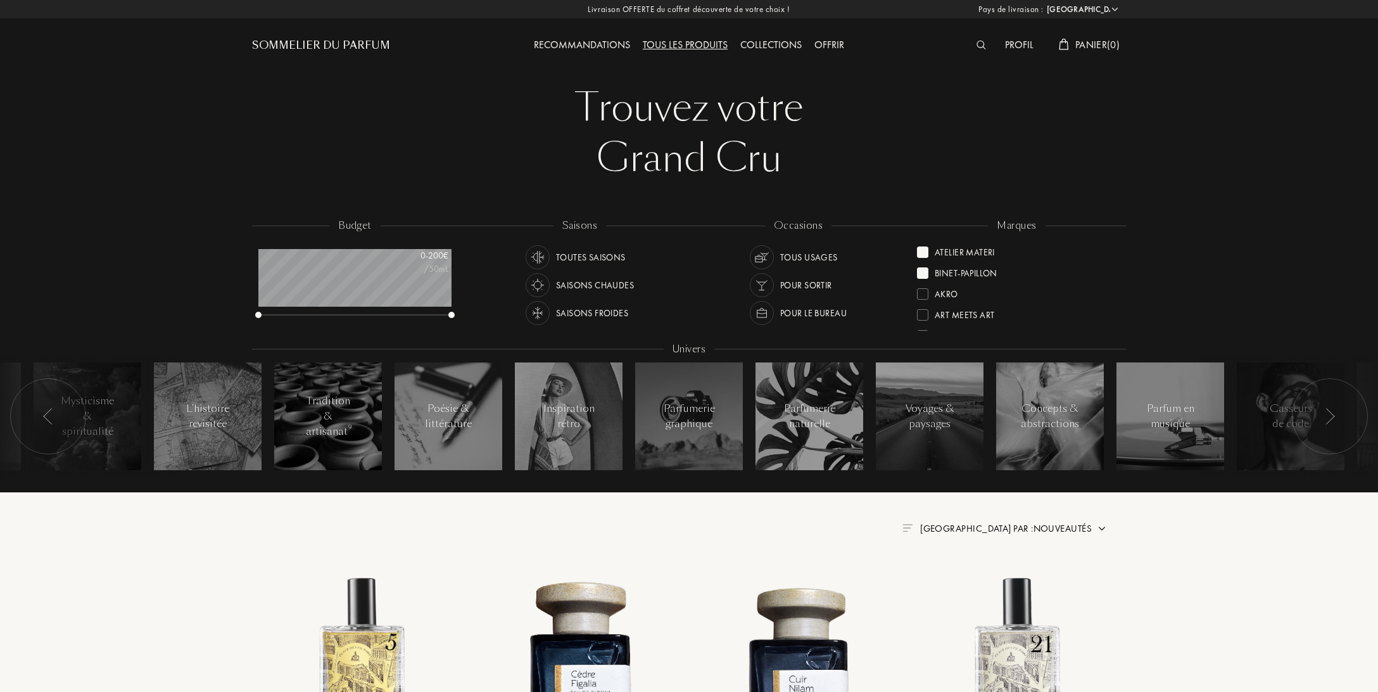
click at [927, 255] on div at bounding box center [922, 251] width 11 height 11
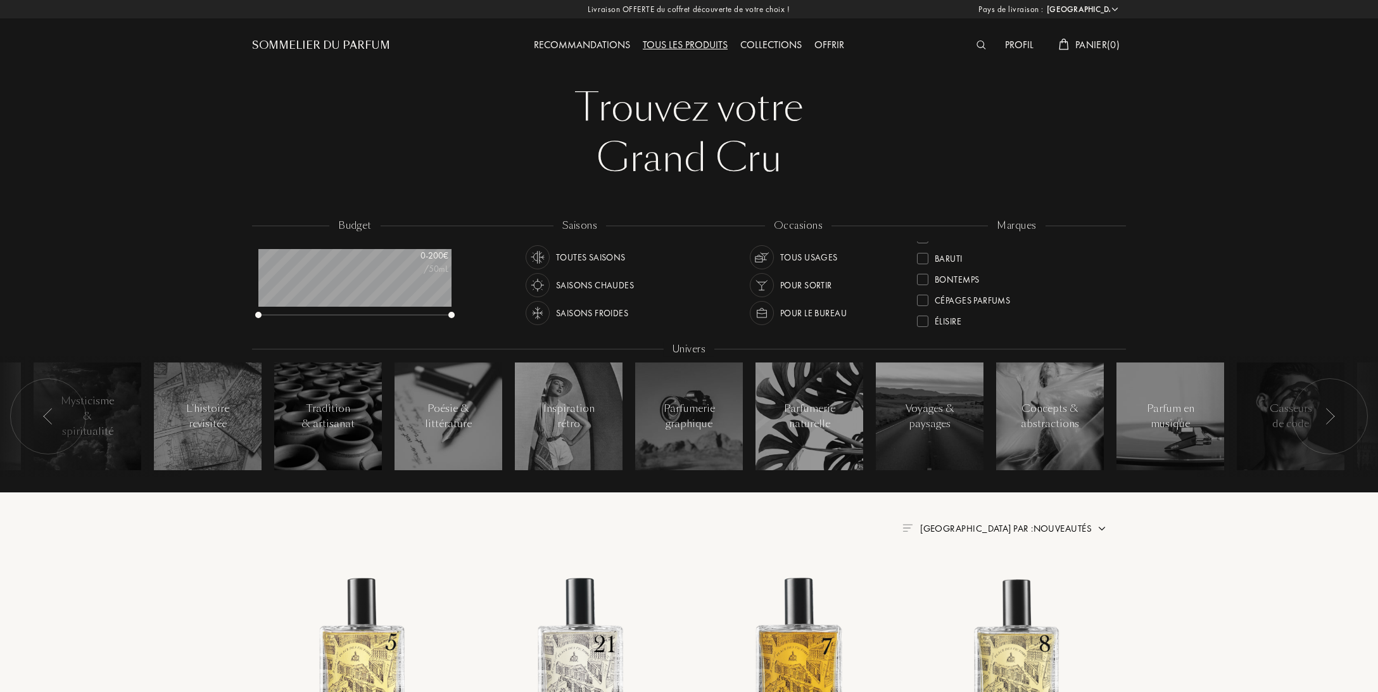
scroll to position [155, 0]
click at [958, 286] on div "Fabbrica [PERSON_NAME]" at bounding box center [989, 283] width 109 height 17
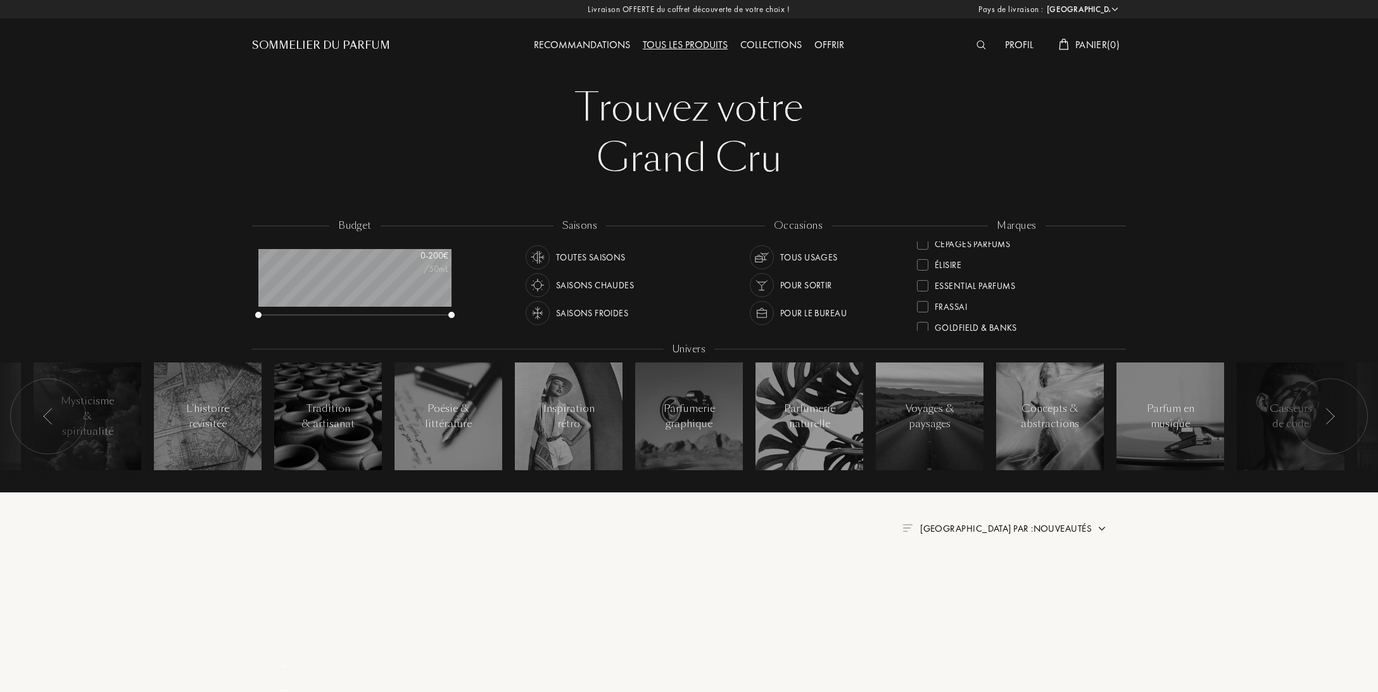
scroll to position [0, 0]
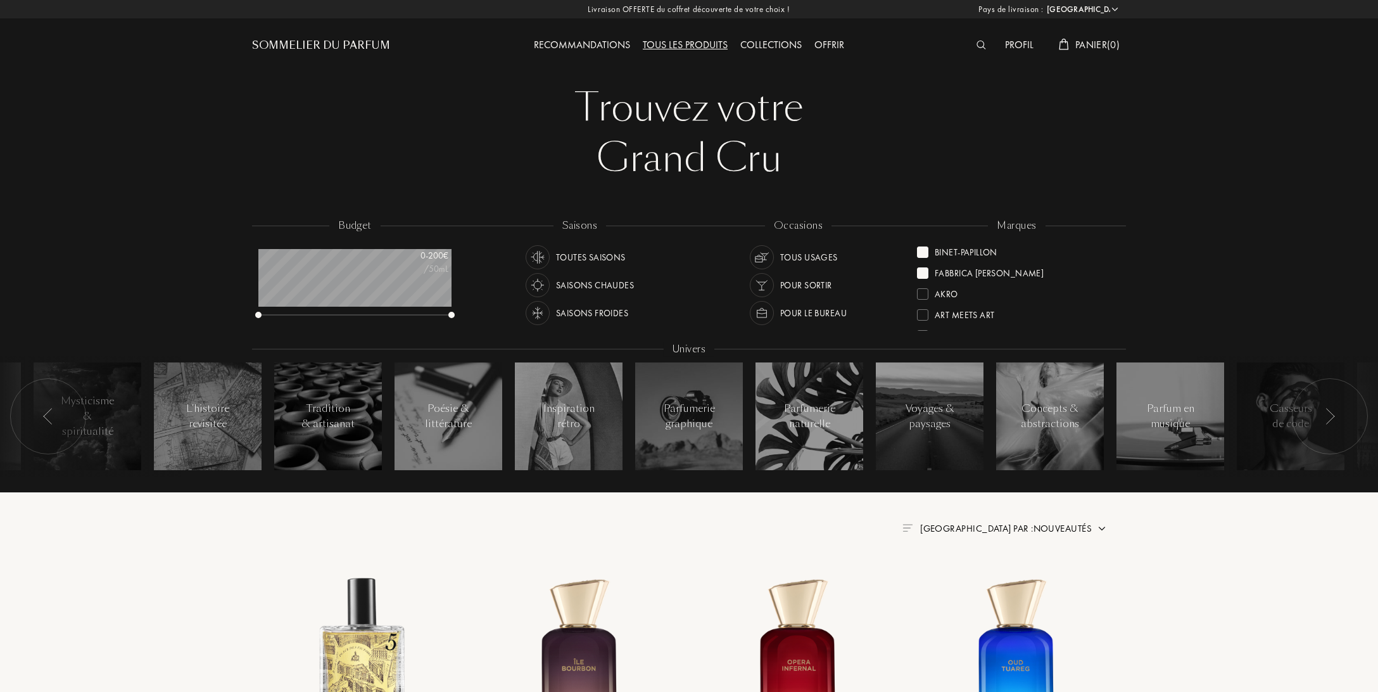
click at [925, 255] on div at bounding box center [922, 251] width 11 height 11
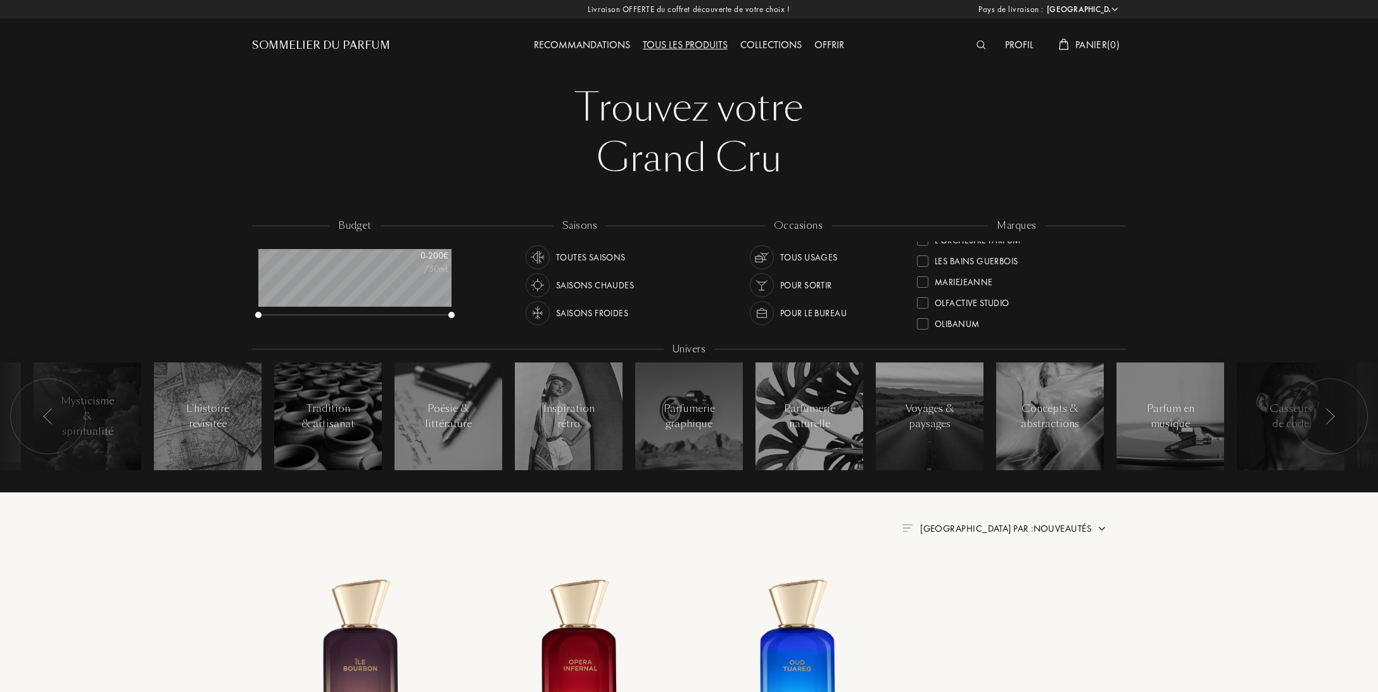
scroll to position [481, 0]
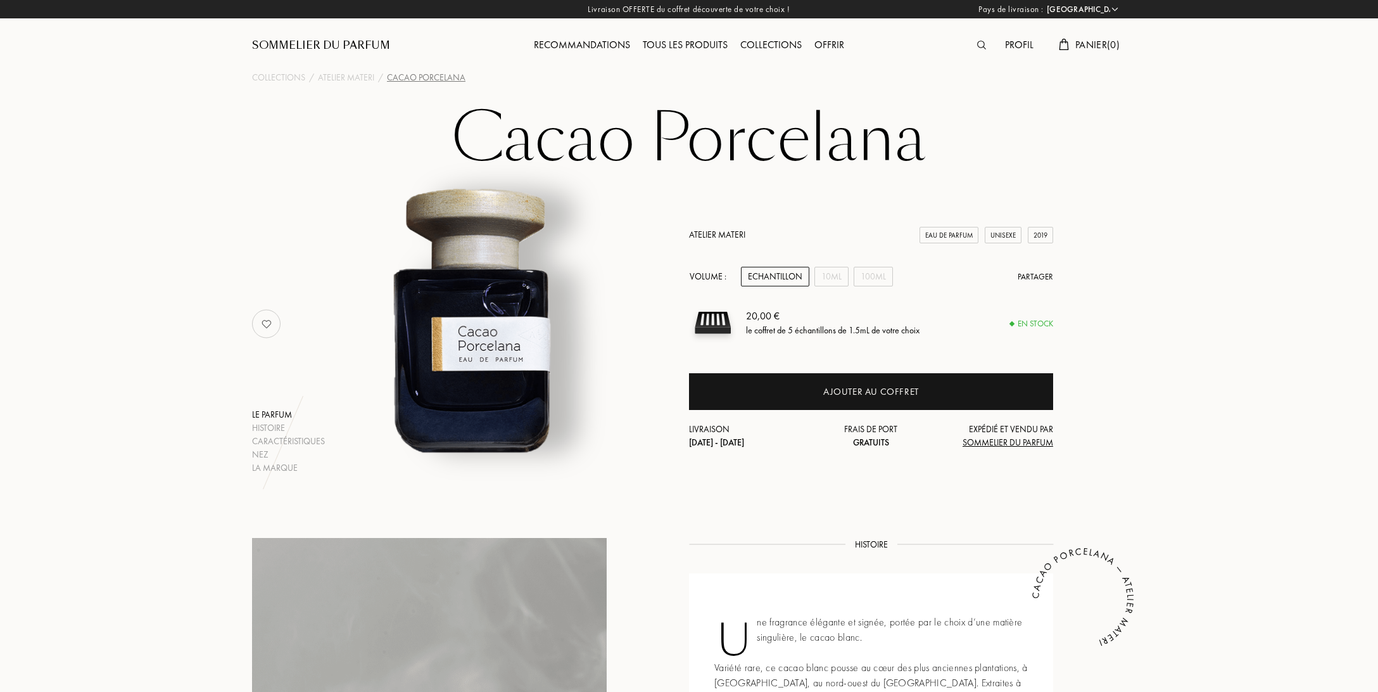
select select "FR"
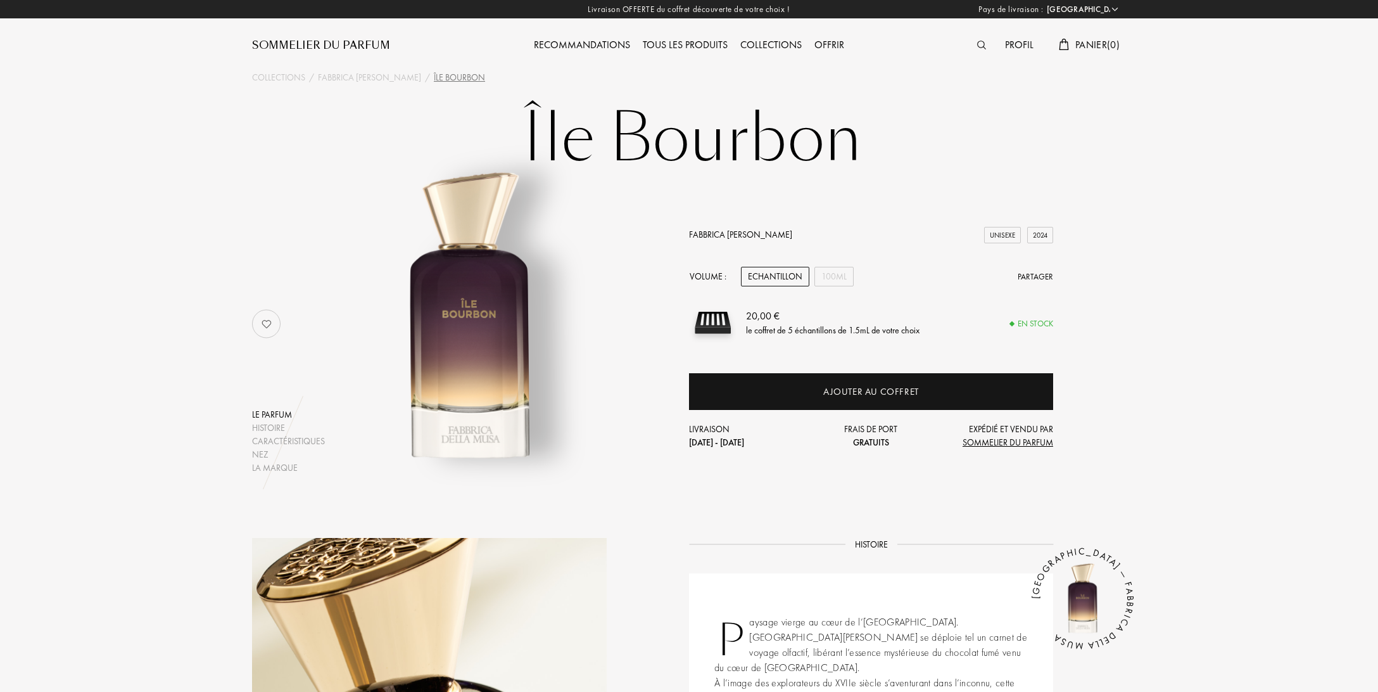
select select "FR"
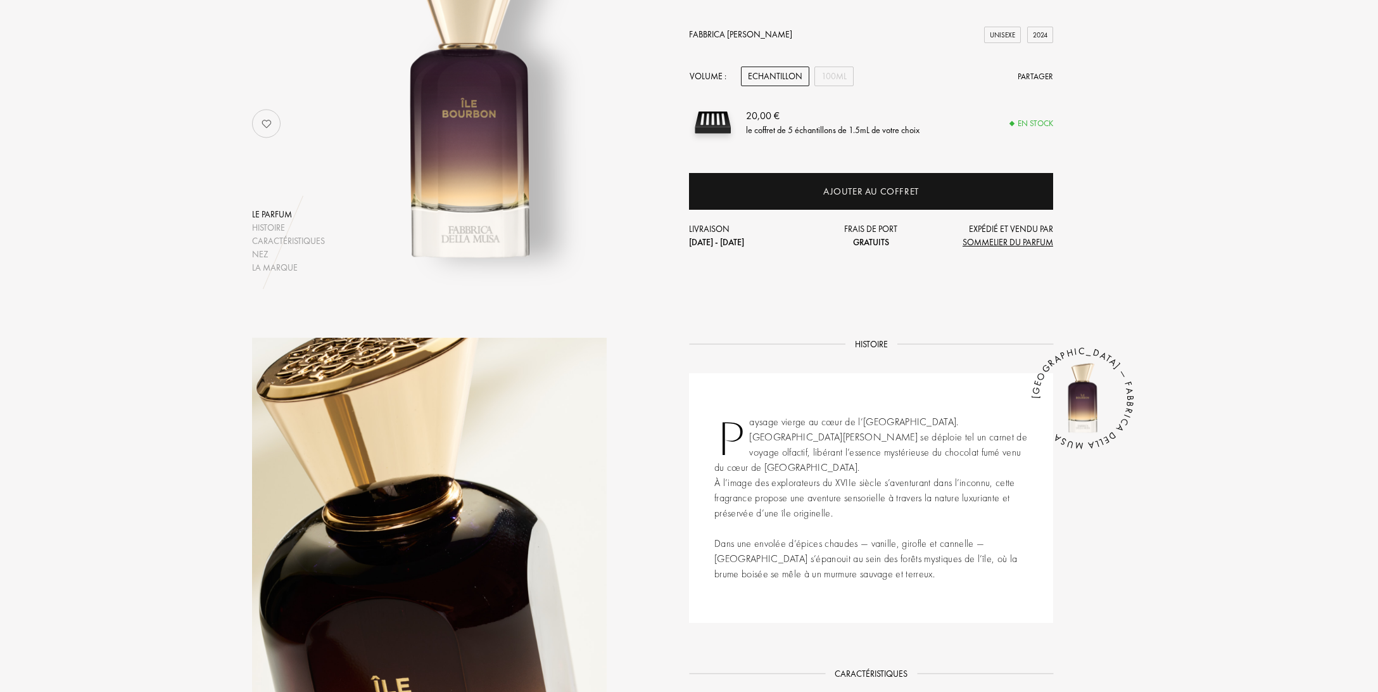
scroll to position [67, 0]
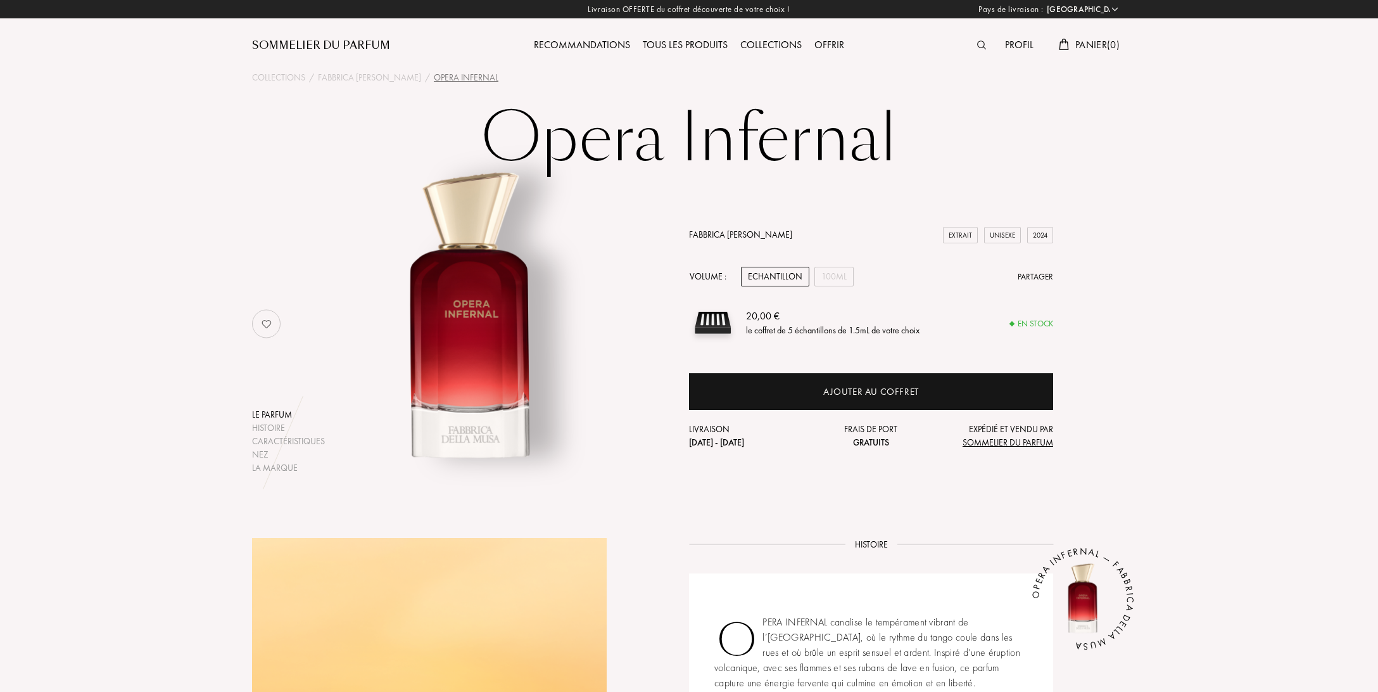
select select "FR"
